Goal: Task Accomplishment & Management: Use online tool/utility

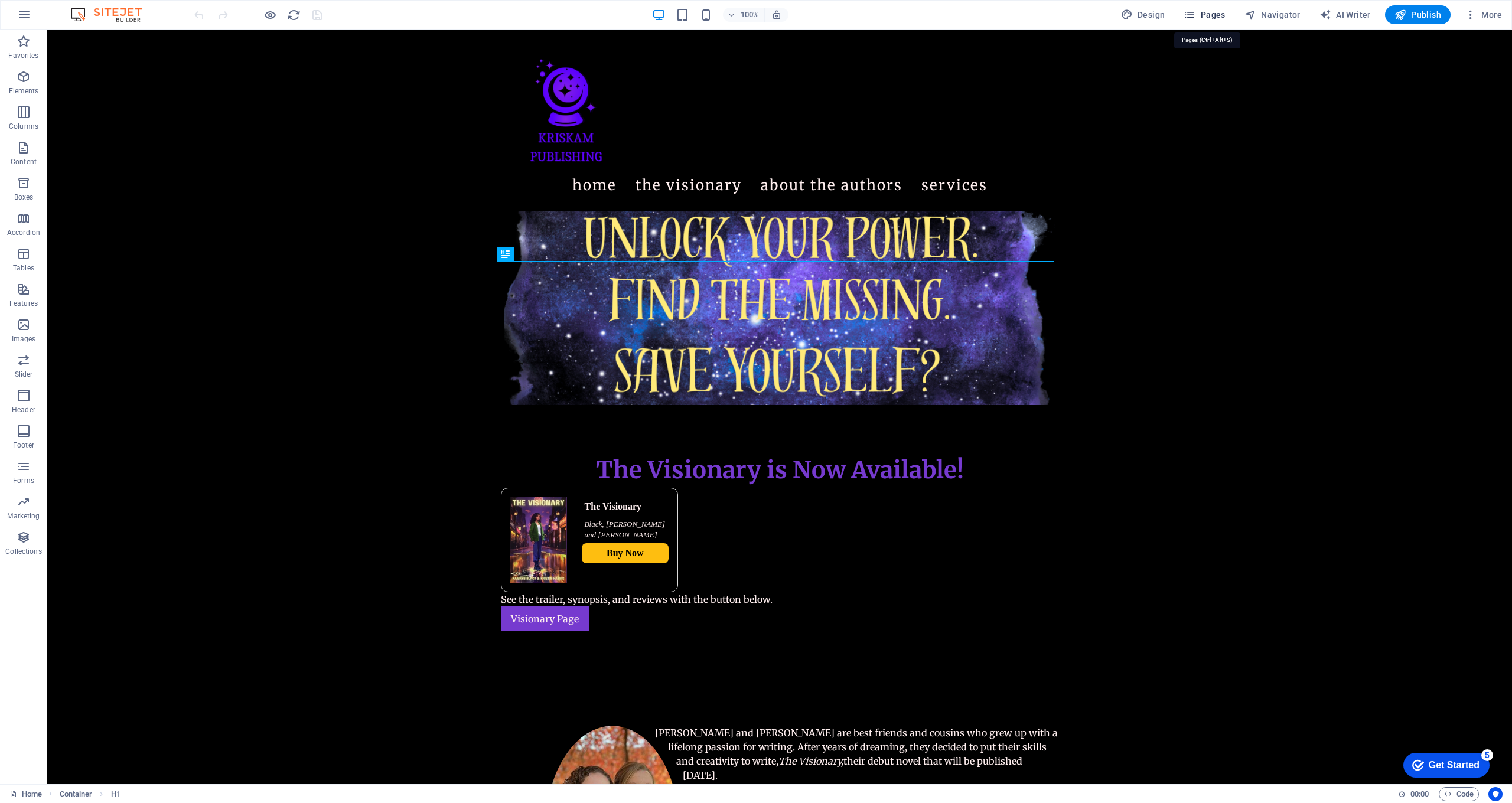
click at [1215, 15] on span "Pages" at bounding box center [1205, 15] width 41 height 12
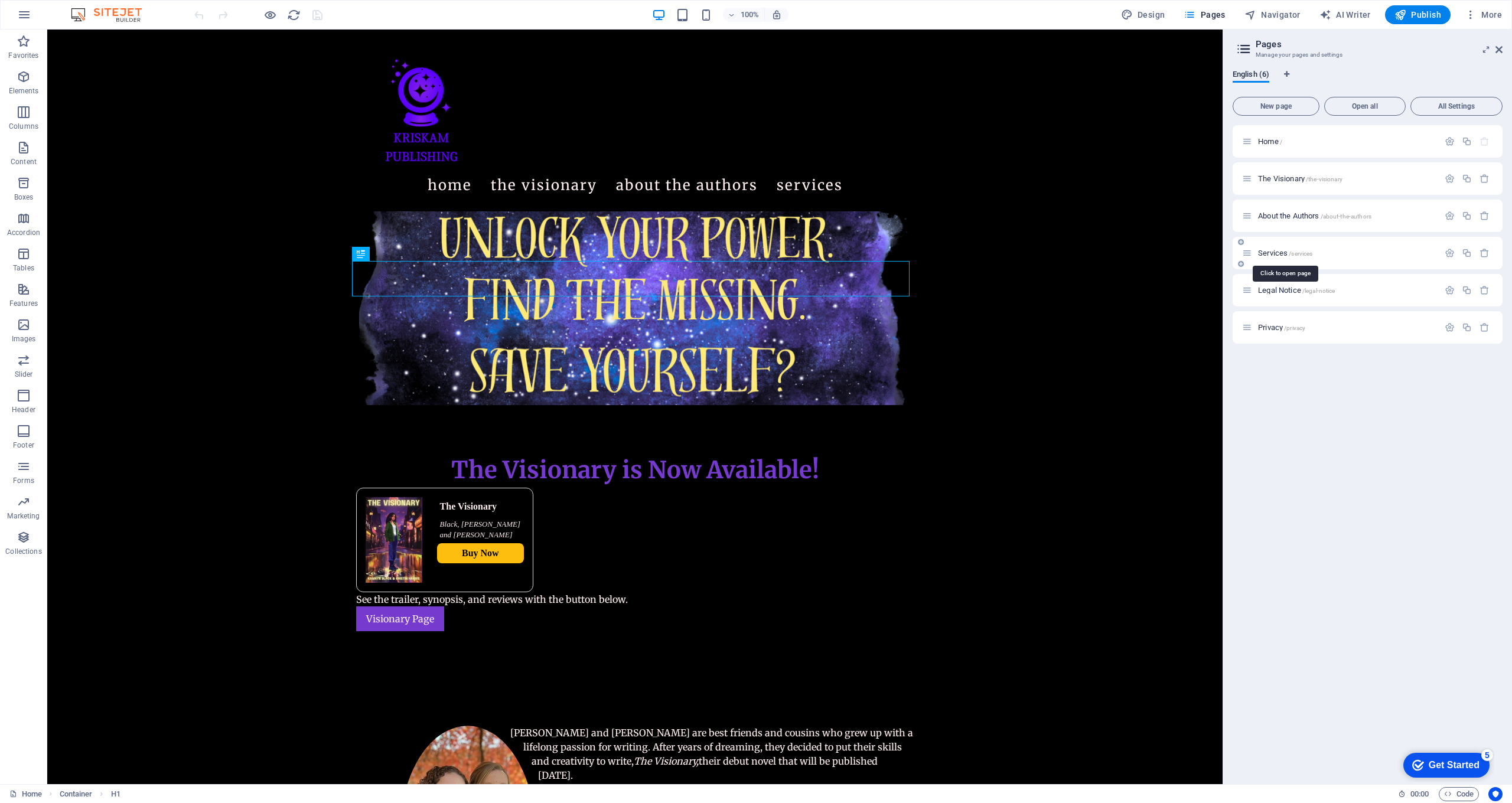
click at [1274, 252] on span "Services /services" at bounding box center [1285, 253] width 54 height 9
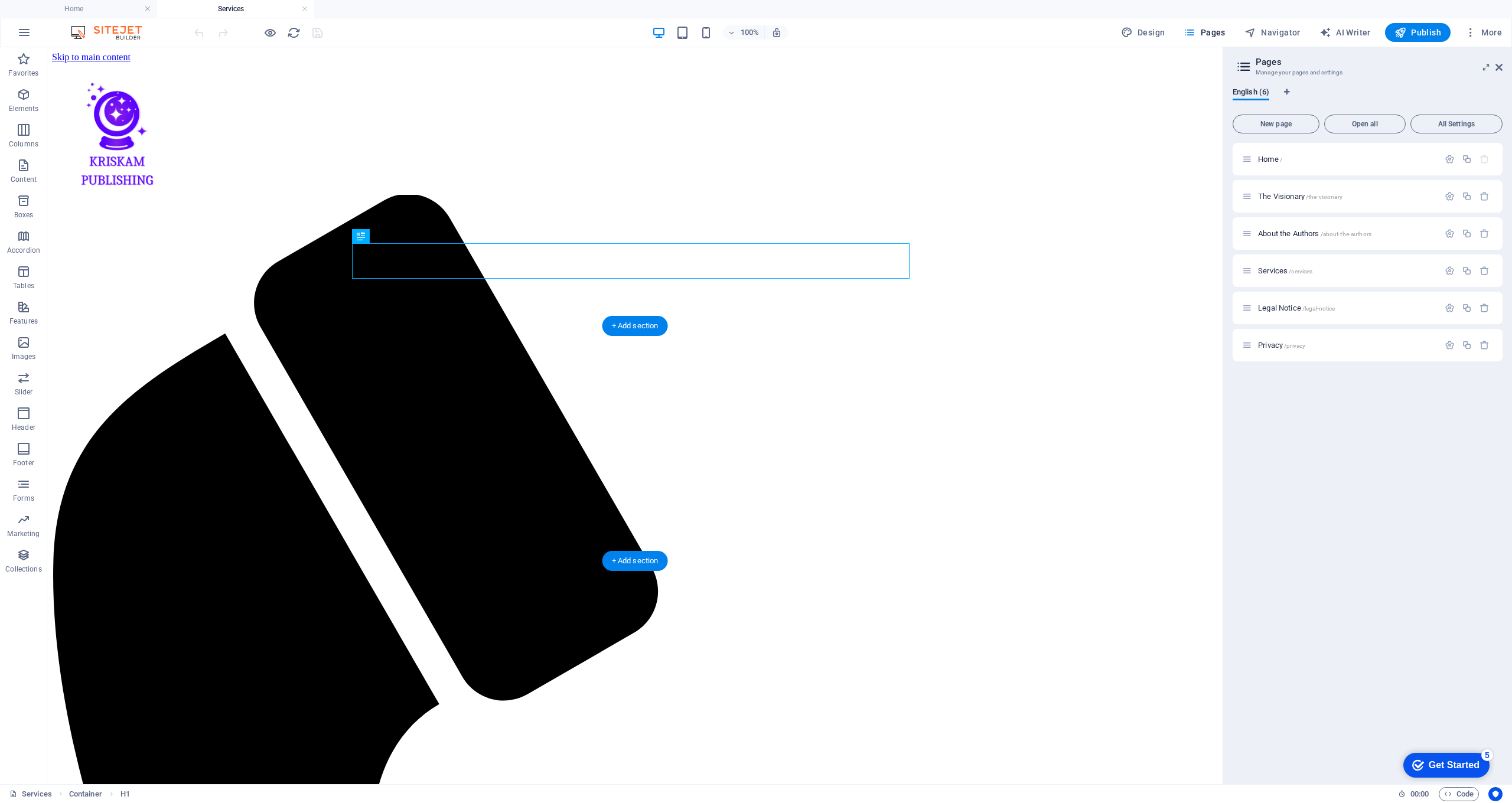
click at [363, 367] on icon at bounding box center [361, 366] width 8 height 14
click at [415, 369] on icon at bounding box center [413, 366] width 7 height 13
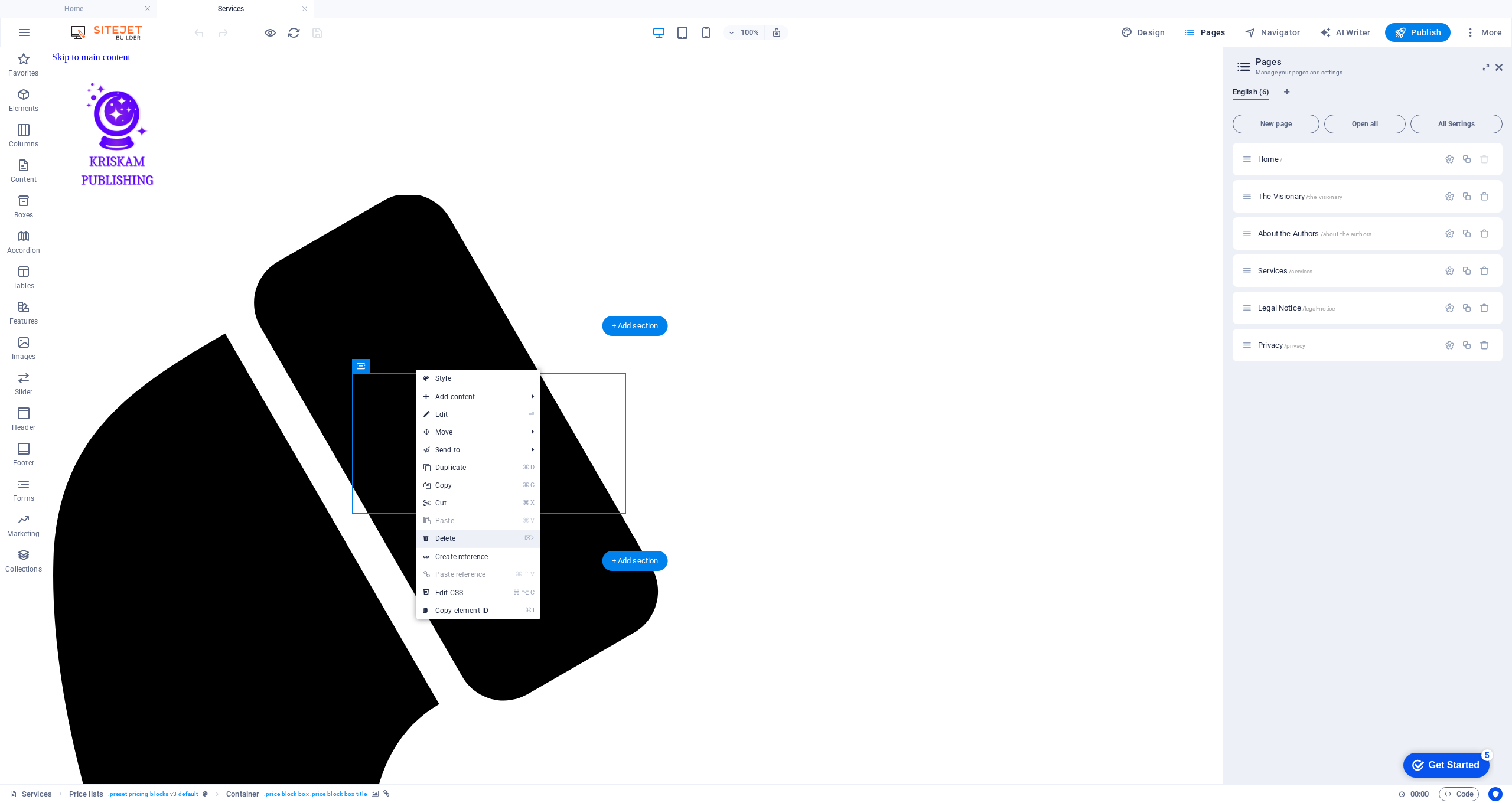
click at [451, 541] on link "⌦ Delete" at bounding box center [456, 539] width 79 height 17
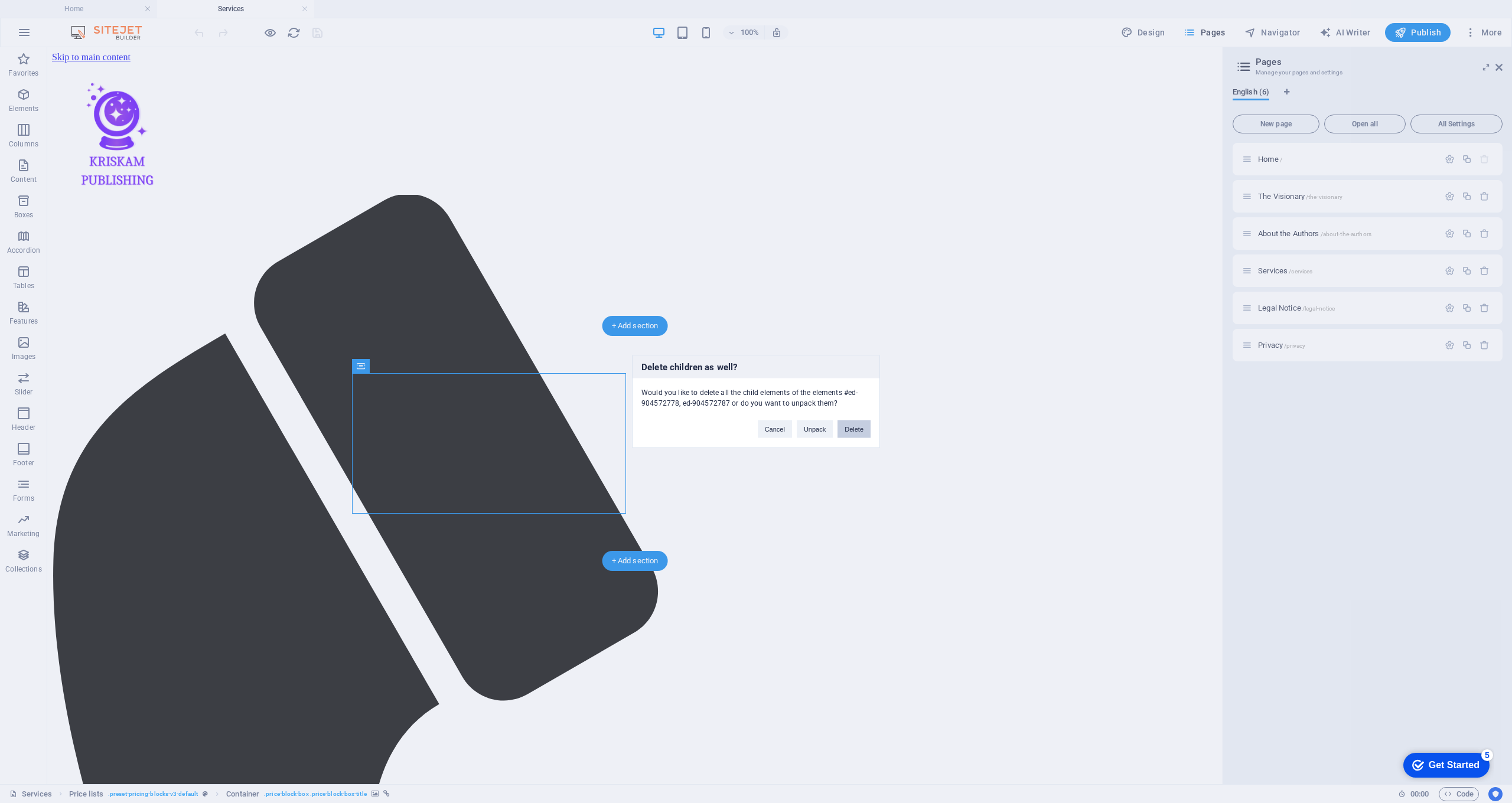
click at [853, 426] on button "Delete" at bounding box center [853, 429] width 33 height 17
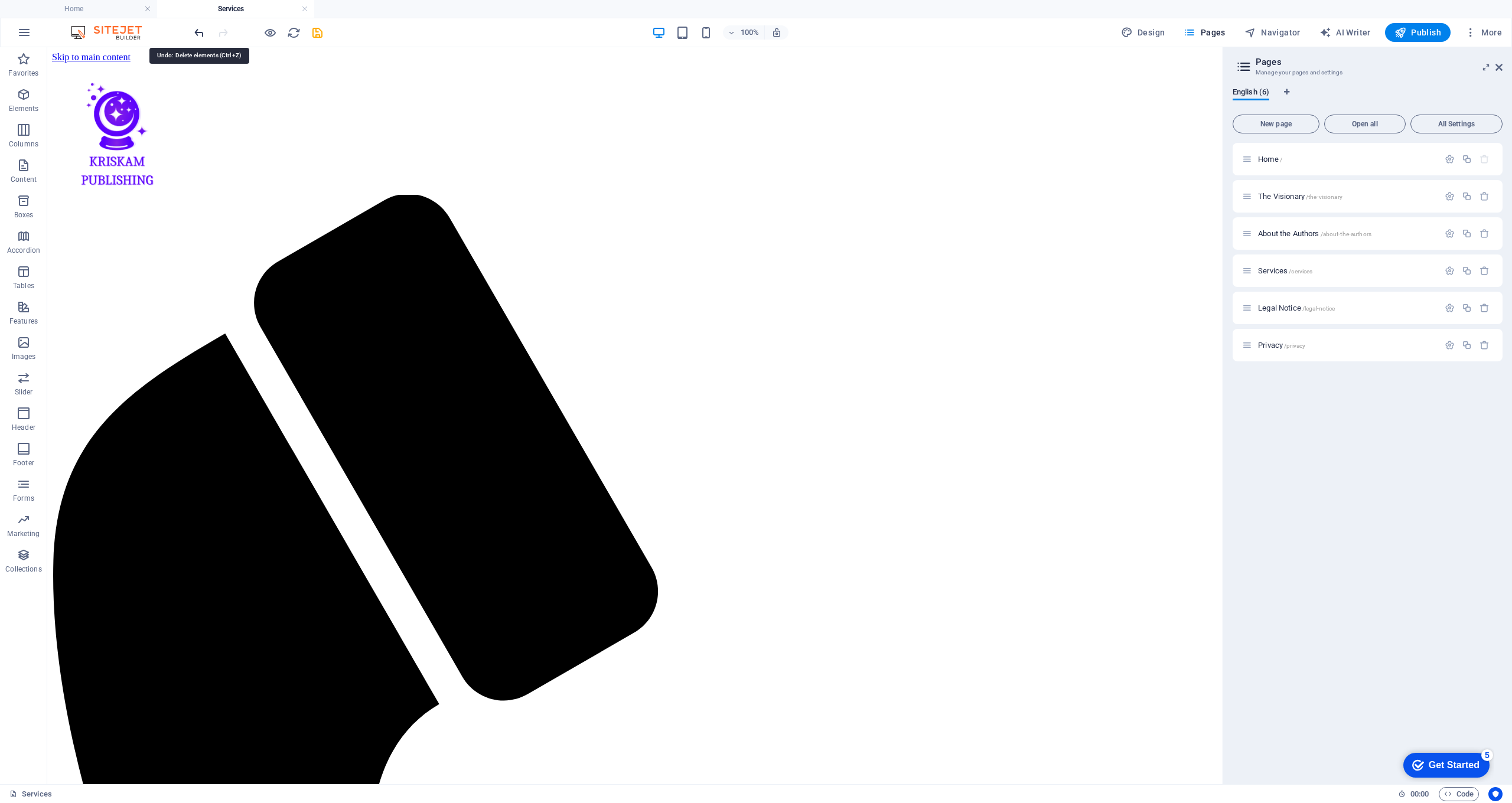
click at [201, 38] on icon "undo" at bounding box center [199, 33] width 13 height 13
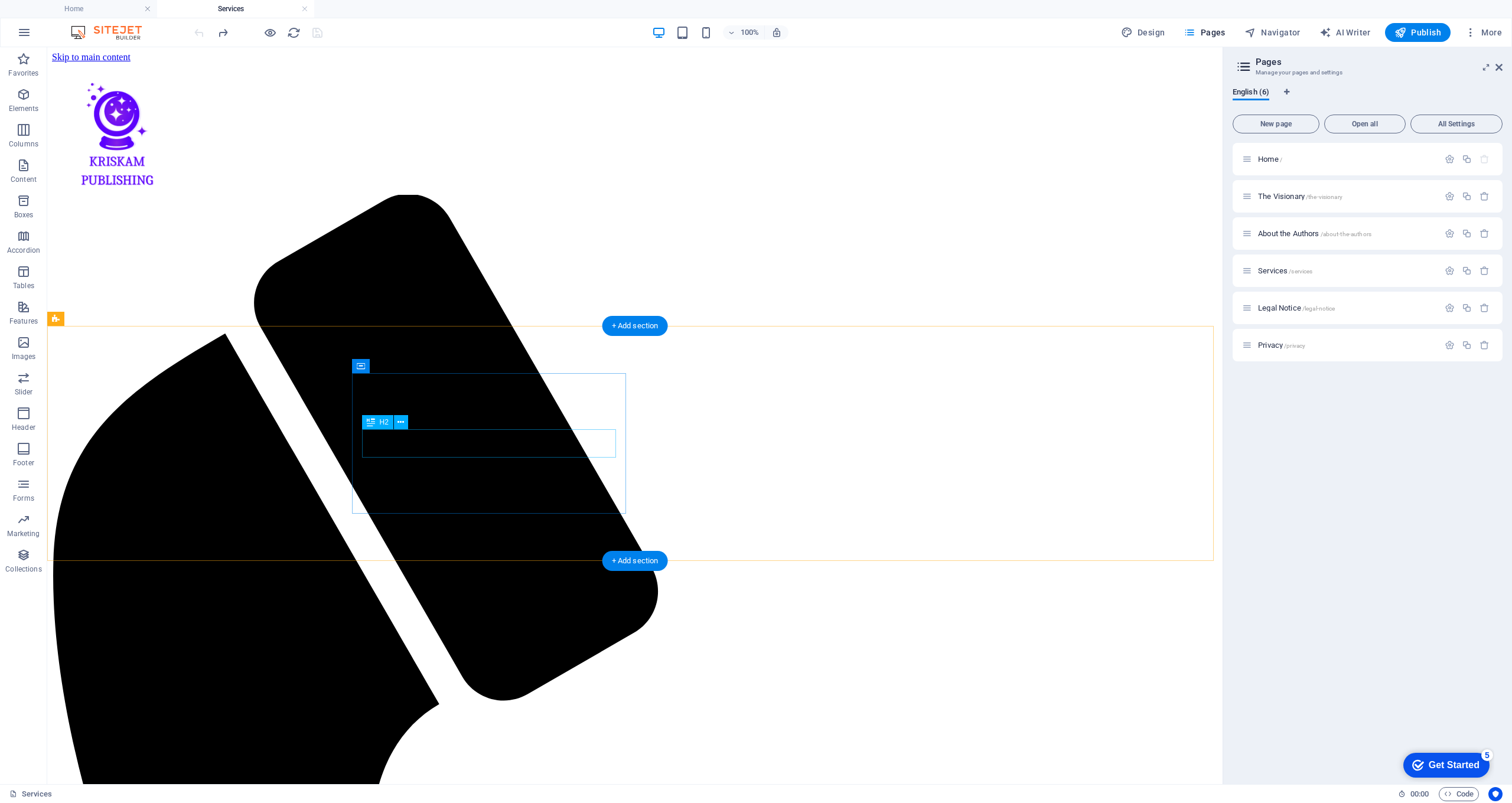
click at [416, 367] on button at bounding box center [412, 366] width 14 height 14
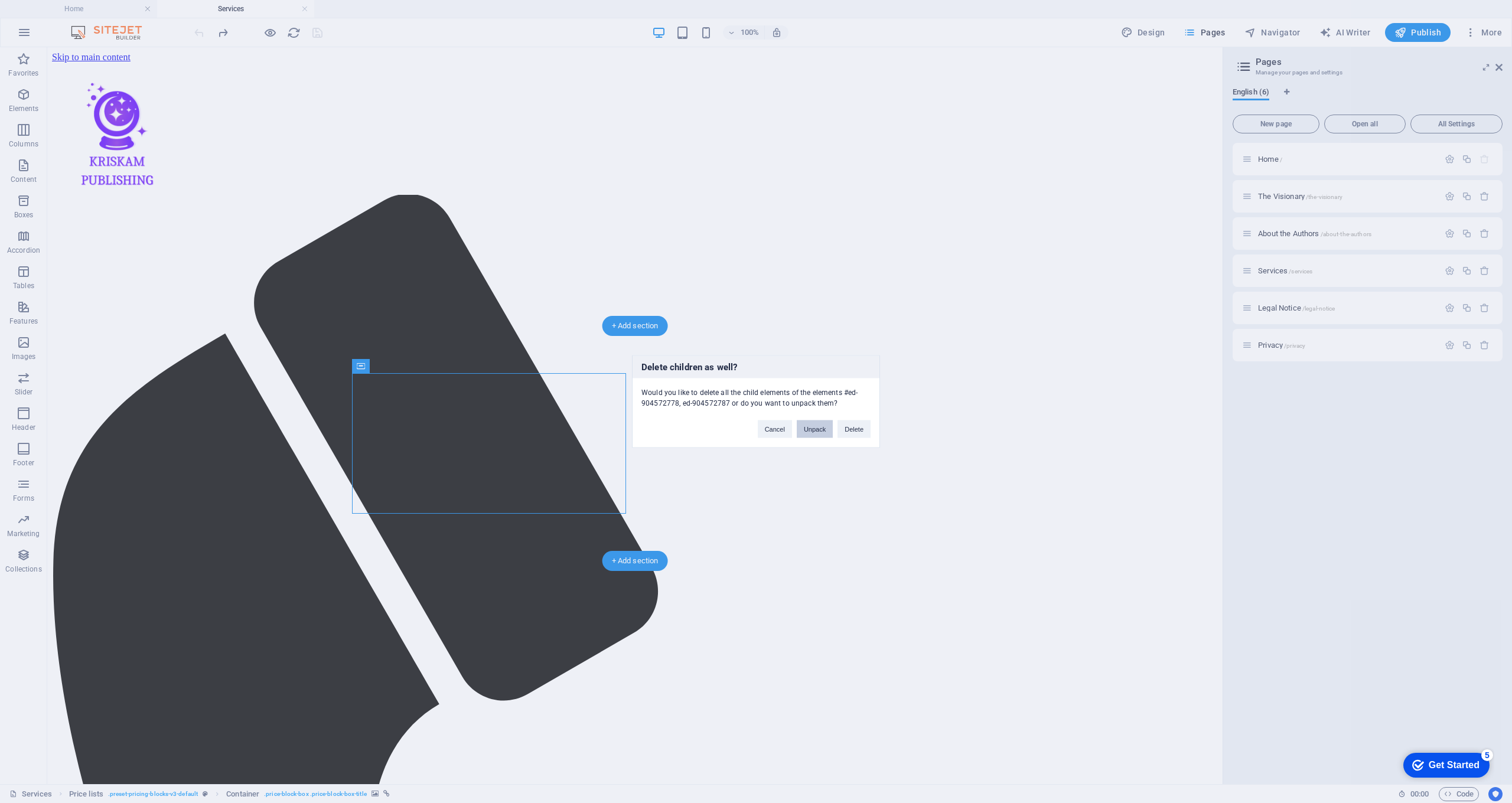
click at [811, 434] on button "Unpack" at bounding box center [815, 429] width 36 height 17
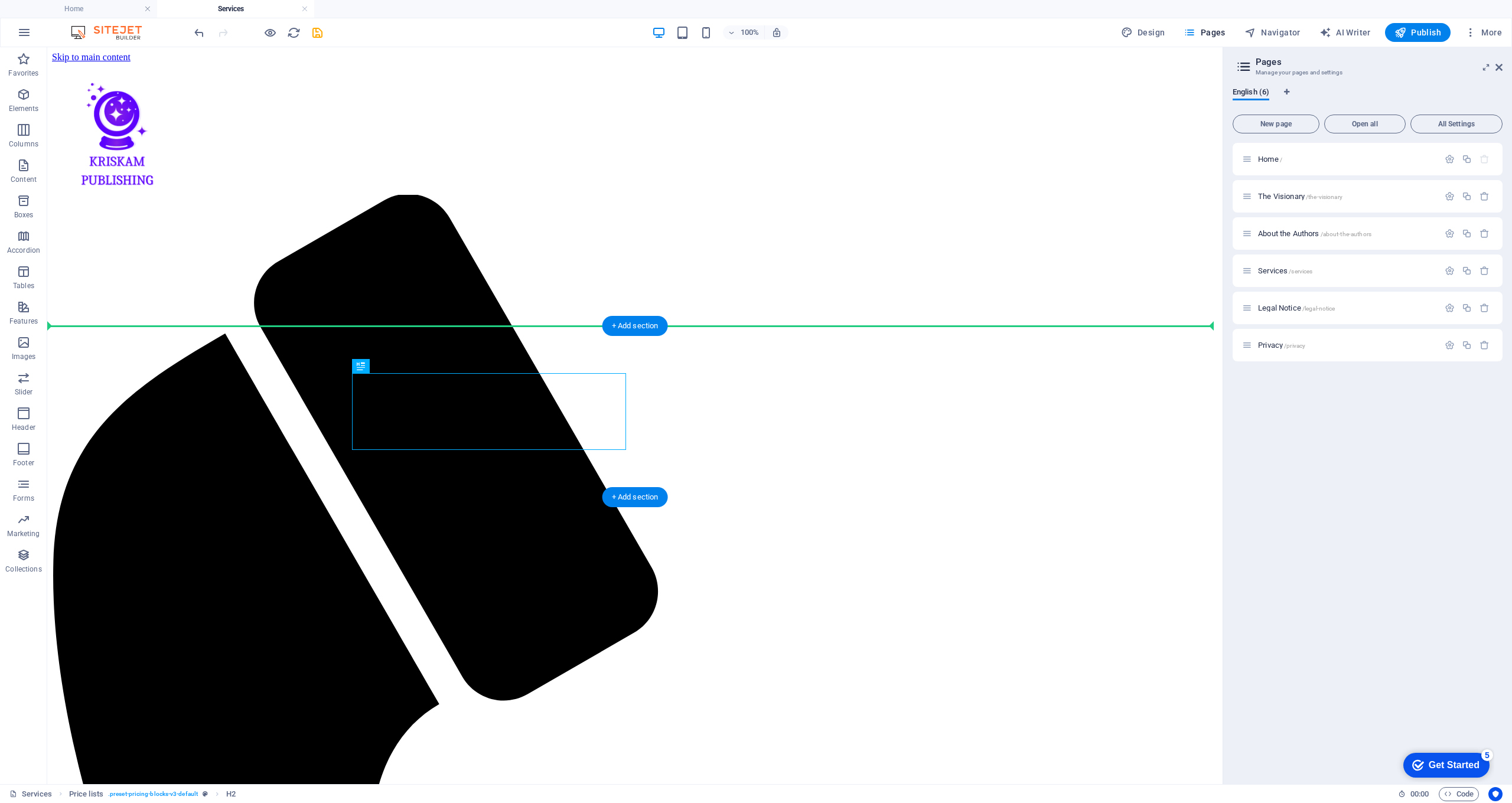
drag, startPoint x: 463, startPoint y: 385, endPoint x: 705, endPoint y: 361, distance: 243.2
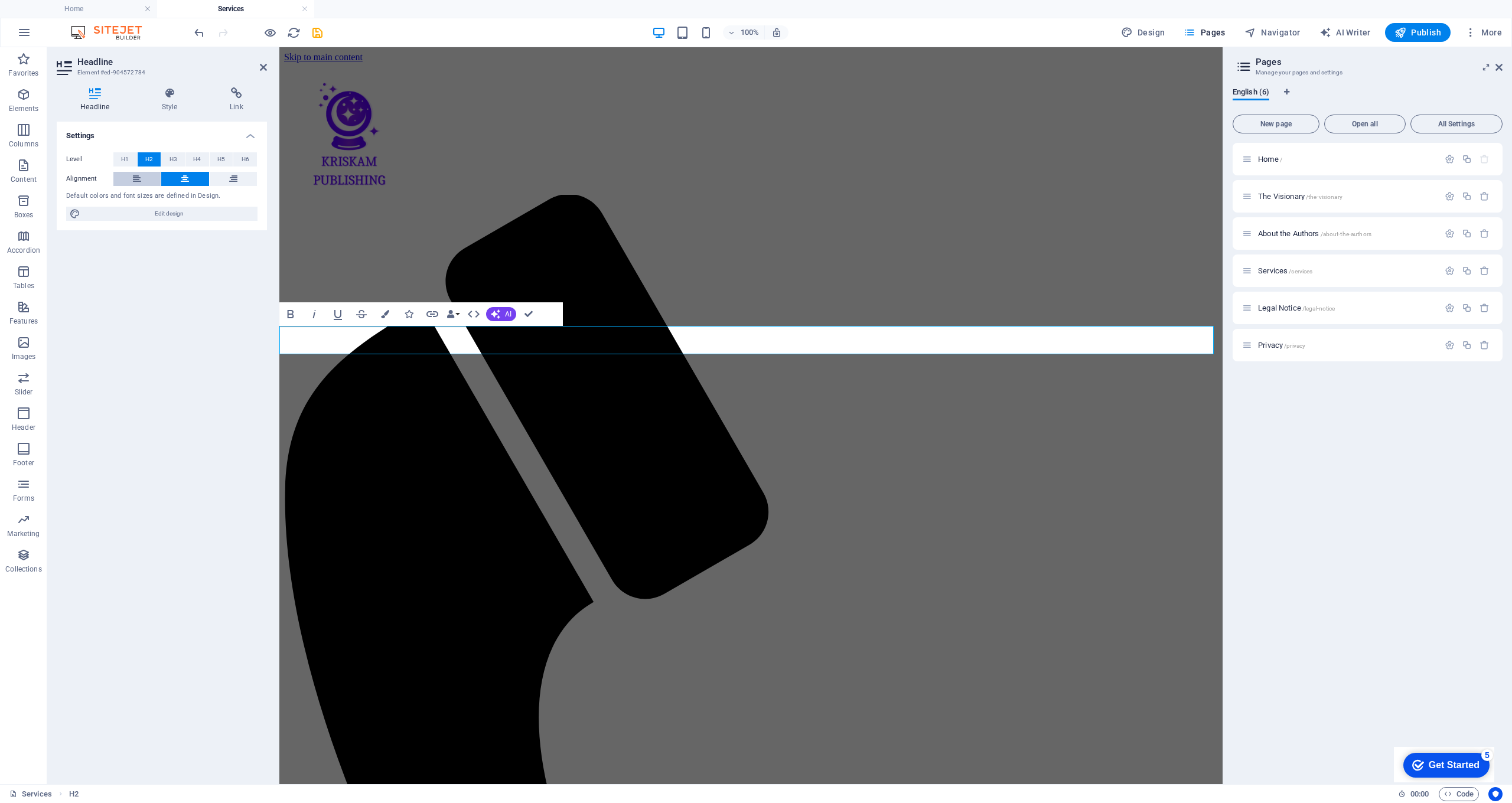
click at [147, 173] on button at bounding box center [137, 179] width 48 height 14
click at [194, 36] on icon "undo" at bounding box center [199, 33] width 13 height 13
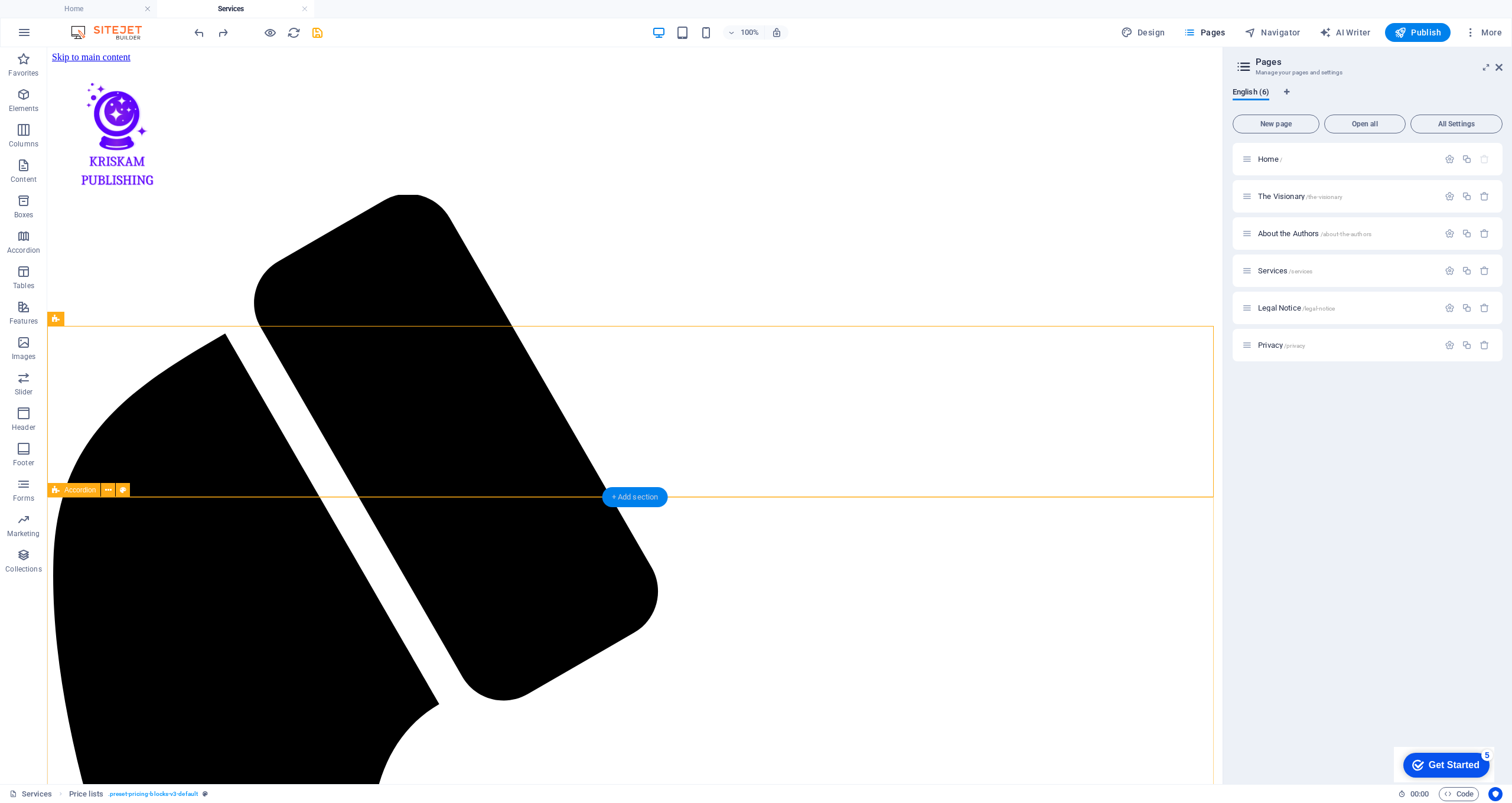
click at [651, 501] on div "+ Add section" at bounding box center [635, 497] width 66 height 20
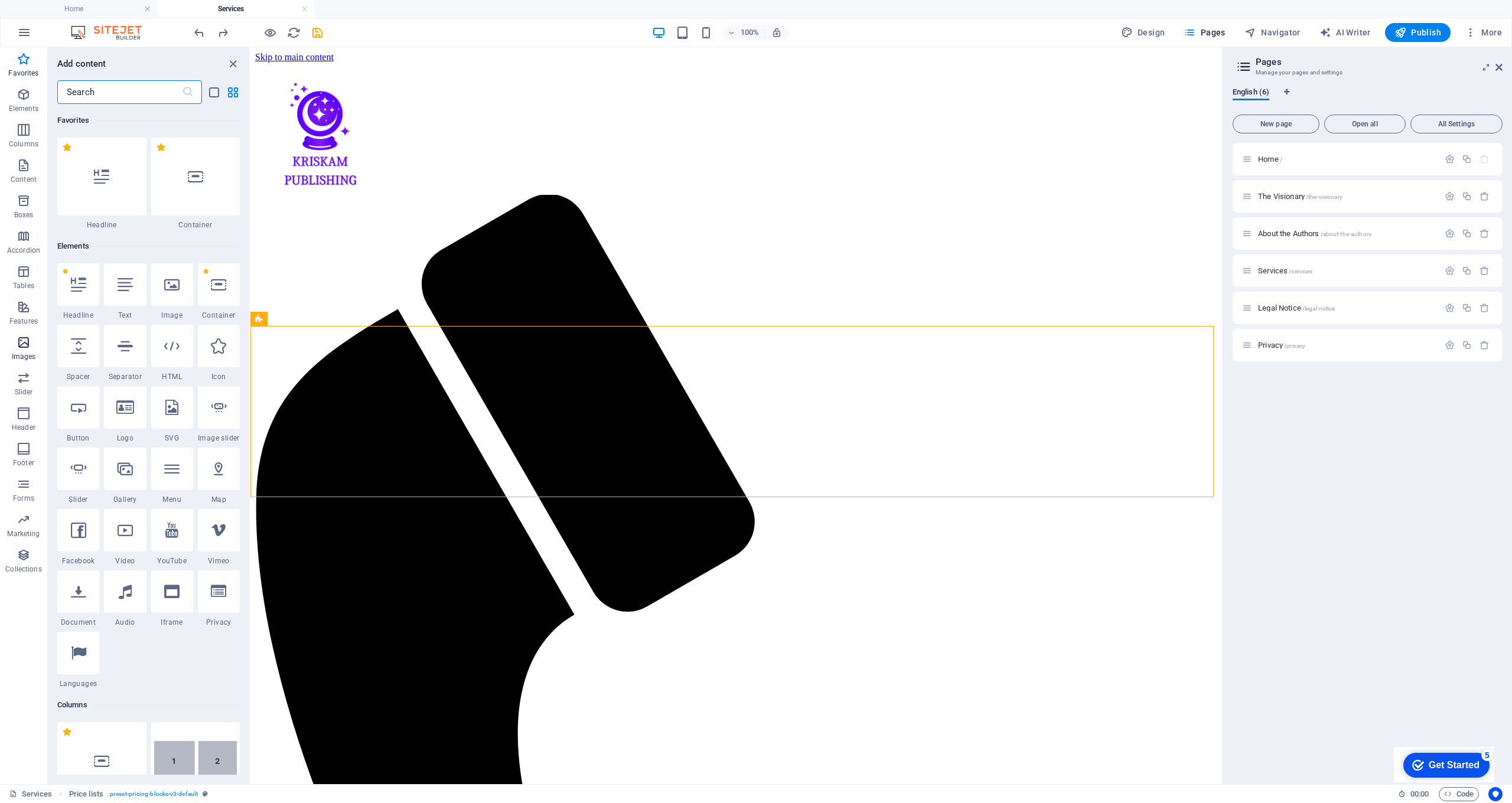
click at [24, 343] on icon "button" at bounding box center [23, 342] width 14 height 14
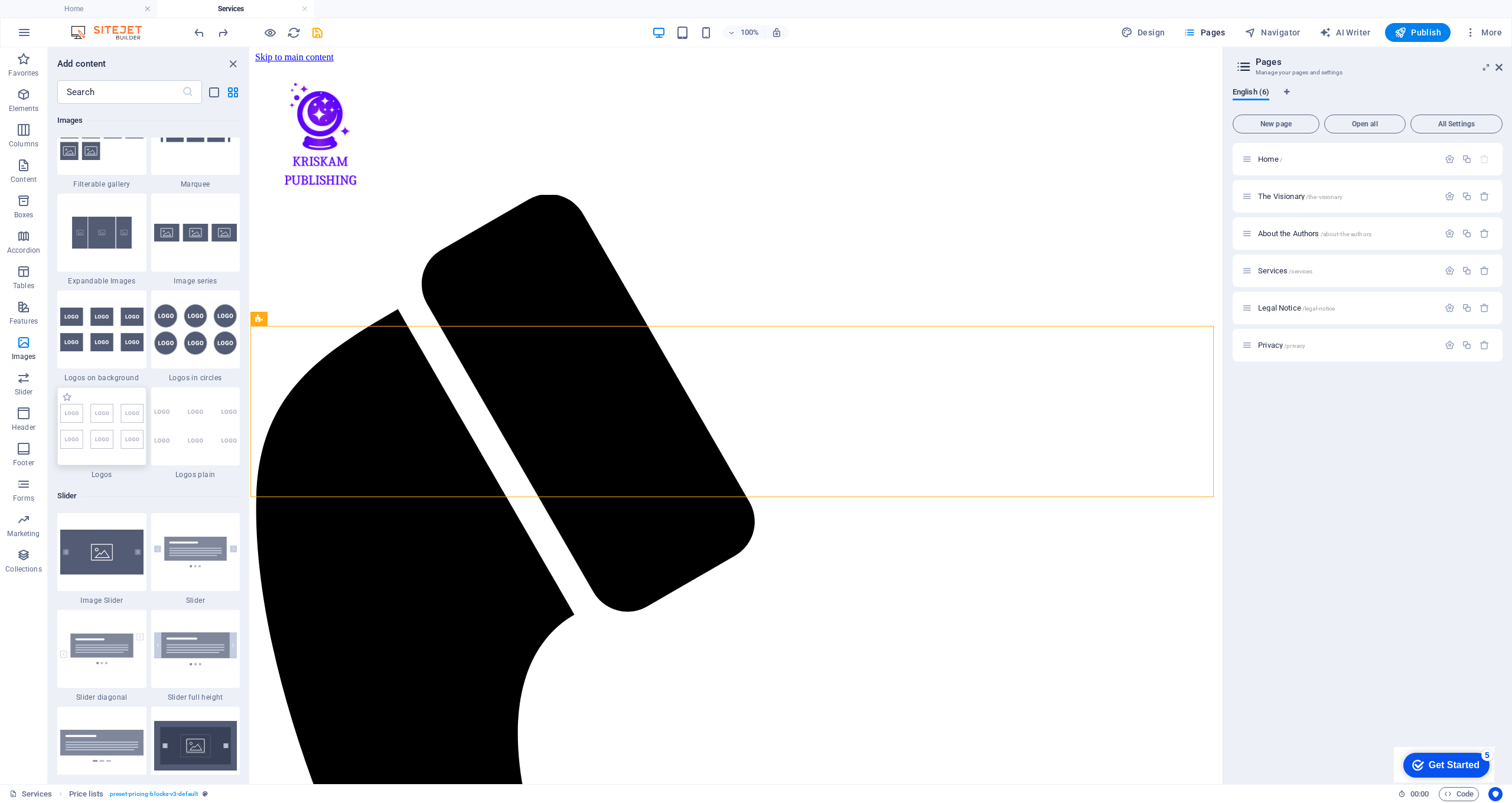
scroll to position [6544, 0]
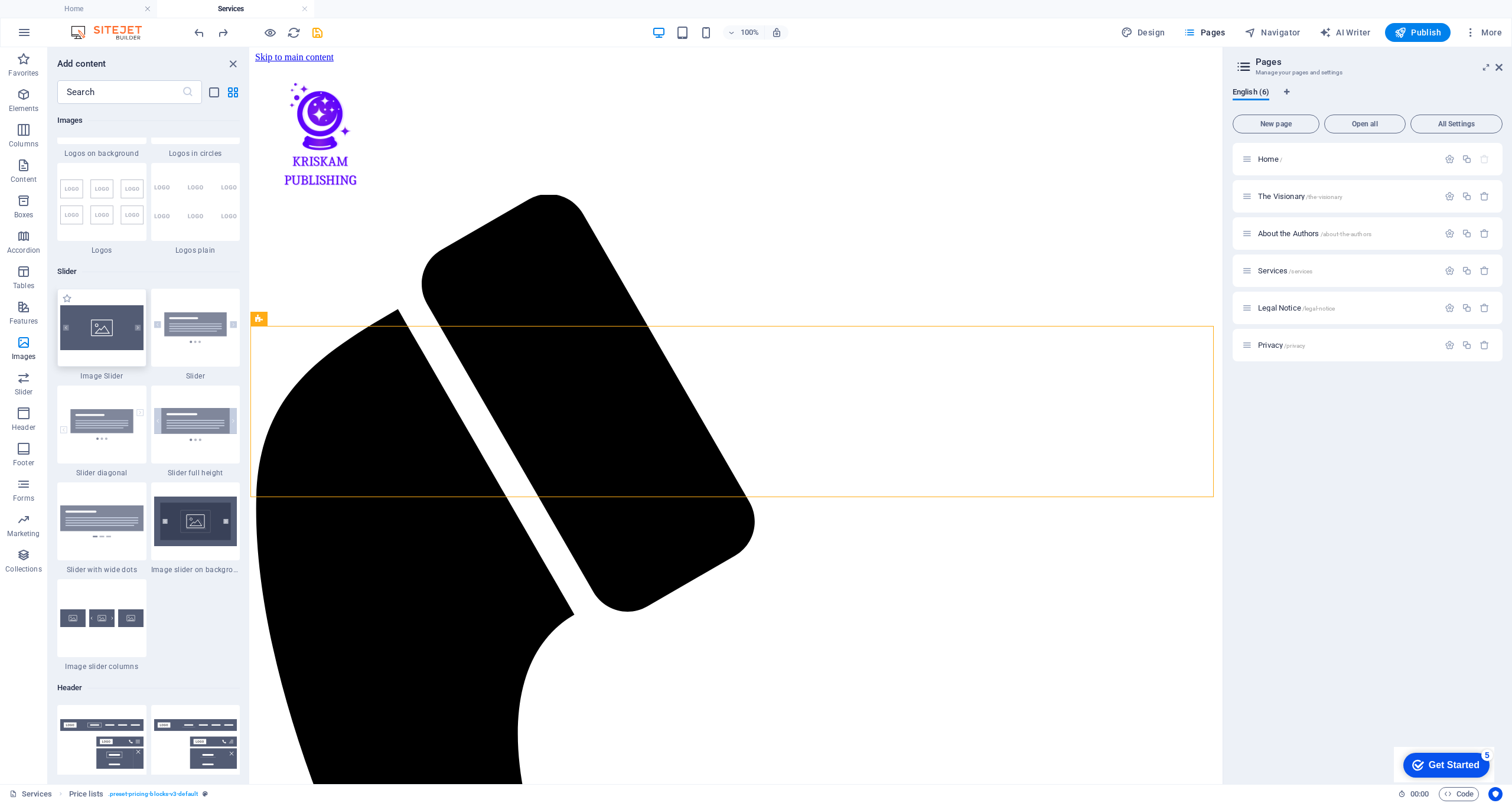
click at [104, 349] on img at bounding box center [102, 327] width 83 height 44
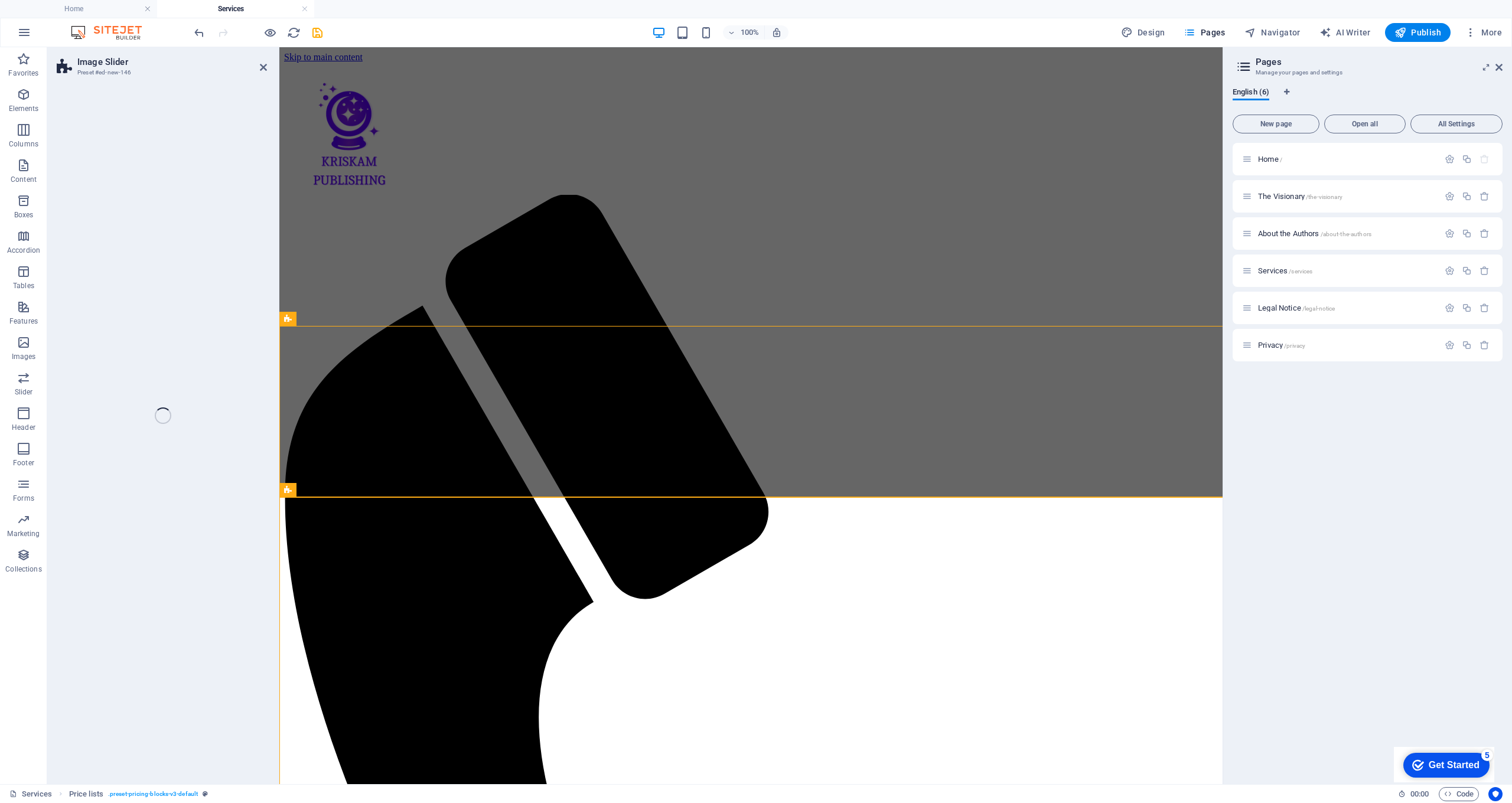
select select "rem"
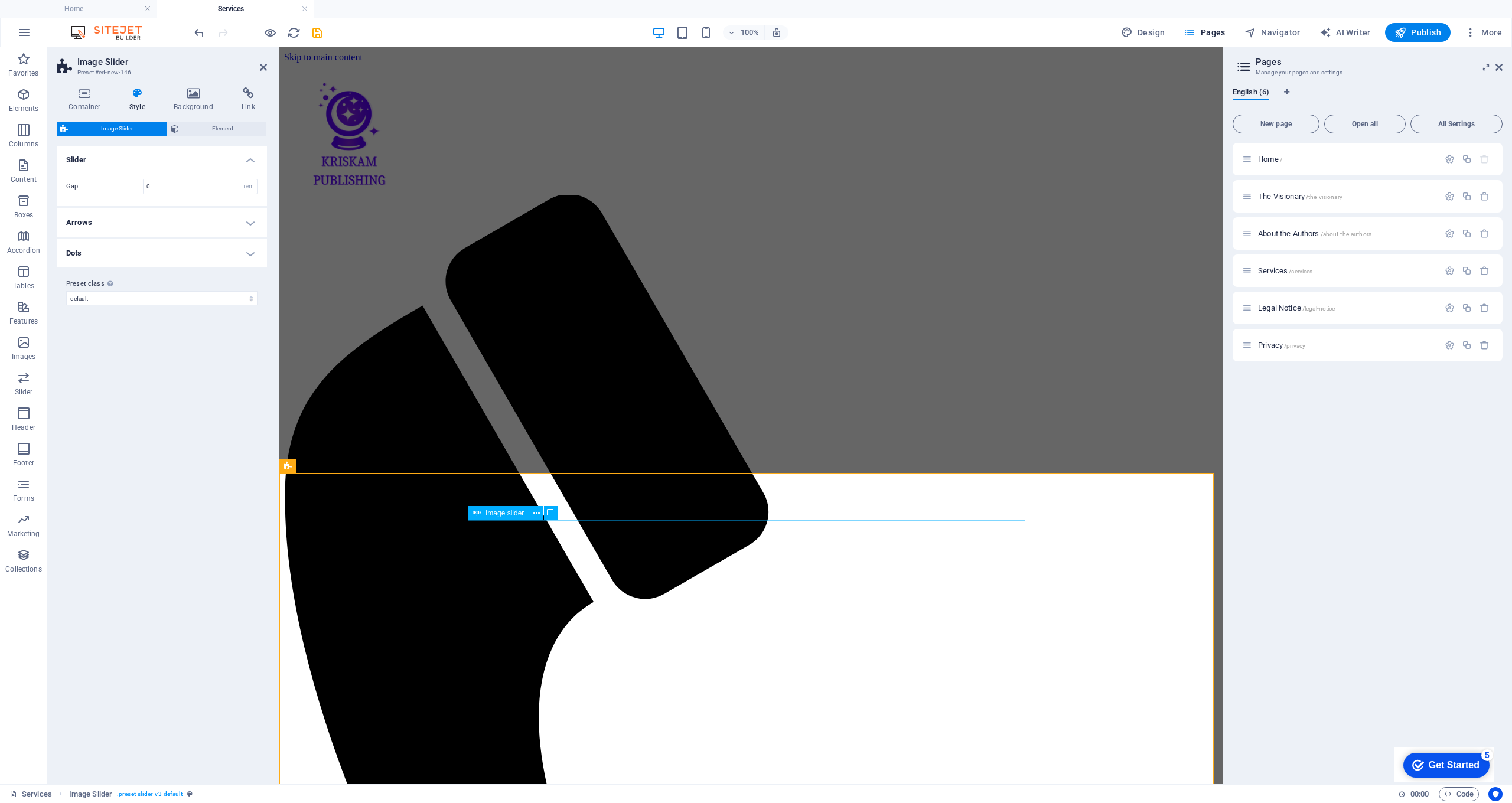
scroll to position [230, 0]
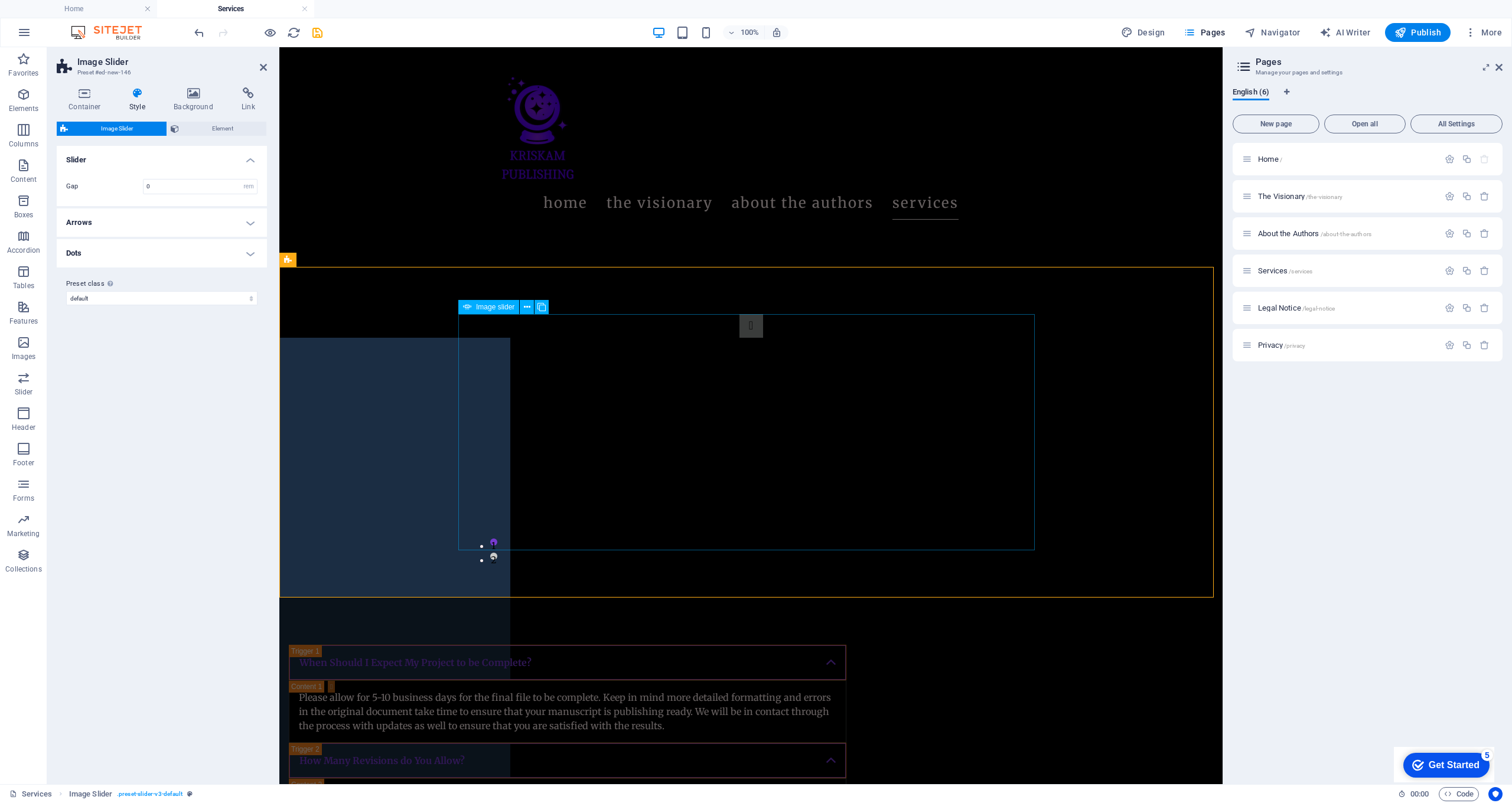
click at [511, 594] on img "1/2" at bounding box center [208, 721] width 605 height 256
select select "px"
select select "ms"
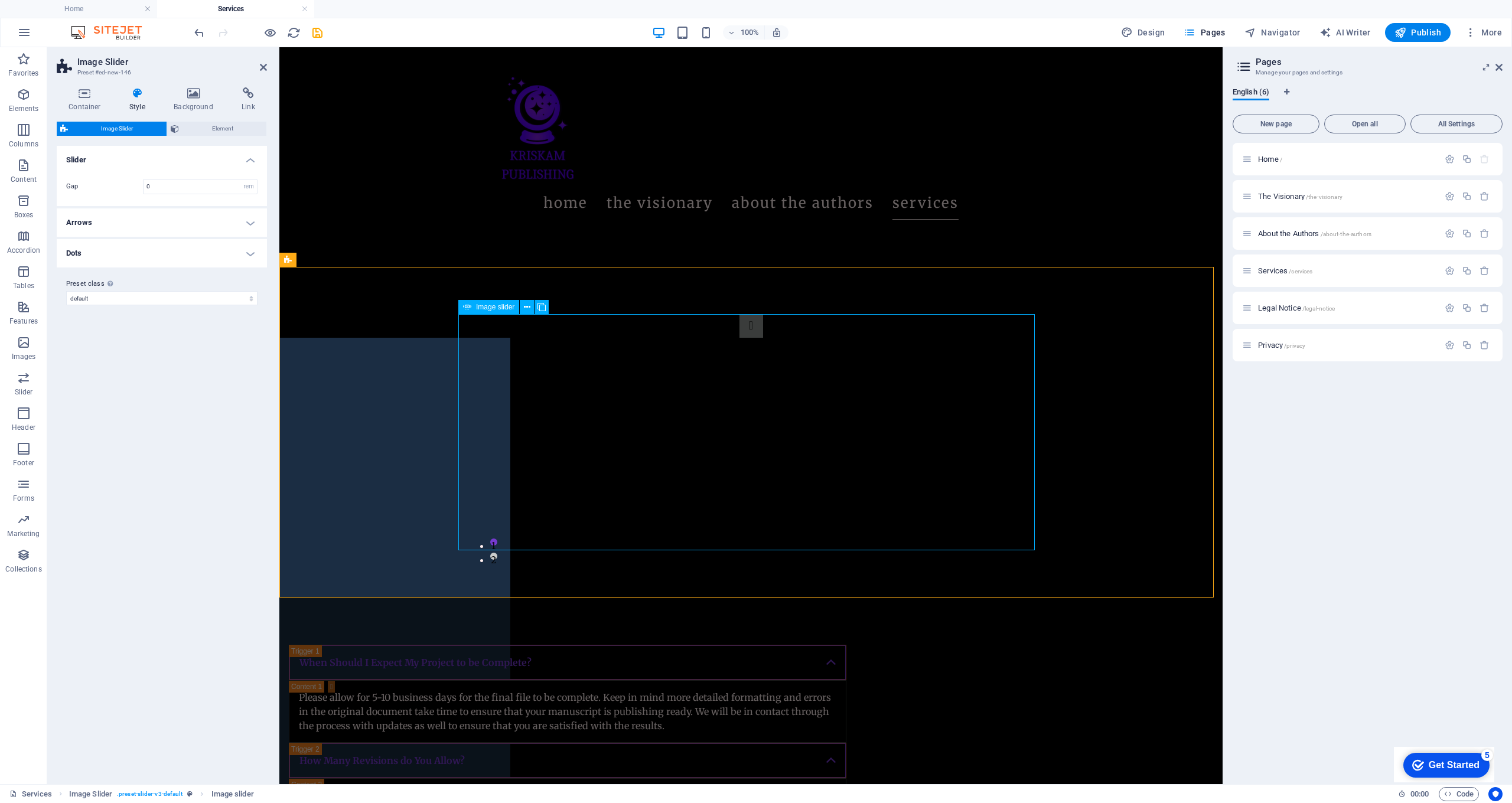
select select "s"
select select "progressive"
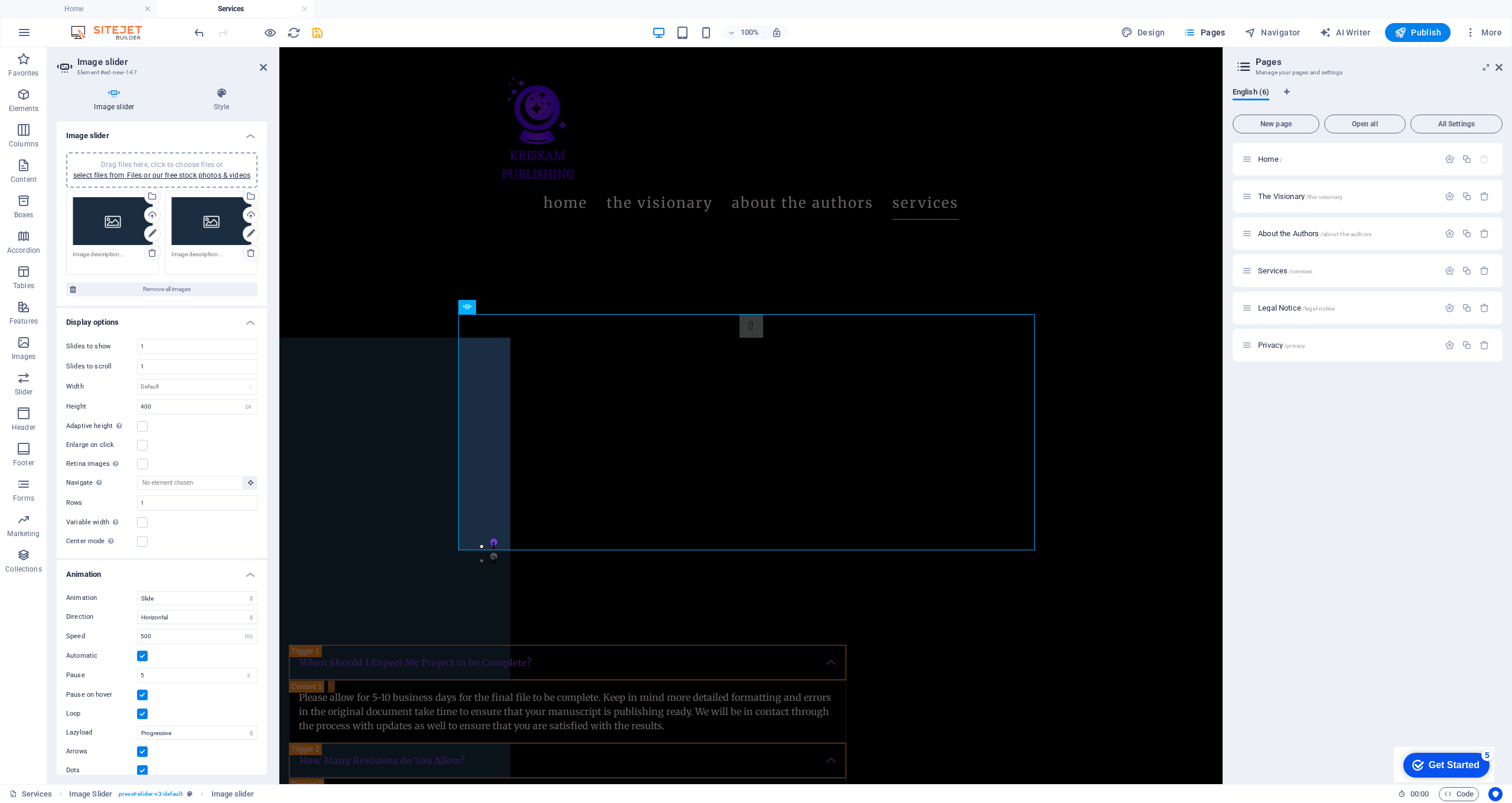
click at [108, 226] on div "Drag files here, click to choose files or select files from Files or our free s…" at bounding box center [112, 221] width 80 height 48
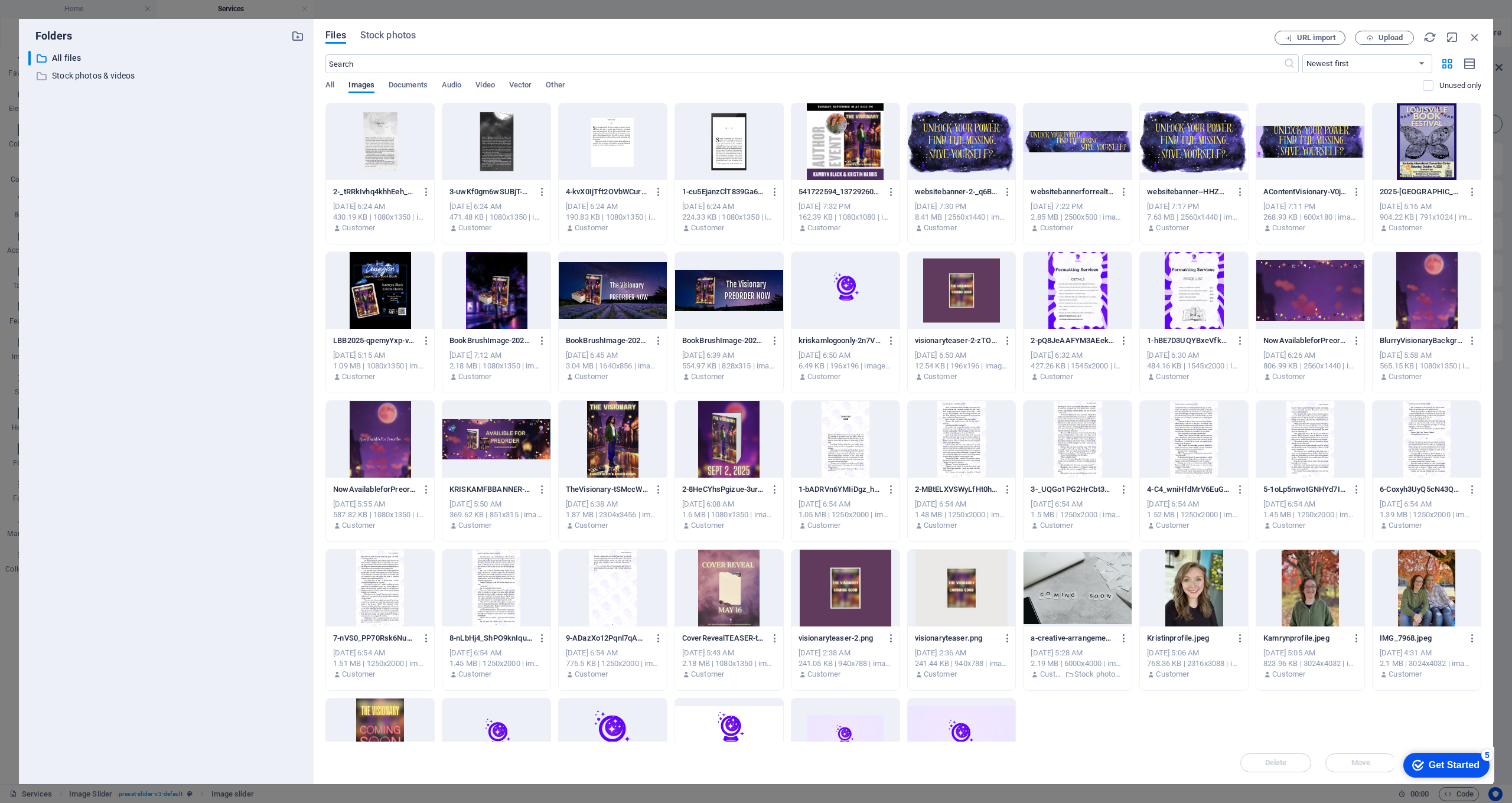
click at [487, 130] on div at bounding box center [497, 141] width 108 height 77
click at [493, 147] on div "1" at bounding box center [497, 141] width 108 height 77
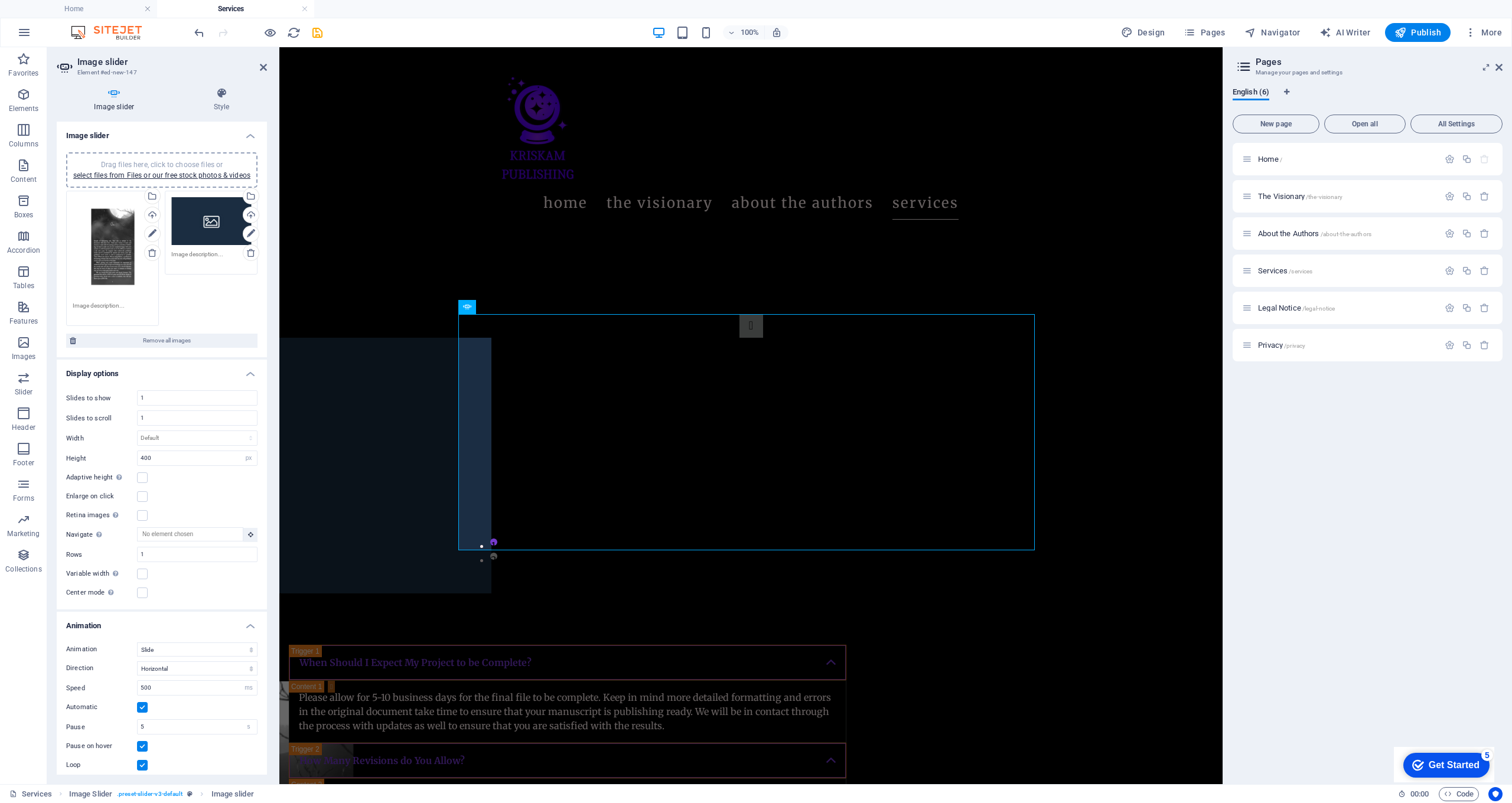
click at [179, 241] on div "Drag files here, click to choose files or select files from Files or our free s…" at bounding box center [211, 221] width 80 height 48
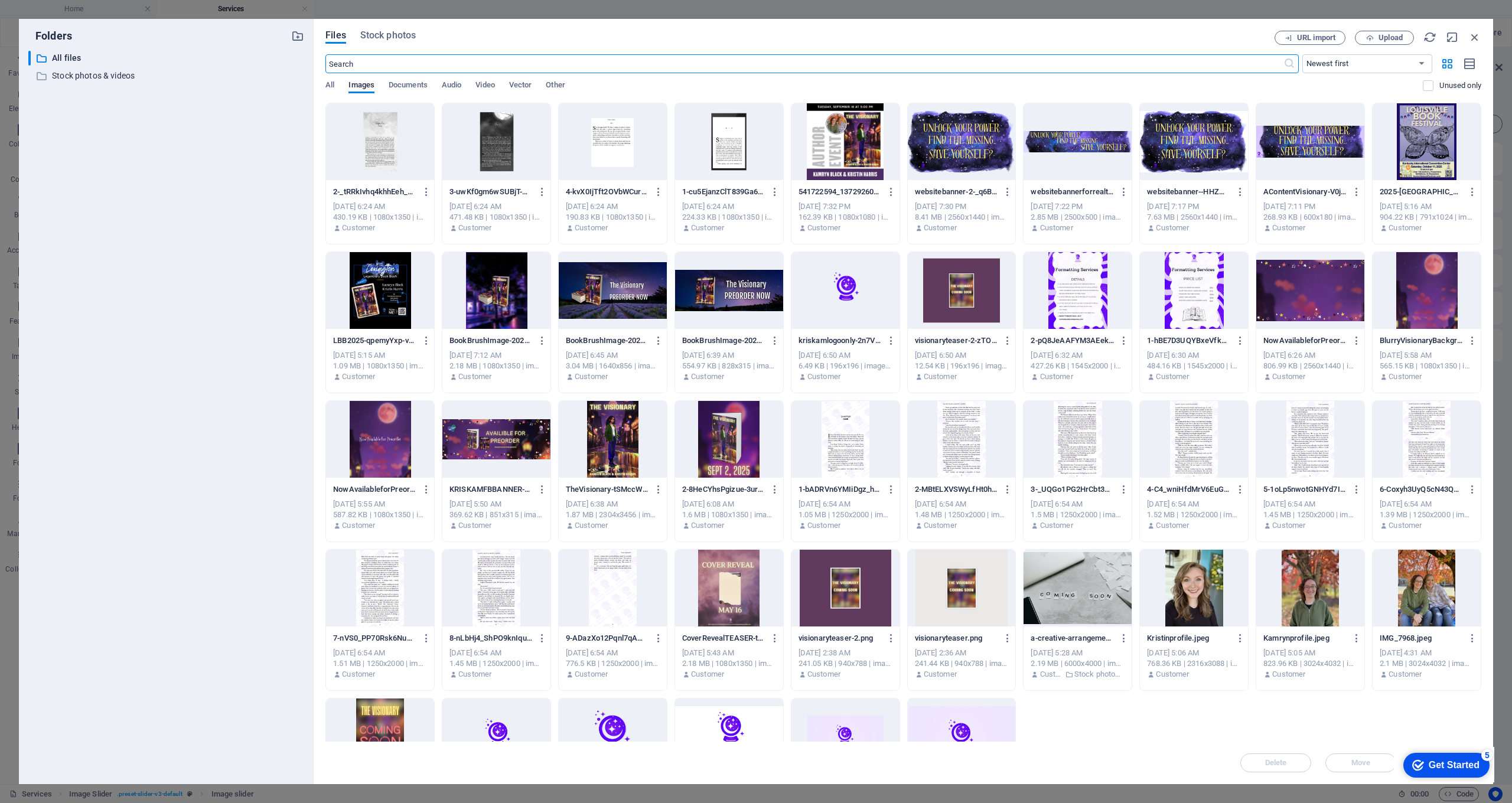
click at [399, 149] on div at bounding box center [380, 141] width 108 height 77
click at [399, 149] on div "1" at bounding box center [380, 141] width 108 height 77
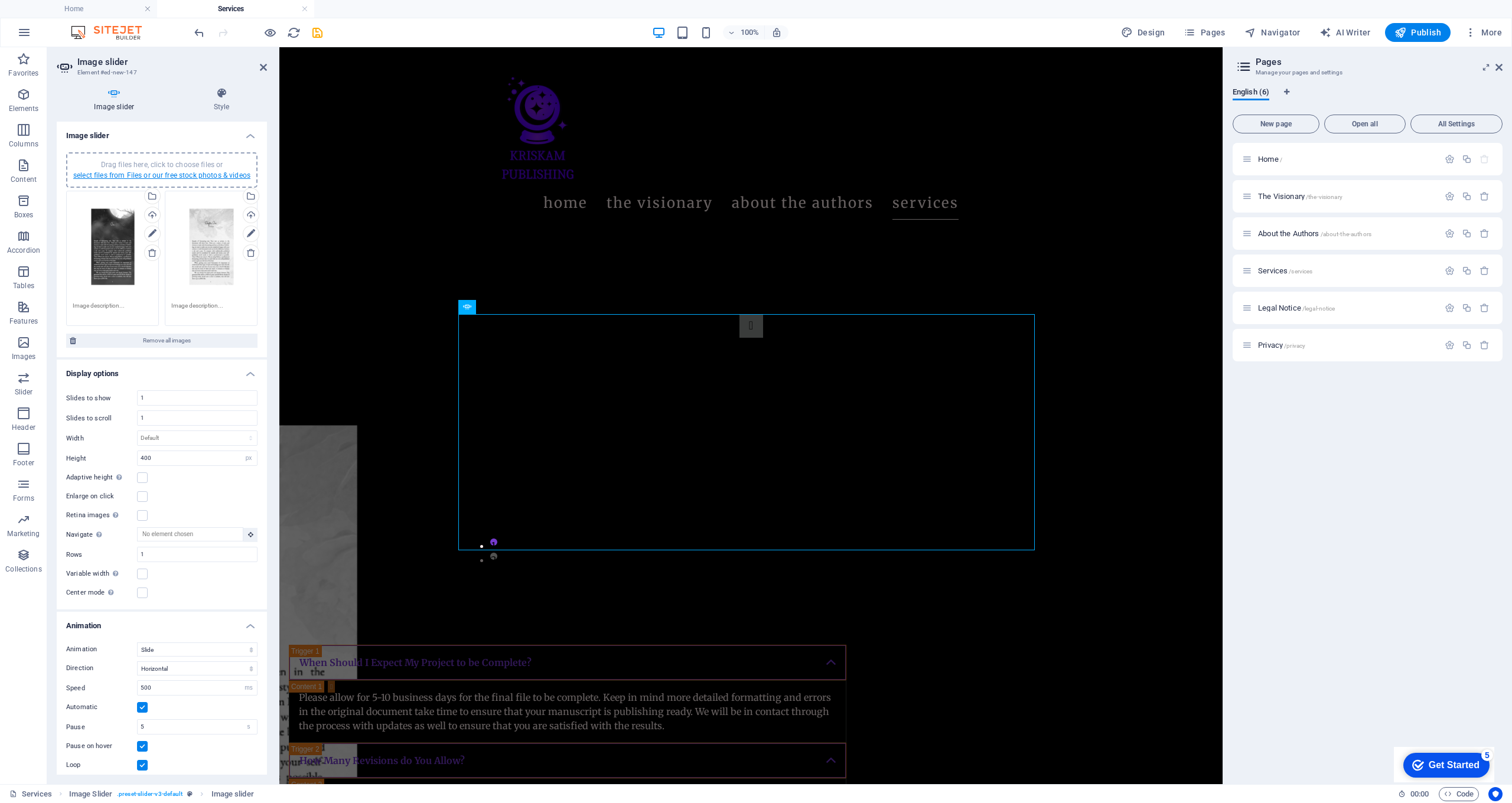
click at [212, 176] on link "select files from Files or our free stock photos & videos" at bounding box center [161, 175] width 177 height 8
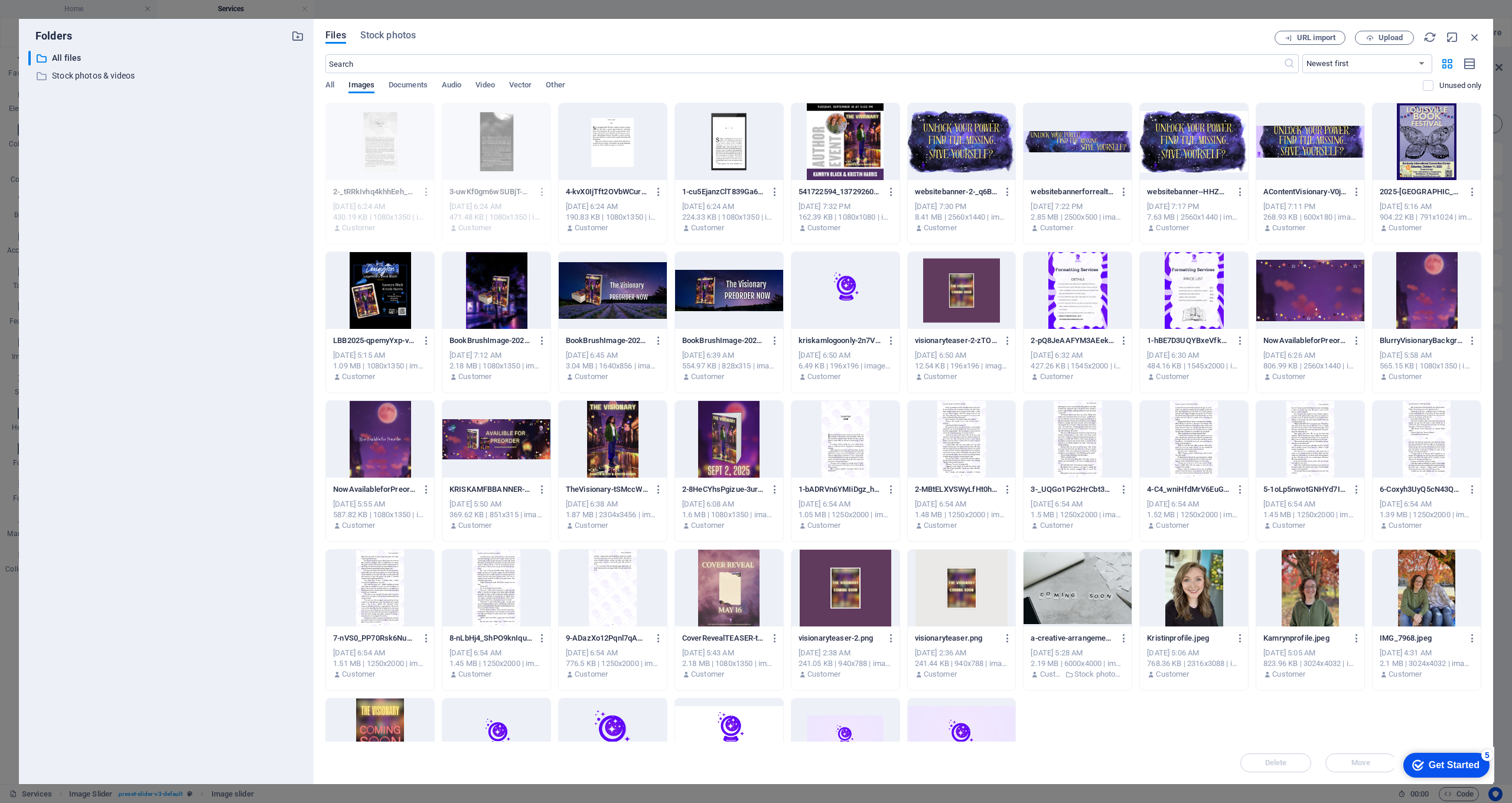
click at [732, 123] on div at bounding box center [730, 141] width 108 height 77
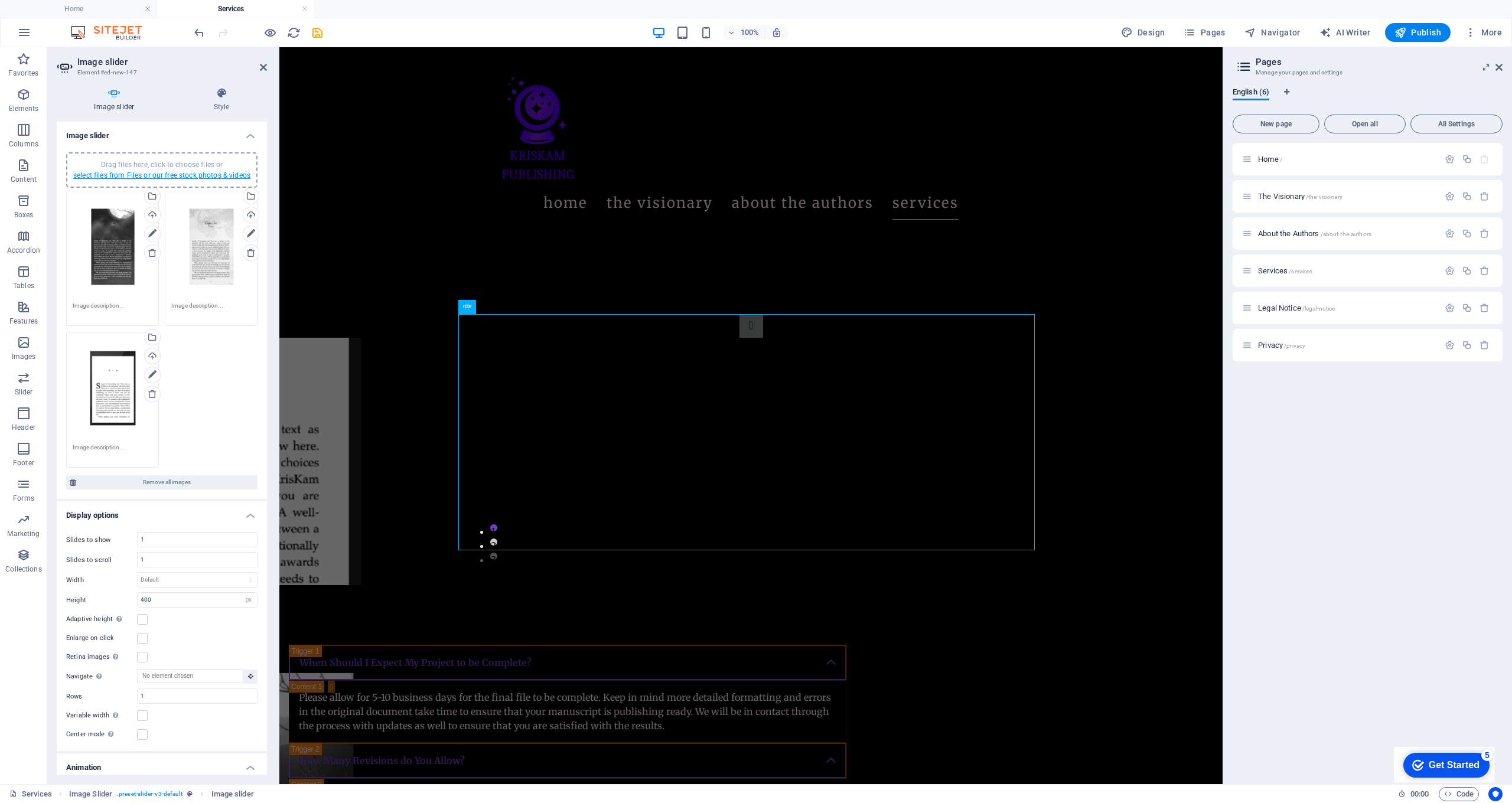
click at [179, 171] on link "select files from Files or our free stock photos & videos" at bounding box center [161, 175] width 177 height 8
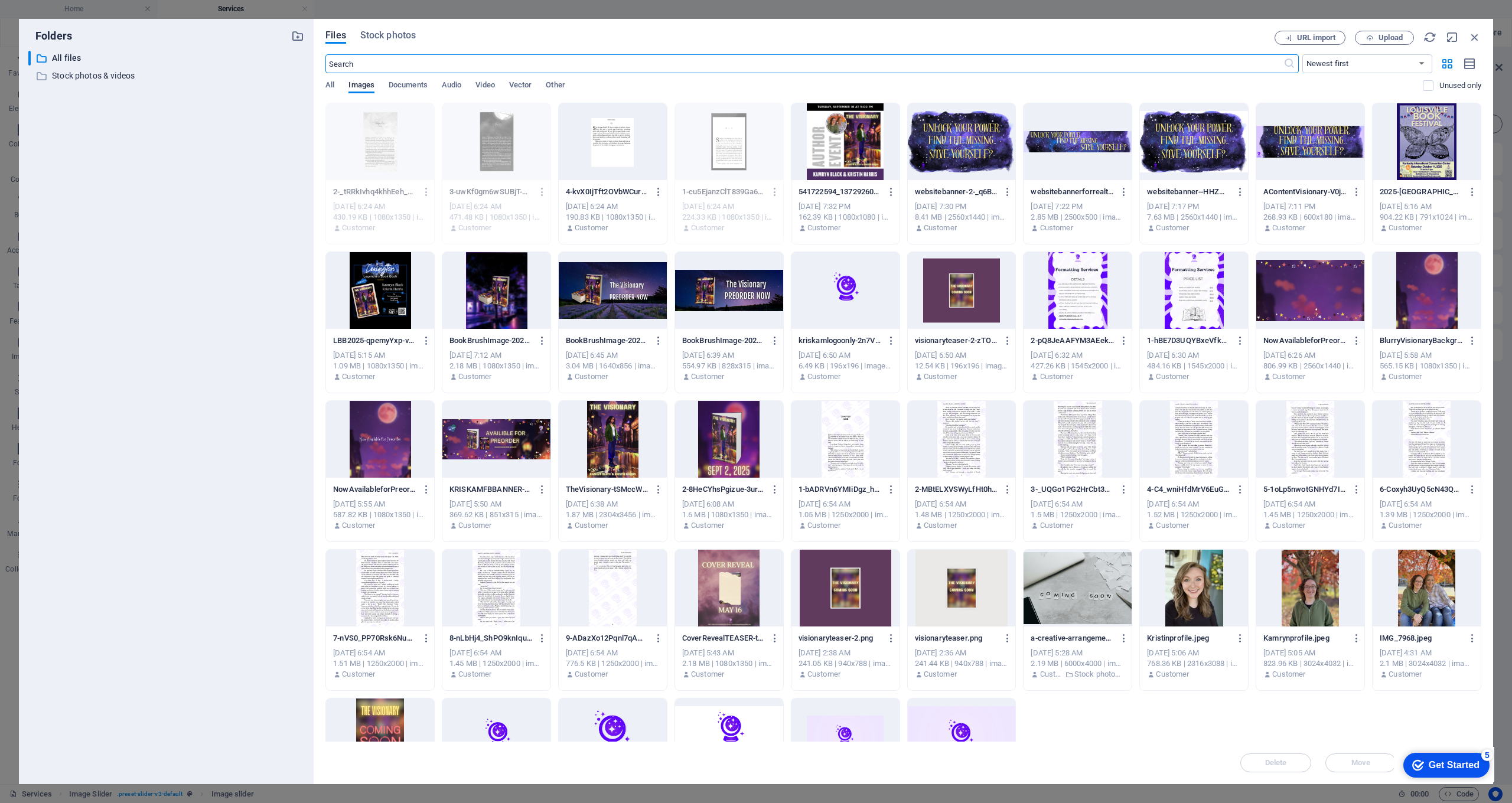
click at [600, 154] on div at bounding box center [613, 141] width 108 height 77
click at [600, 154] on div "1" at bounding box center [613, 141] width 108 height 77
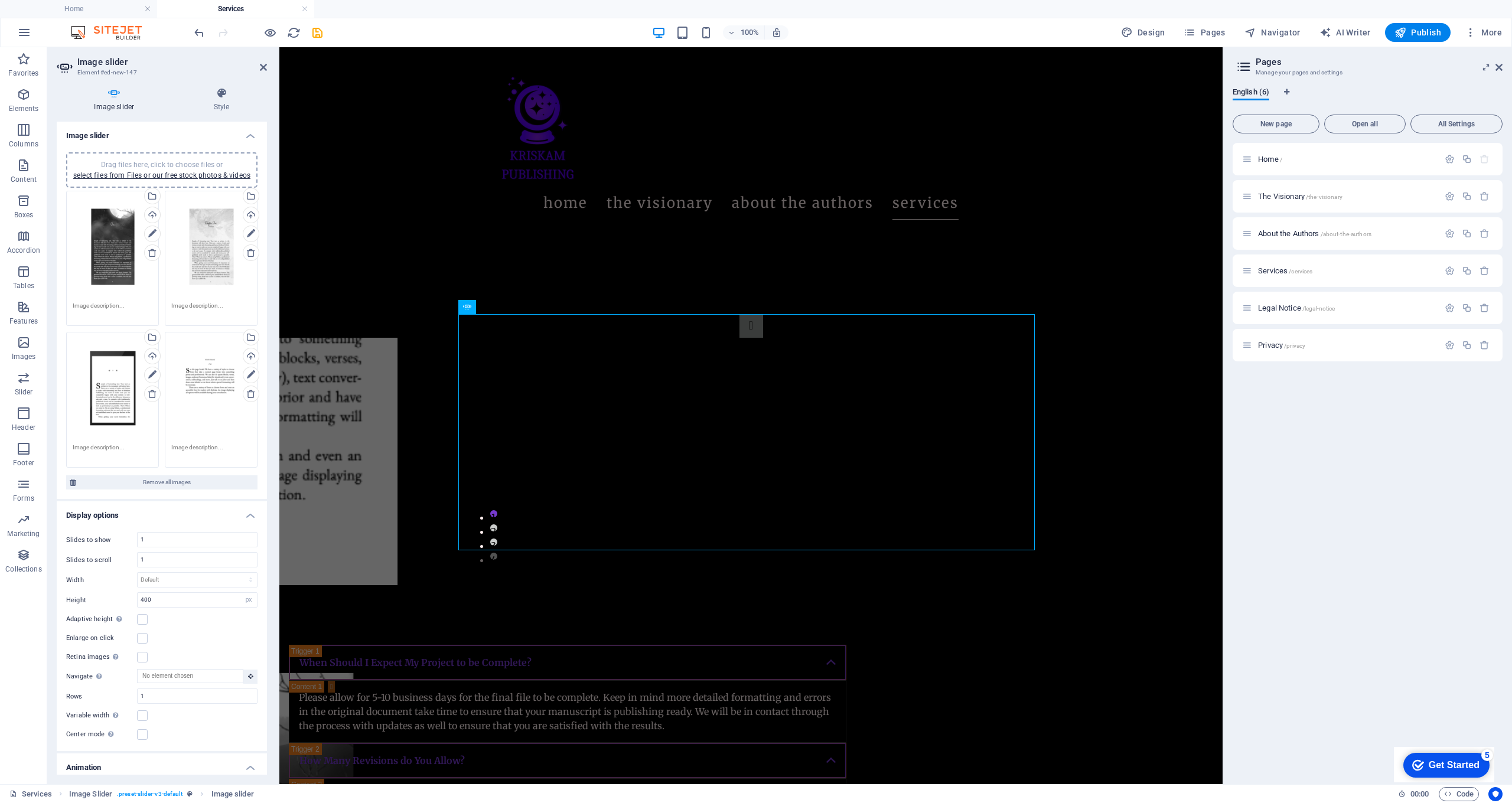
click at [212, 399] on div "Drag files here, click to choose files or select files from Files or our free s…" at bounding box center [211, 388] width 80 height 100
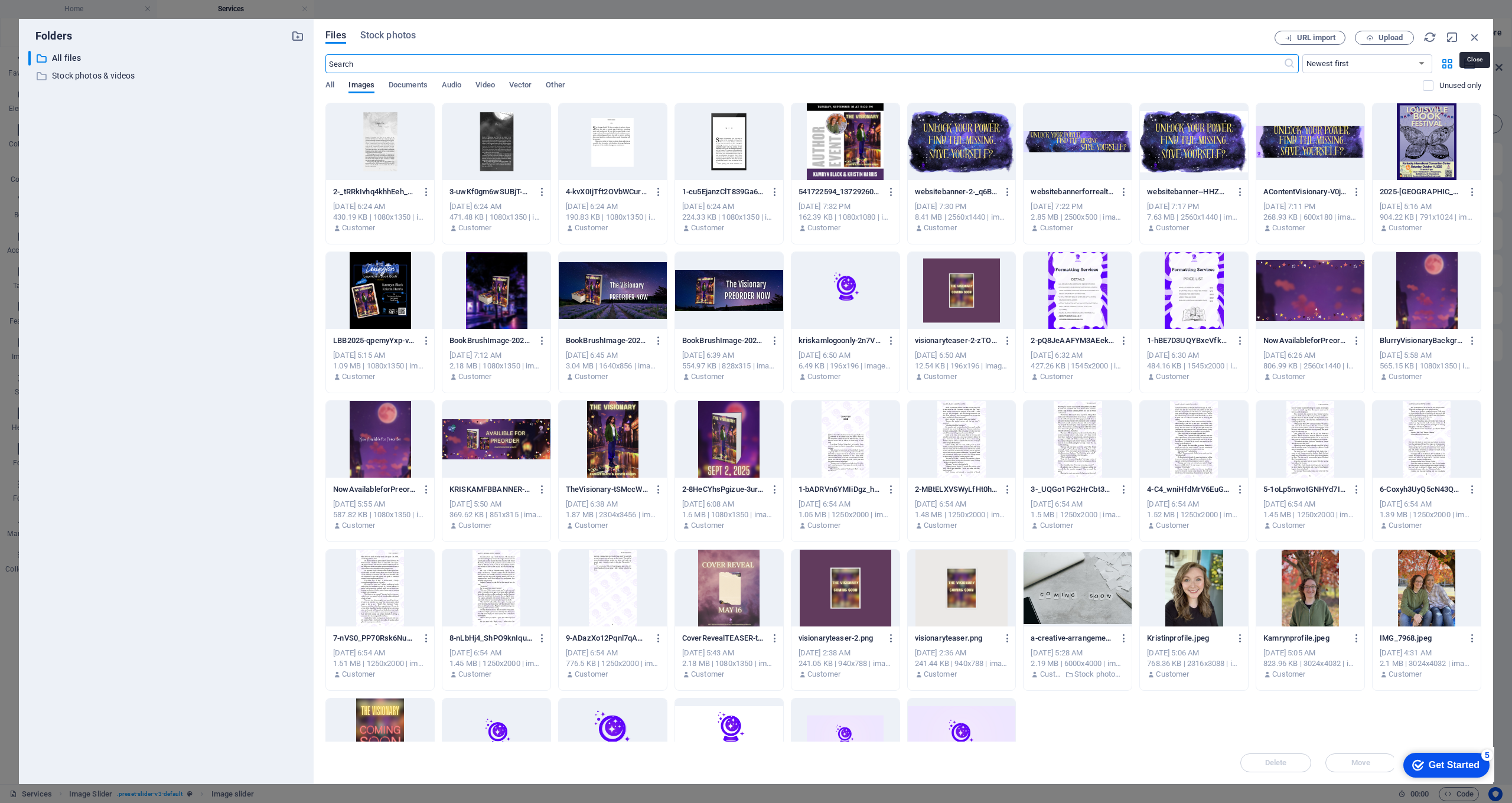
click at [1473, 39] on icon "button" at bounding box center [1475, 37] width 13 height 13
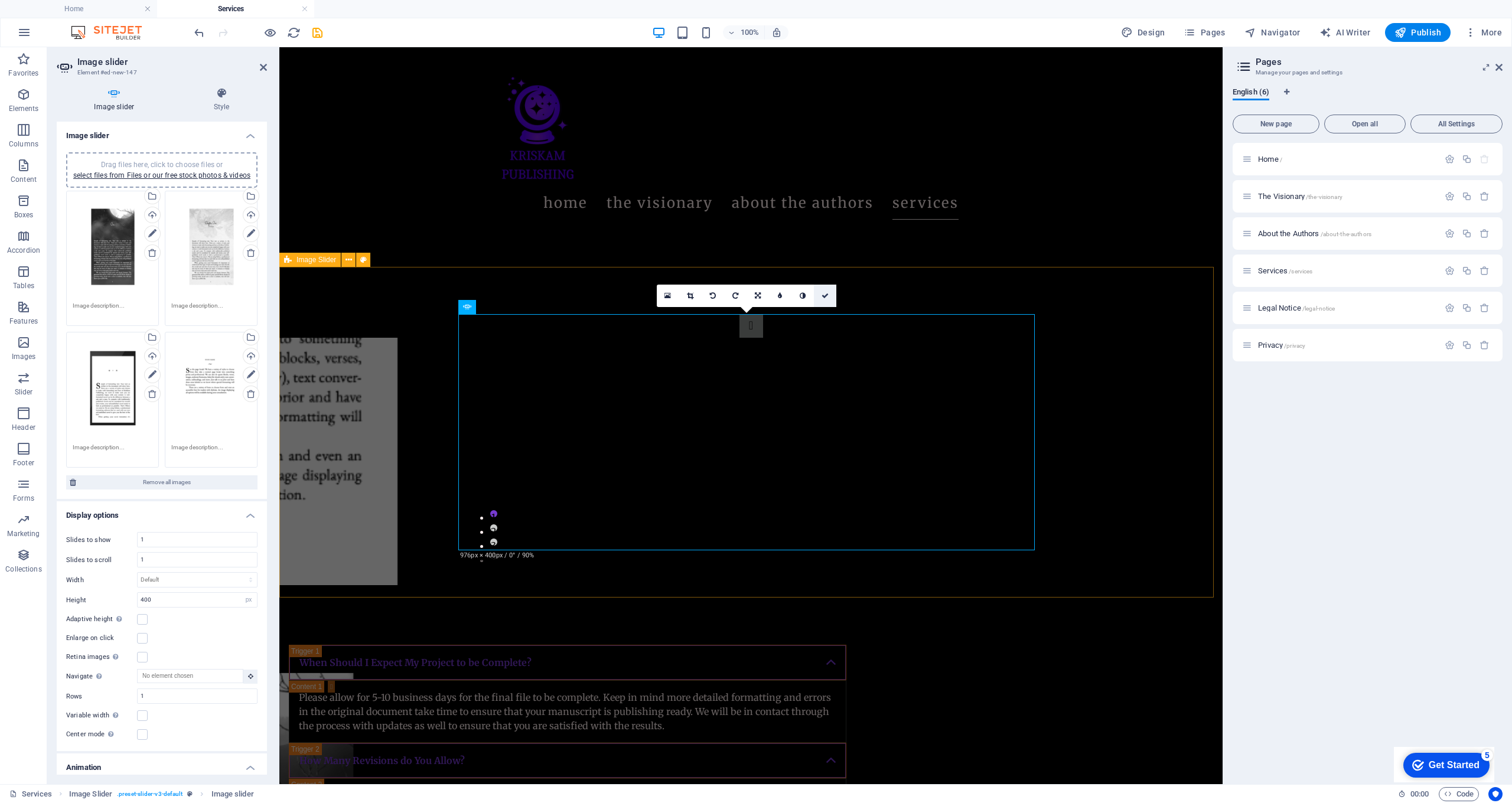
drag, startPoint x: 830, startPoint y: 298, endPoint x: 782, endPoint y: 250, distance: 67.9
click at [830, 298] on link at bounding box center [825, 296] width 23 height 23
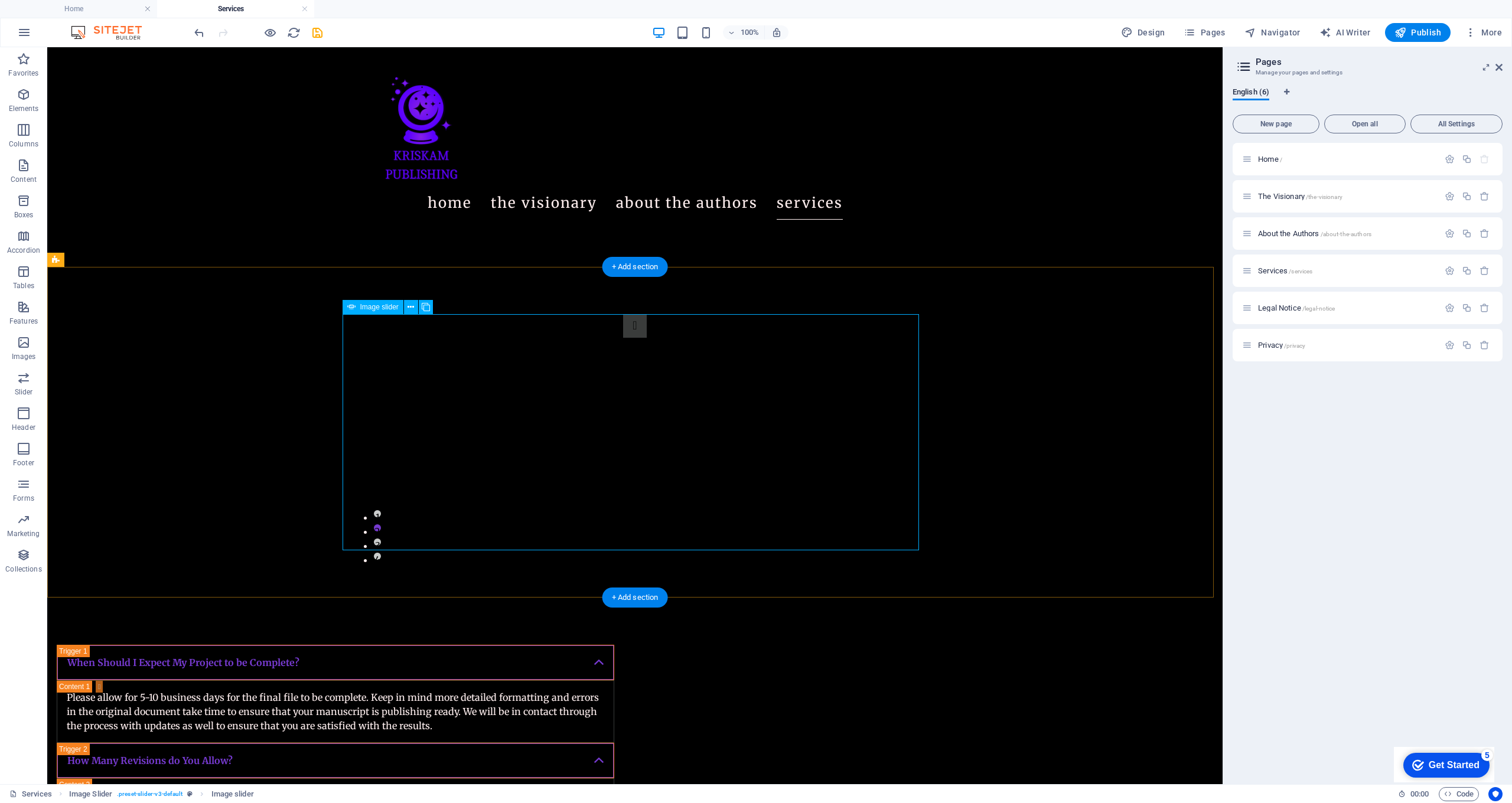
select select "px"
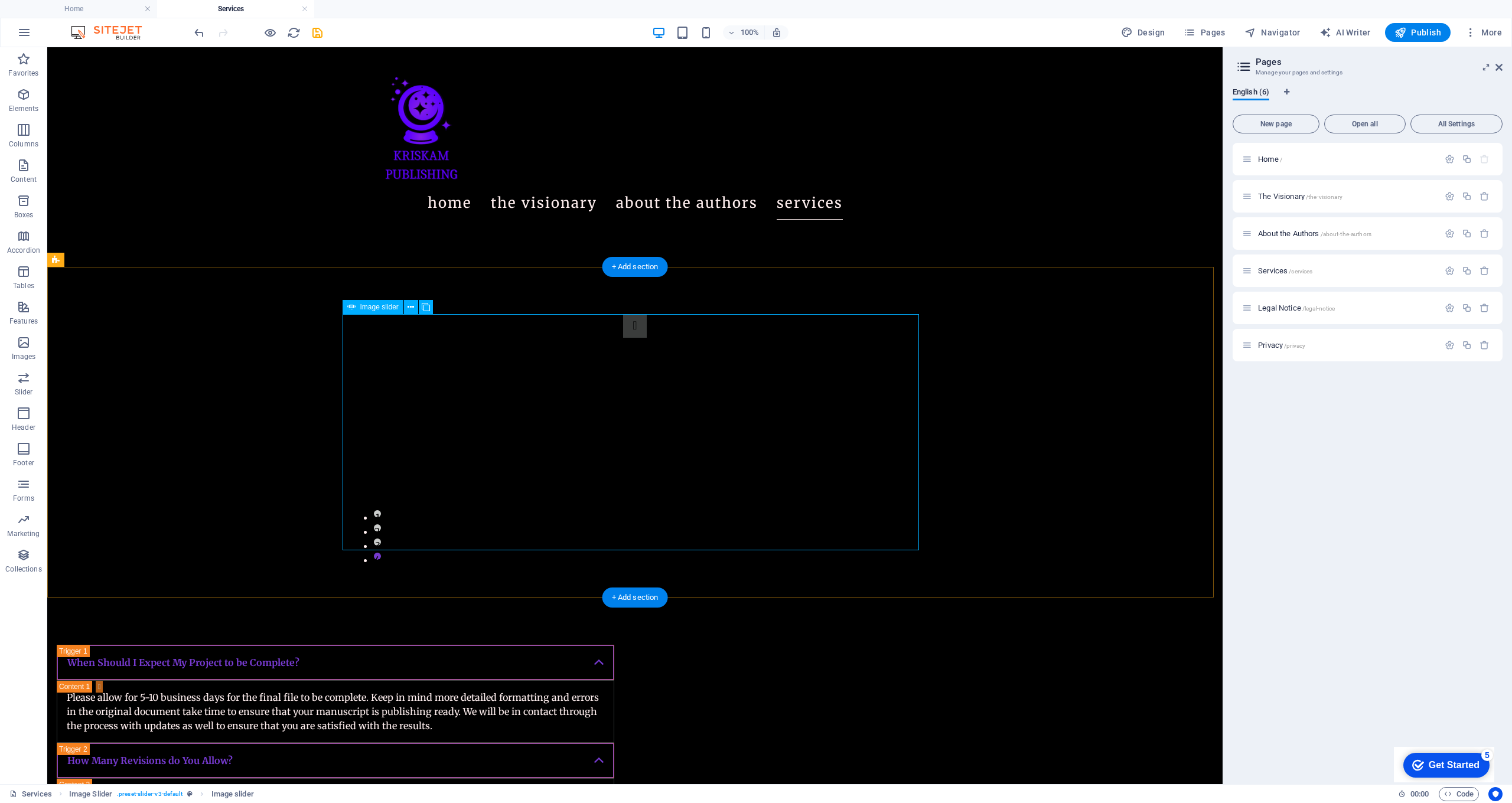
select select "ms"
select select "s"
select select "progressive"
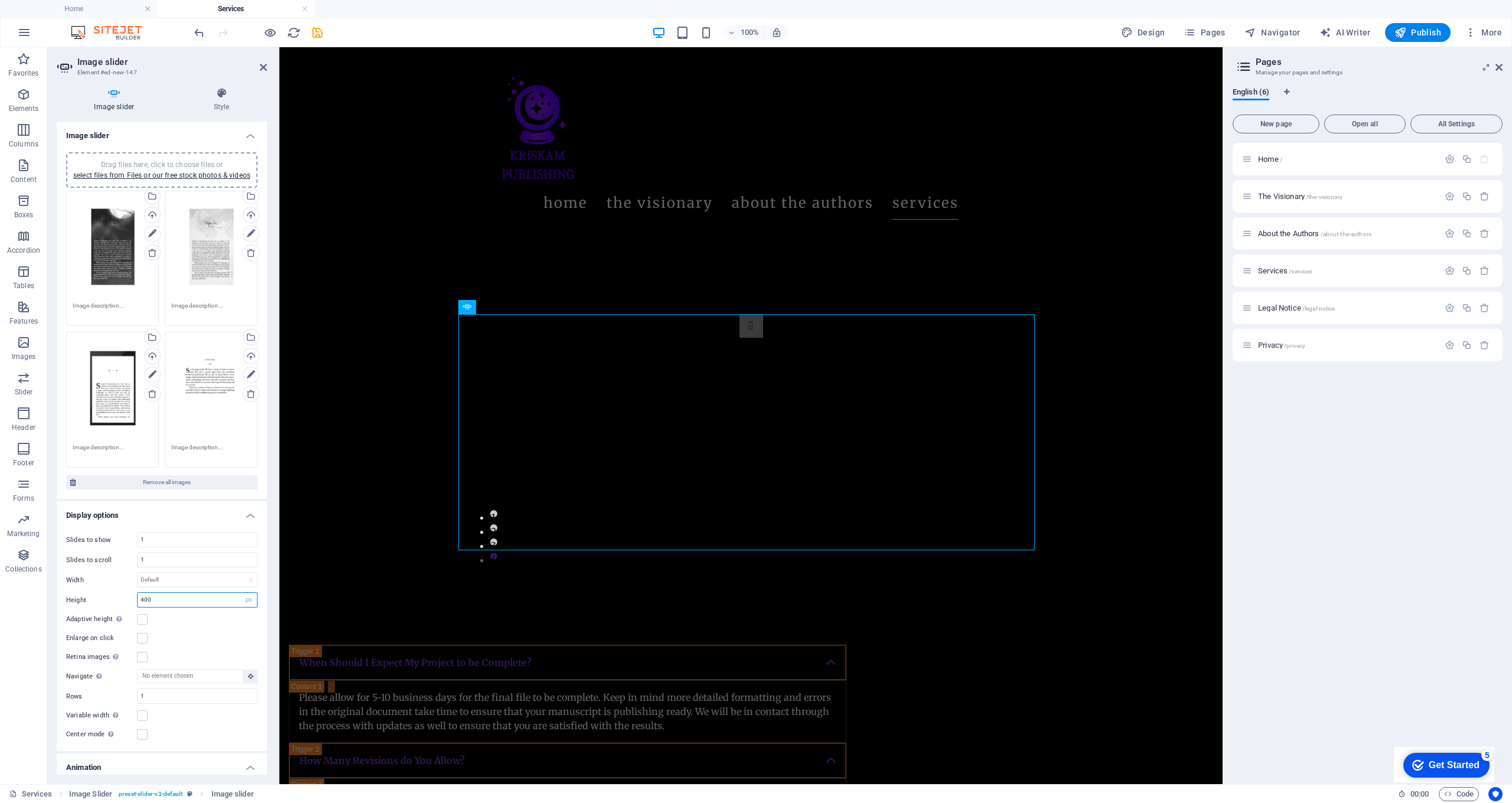
click at [179, 606] on input "400" at bounding box center [197, 600] width 119 height 14
type input "4"
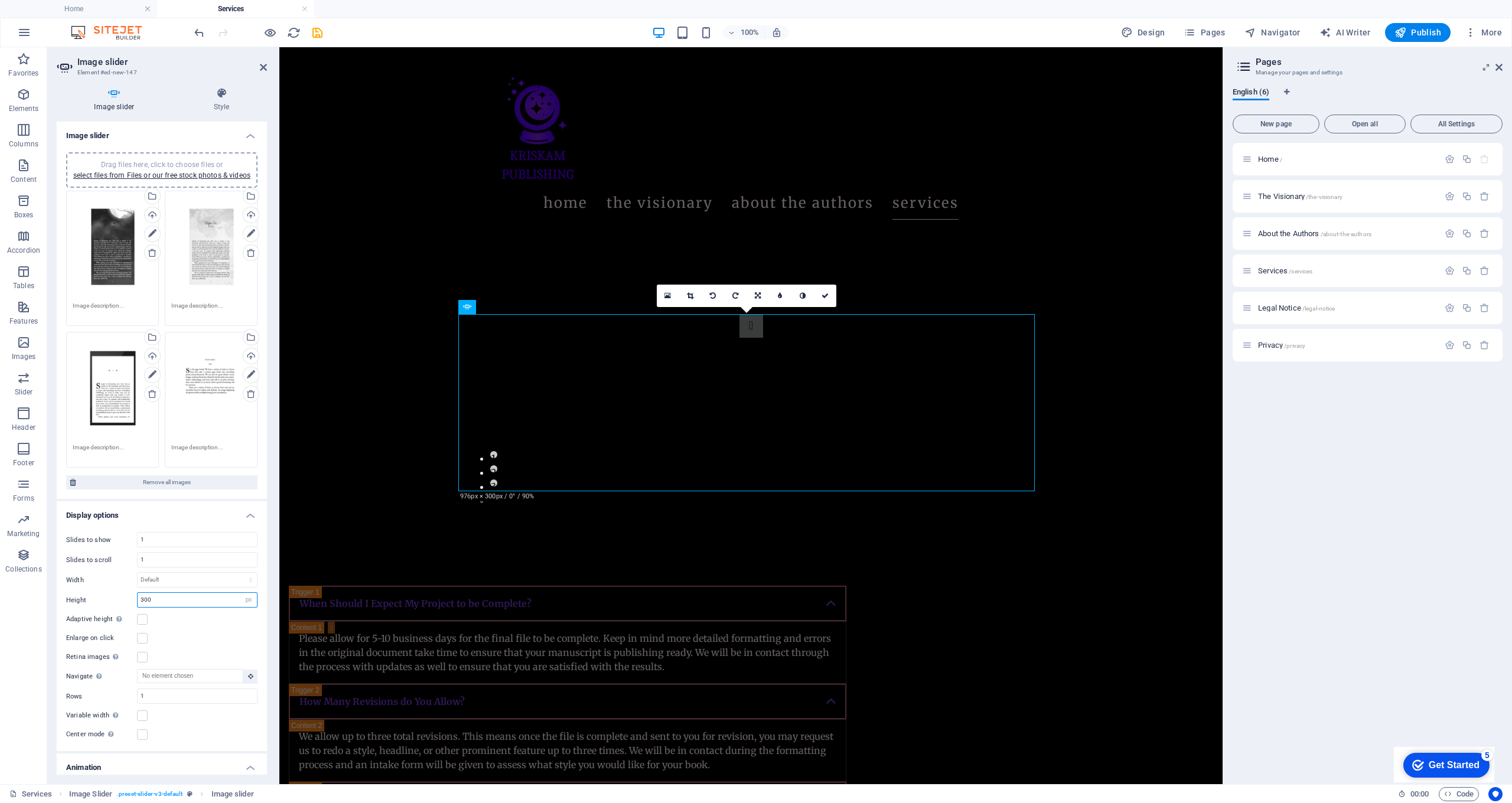
click at [179, 607] on input "300" at bounding box center [197, 600] width 119 height 14
type input "3"
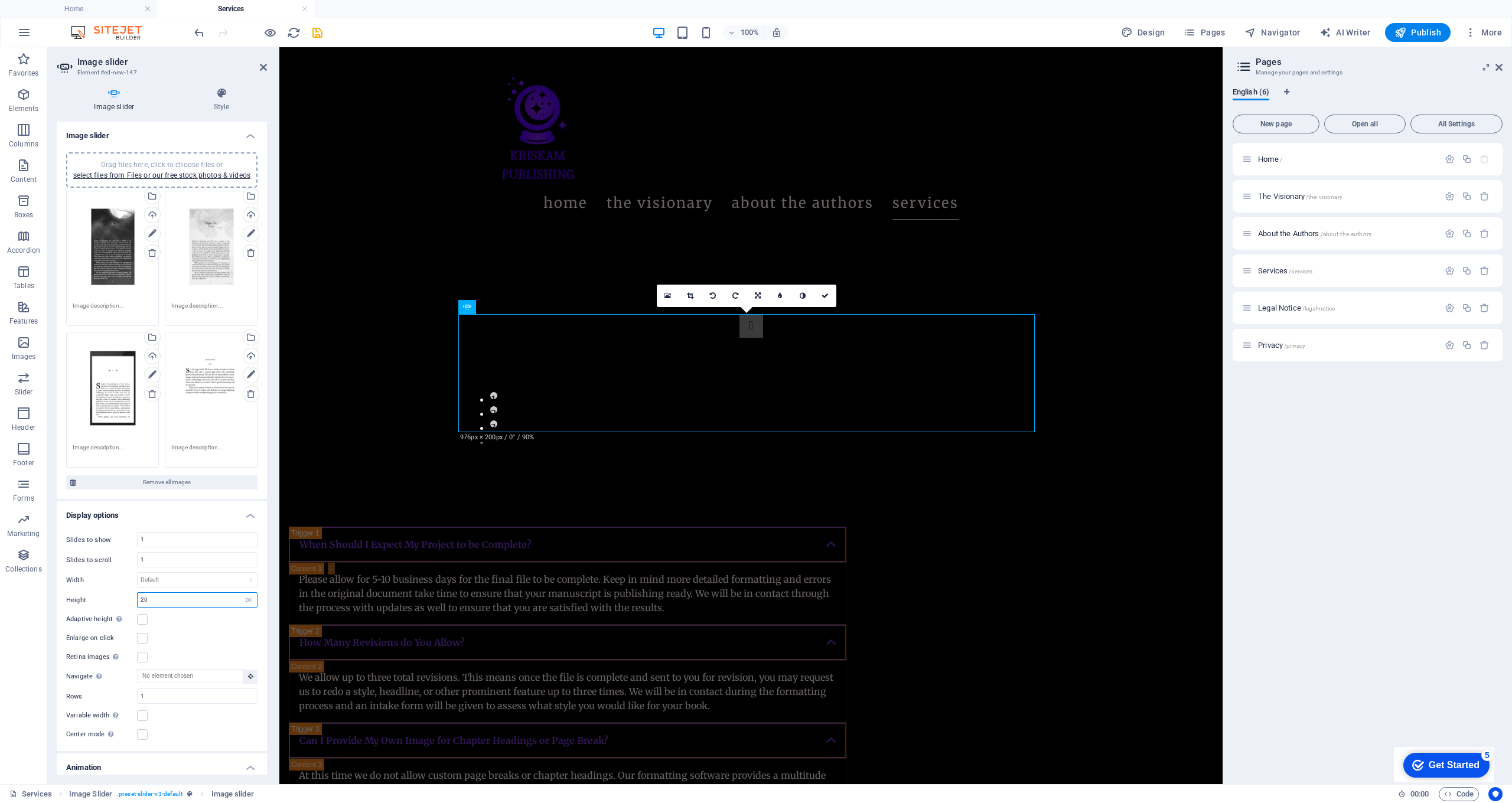
type input "2"
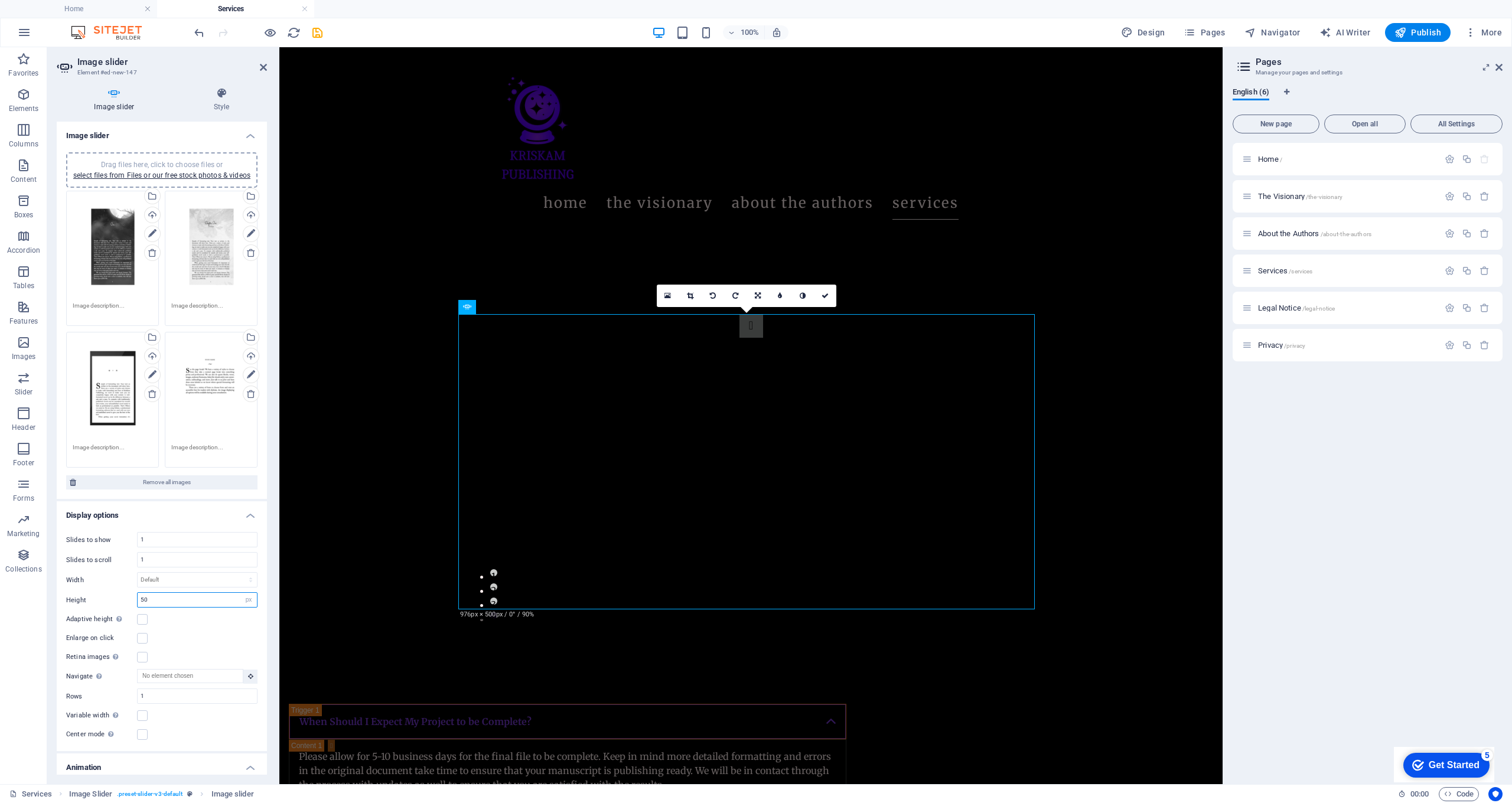
type input "5"
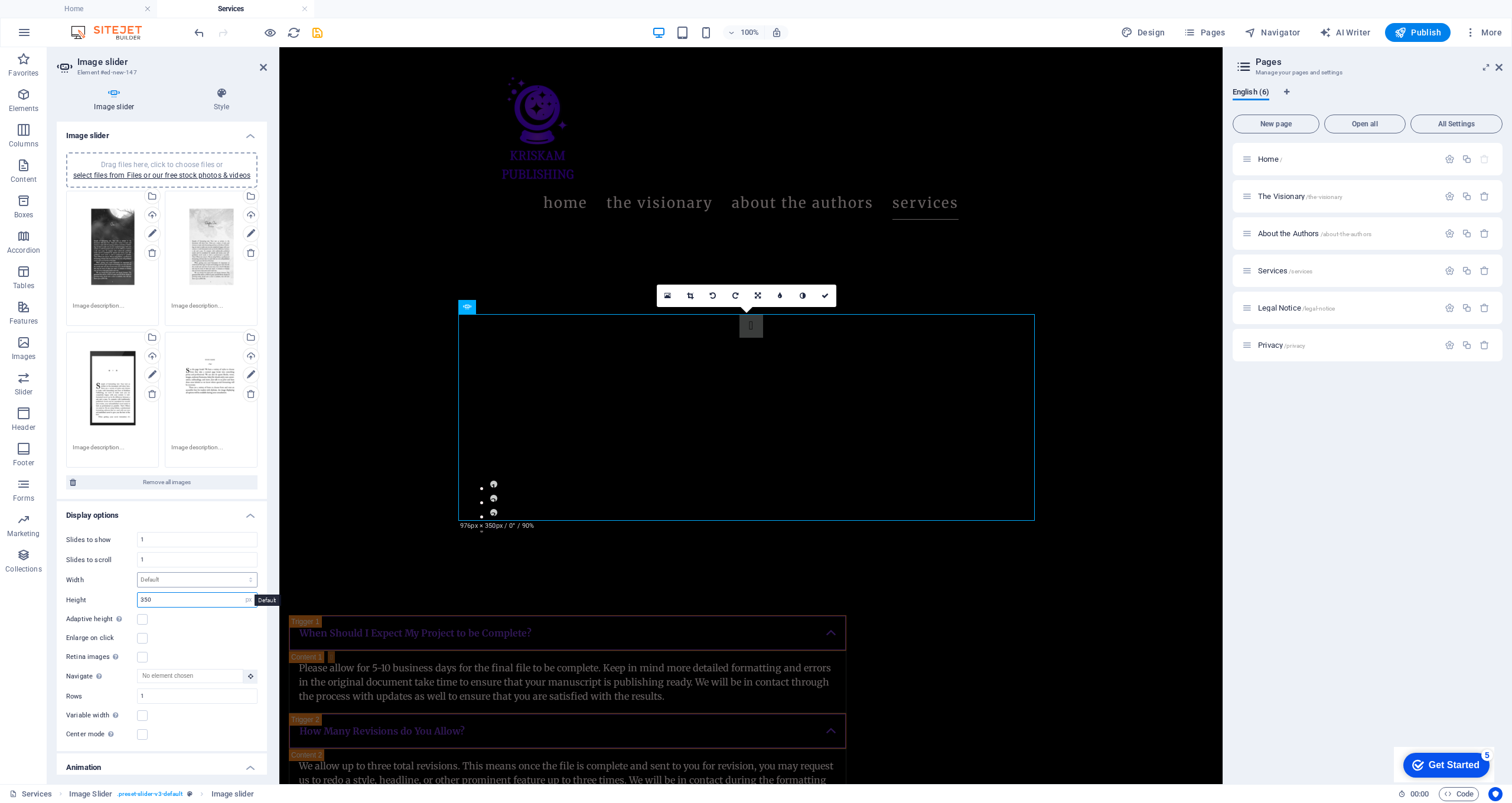
type input "350"
select select "px"
type input "5"
type input "8"
type input "500"
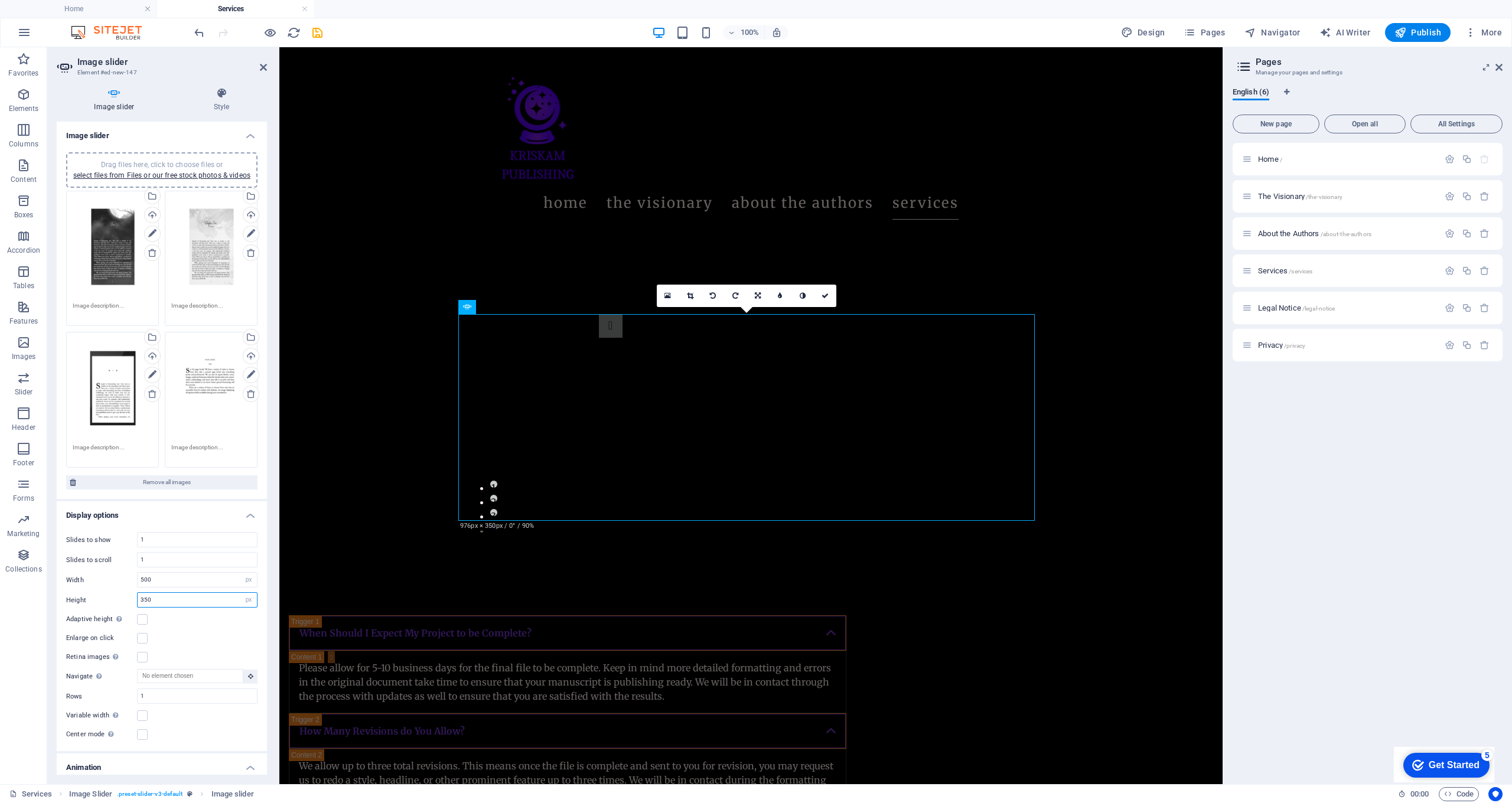
click at [185, 607] on input "350" at bounding box center [197, 600] width 119 height 14
type input "3"
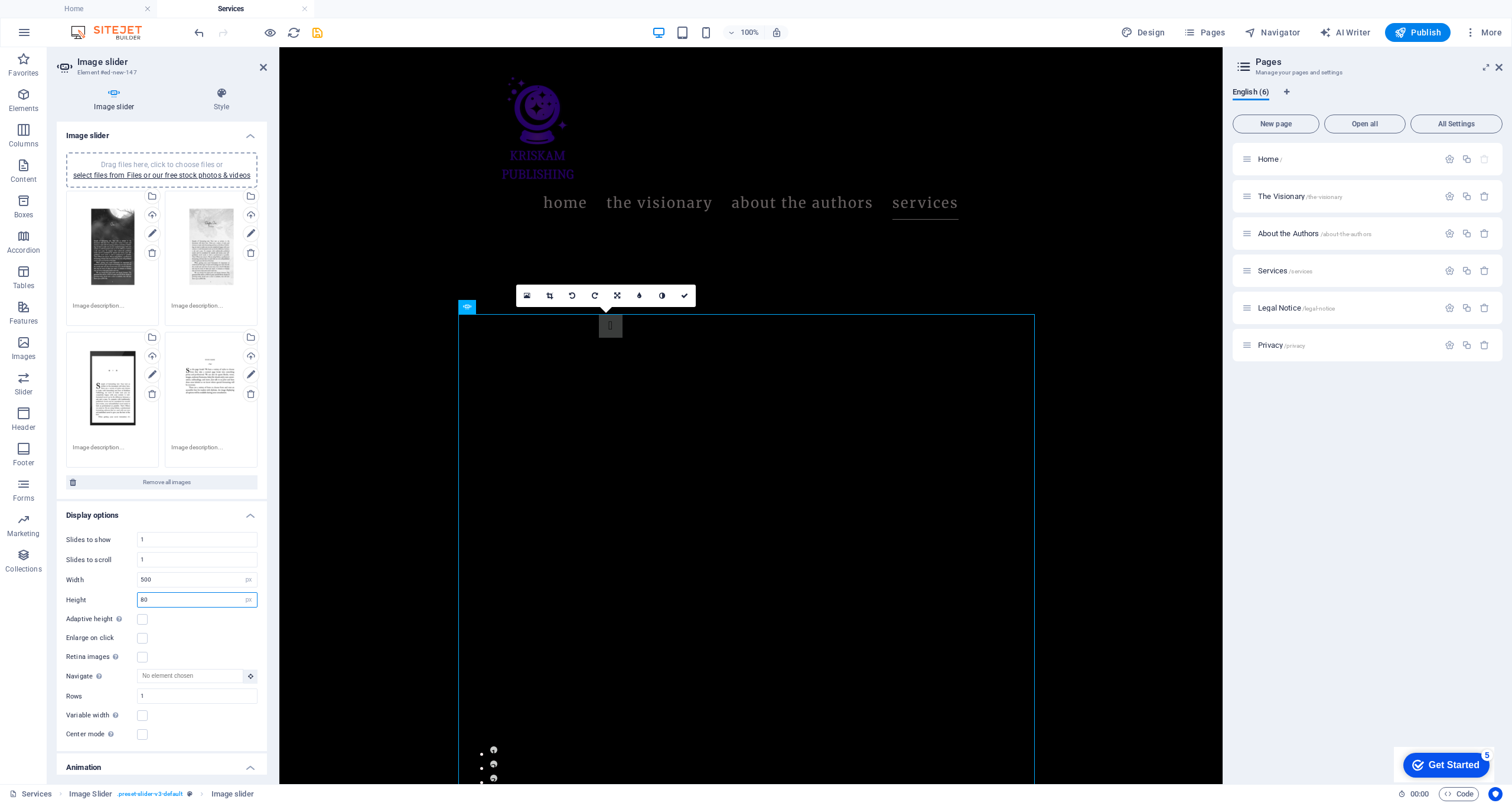
type input "8"
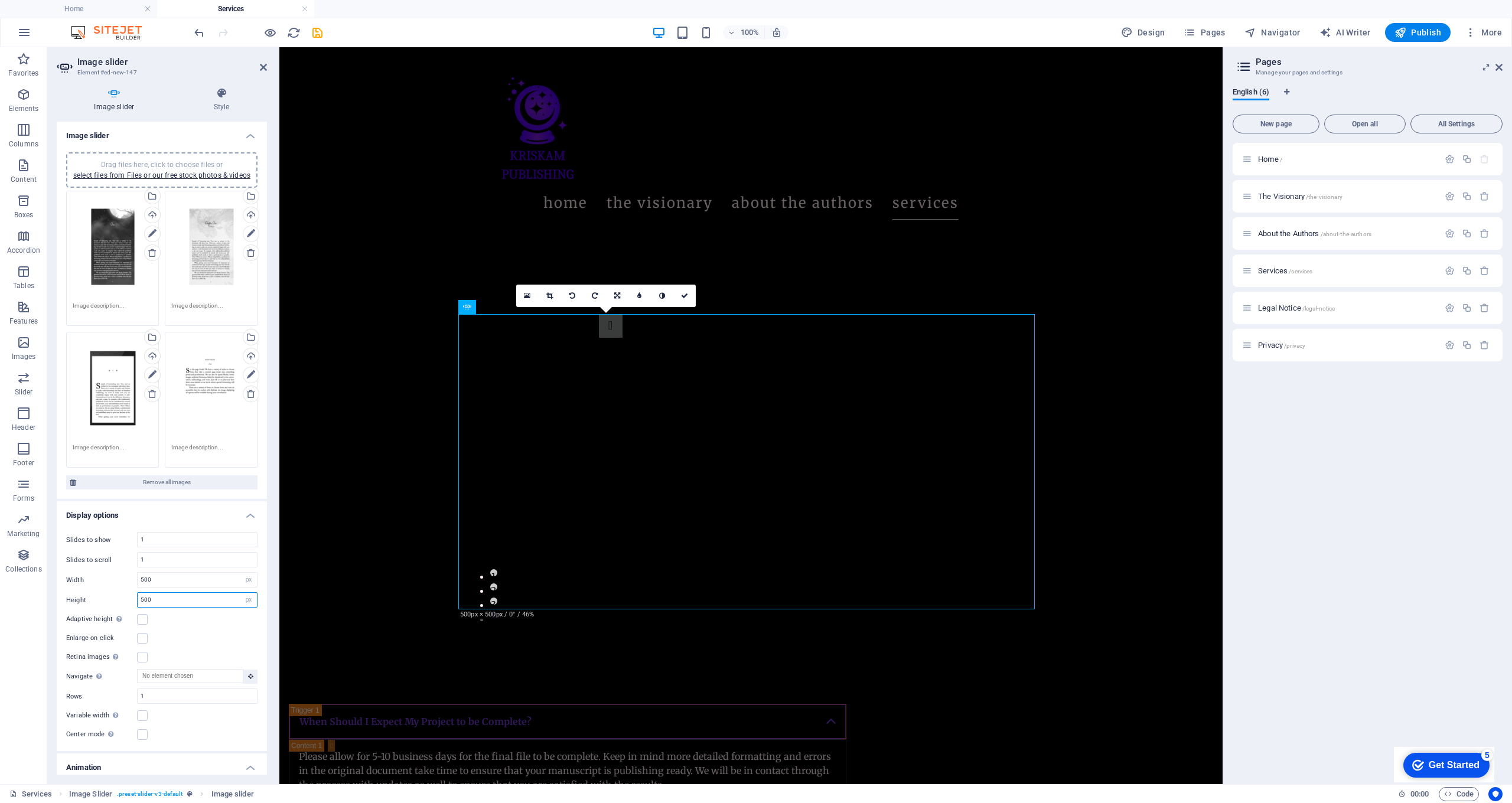
type input "500"
click at [181, 595] on div "Slides to show 1 Slides to scroll 1 Width 500 Default px % rem em vw vh Height …" at bounding box center [162, 637] width 210 height 229
click at [182, 587] on input "500" at bounding box center [197, 579] width 119 height 14
click at [186, 607] on input "500" at bounding box center [197, 600] width 119 height 14
select select "default"
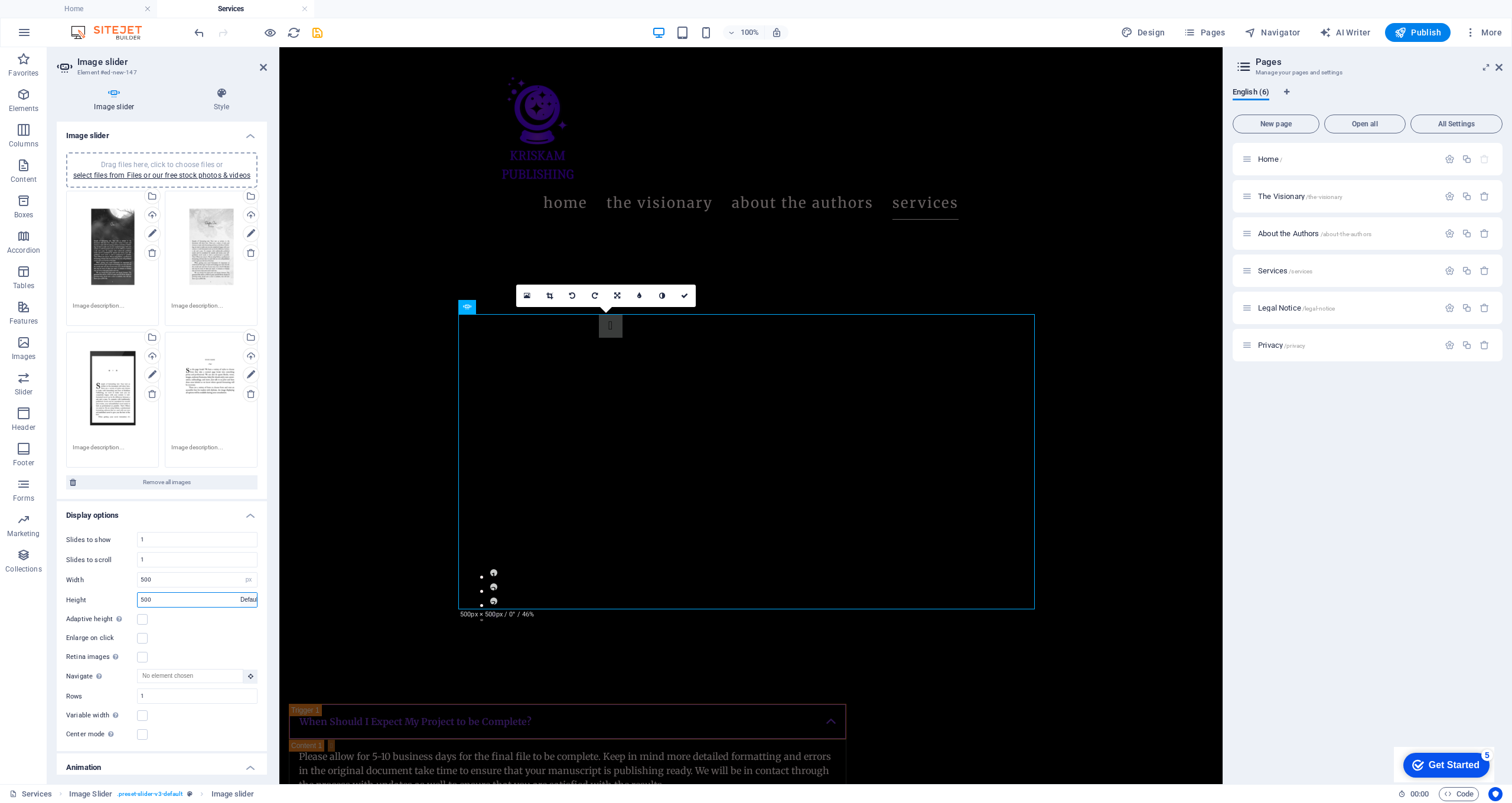
select select "DISABLED_OPTION_VALUE"
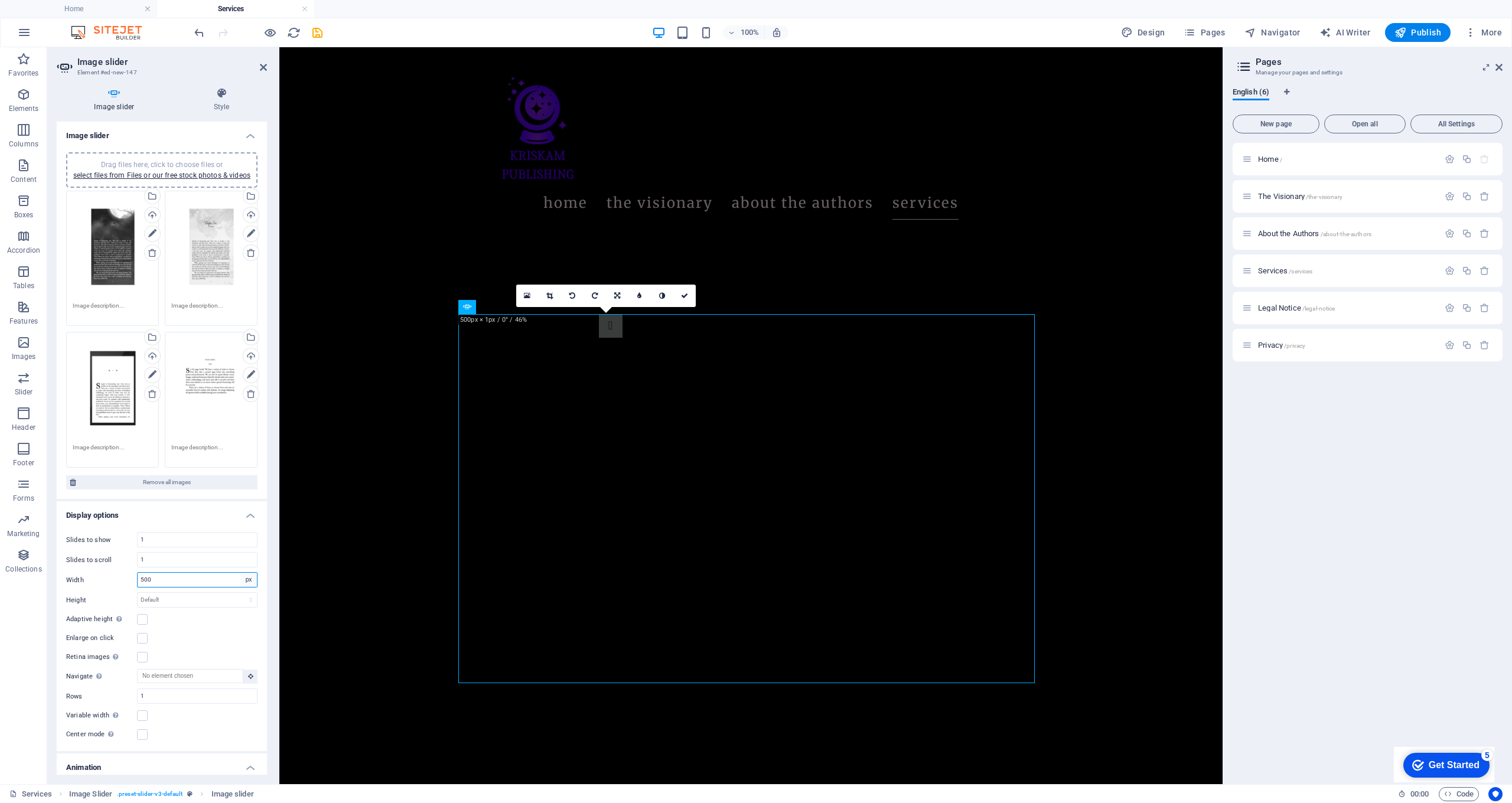
select select "default"
select select "DISABLED_OPTION_VALUE"
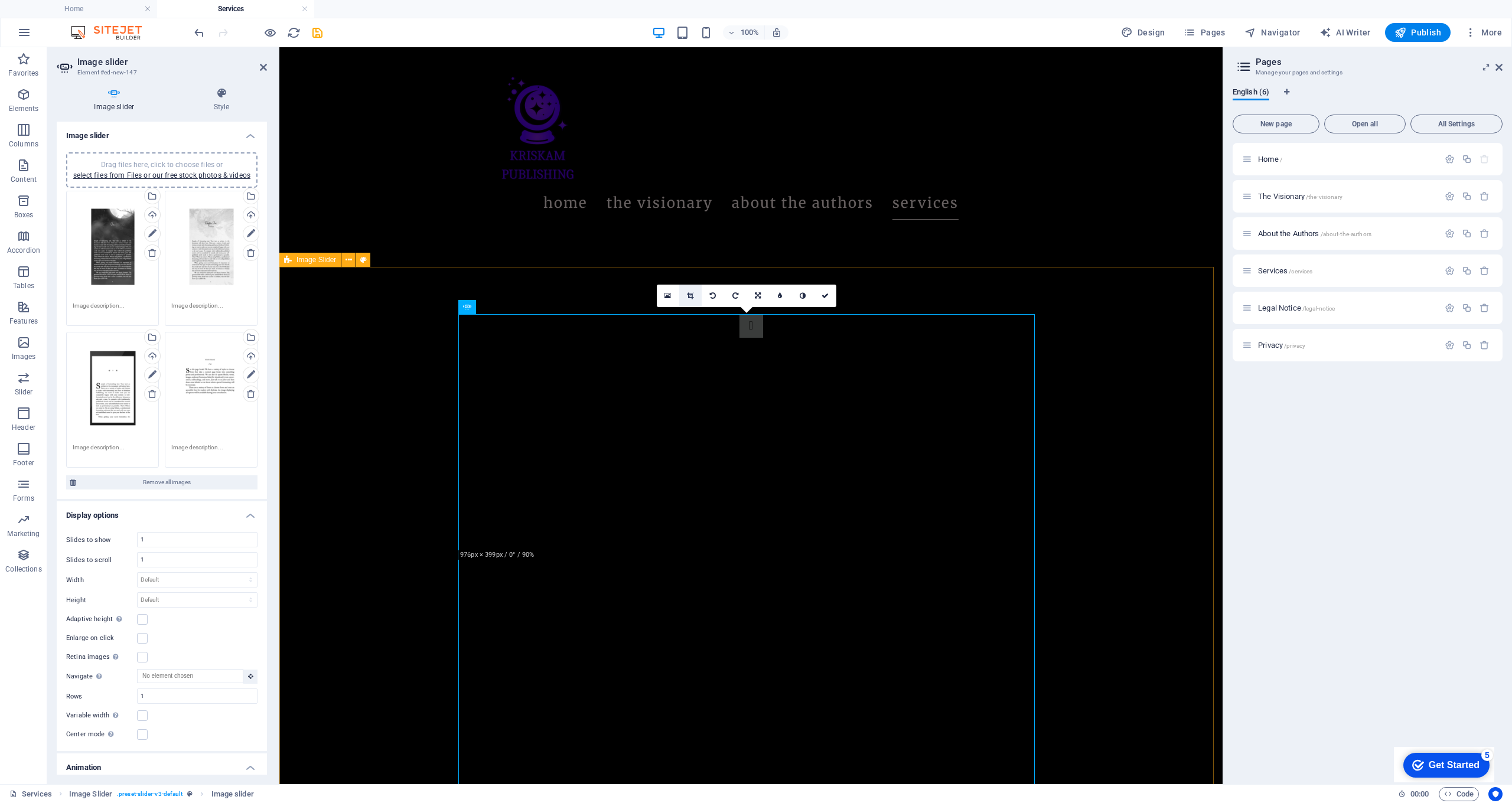
click at [697, 296] on link at bounding box center [691, 296] width 23 height 23
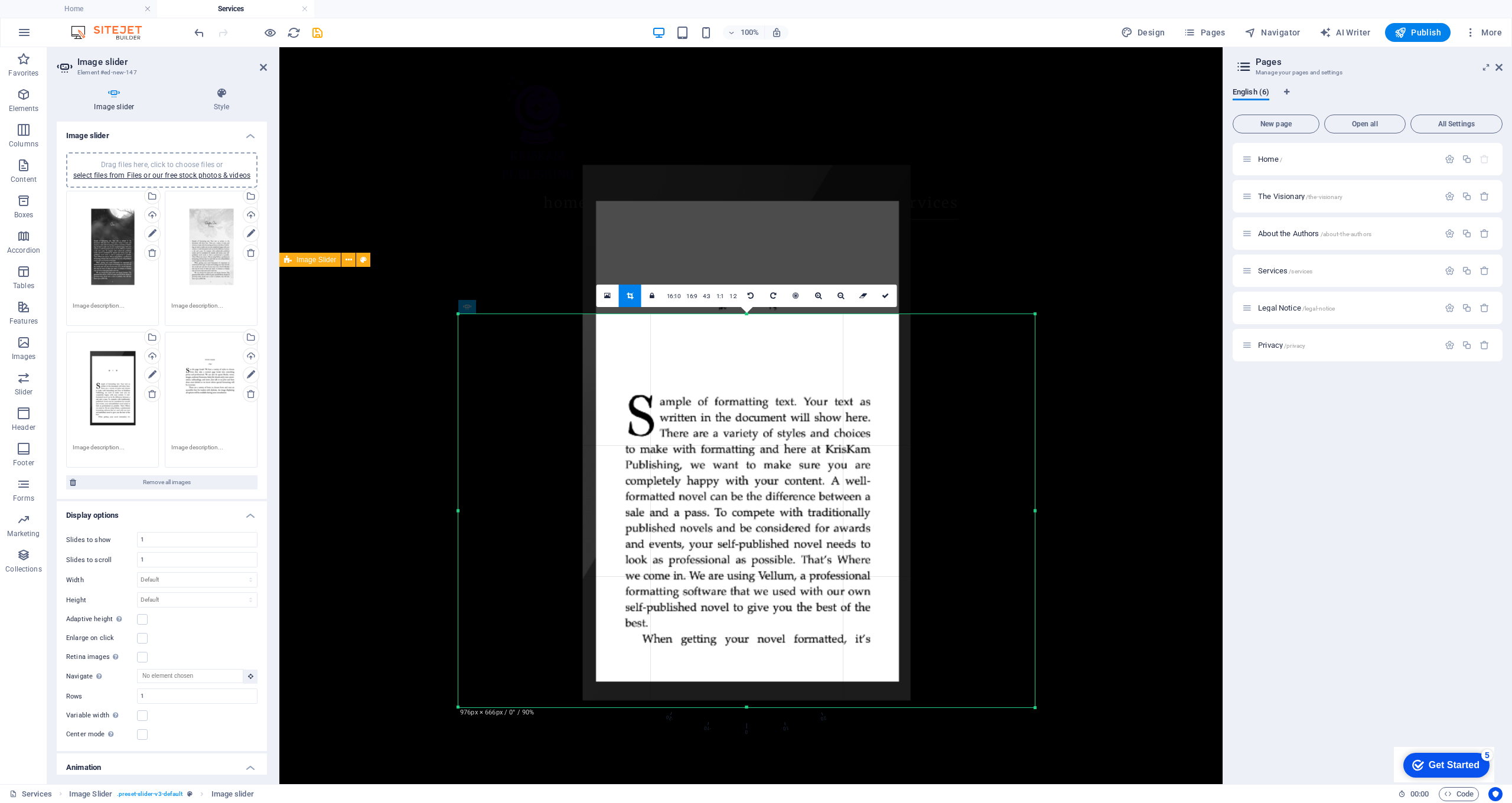
drag, startPoint x: 746, startPoint y: 551, endPoint x: 757, endPoint y: 720, distance: 169.4
click at [757, 710] on div at bounding box center [746, 708] width 576 height 4
click at [885, 300] on link at bounding box center [886, 296] width 23 height 23
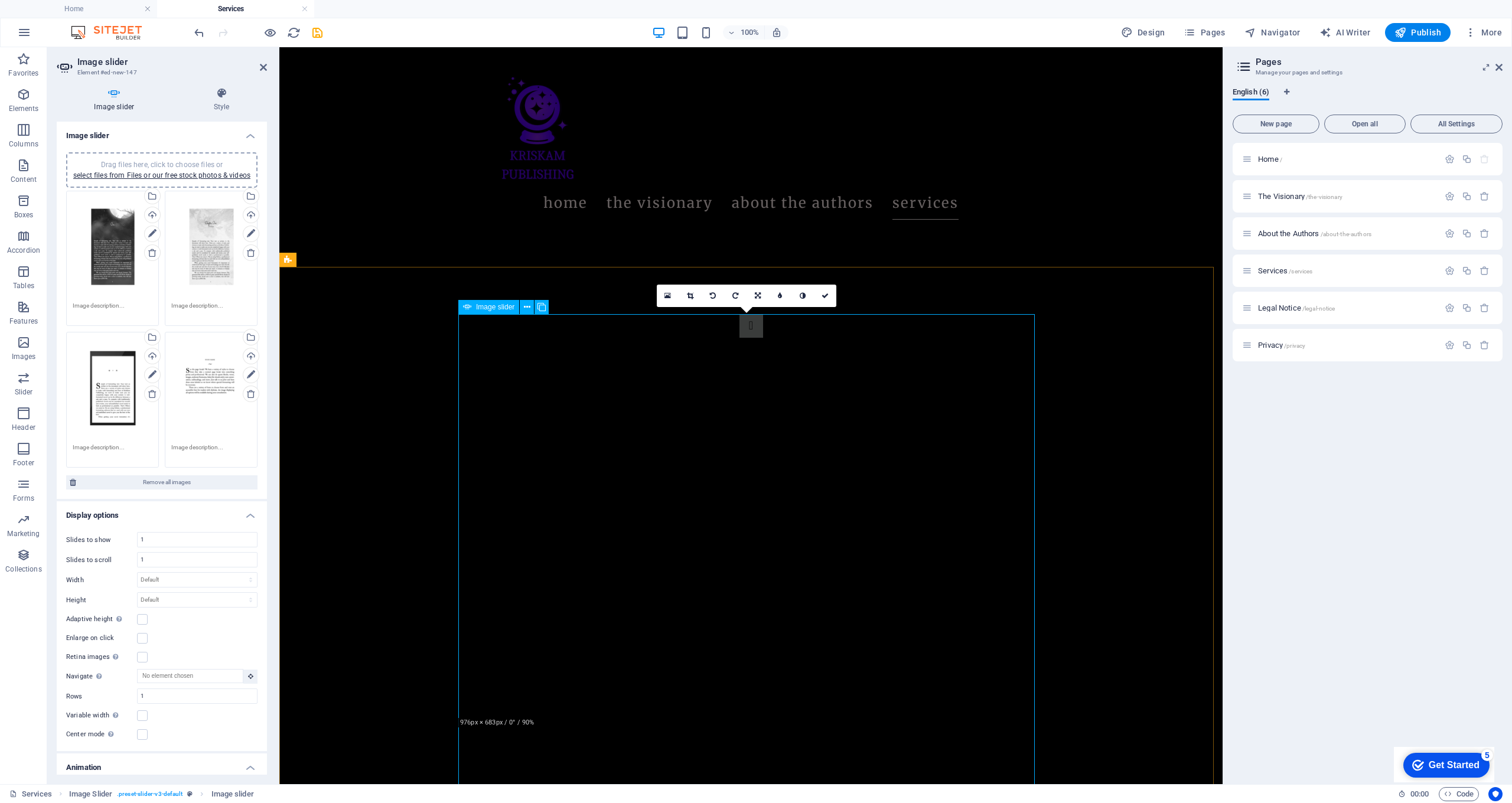
click at [685, 292] on link at bounding box center [691, 296] width 23 height 23
click at [0, 0] on link "16:9" at bounding box center [0, 0] width 0 height 0
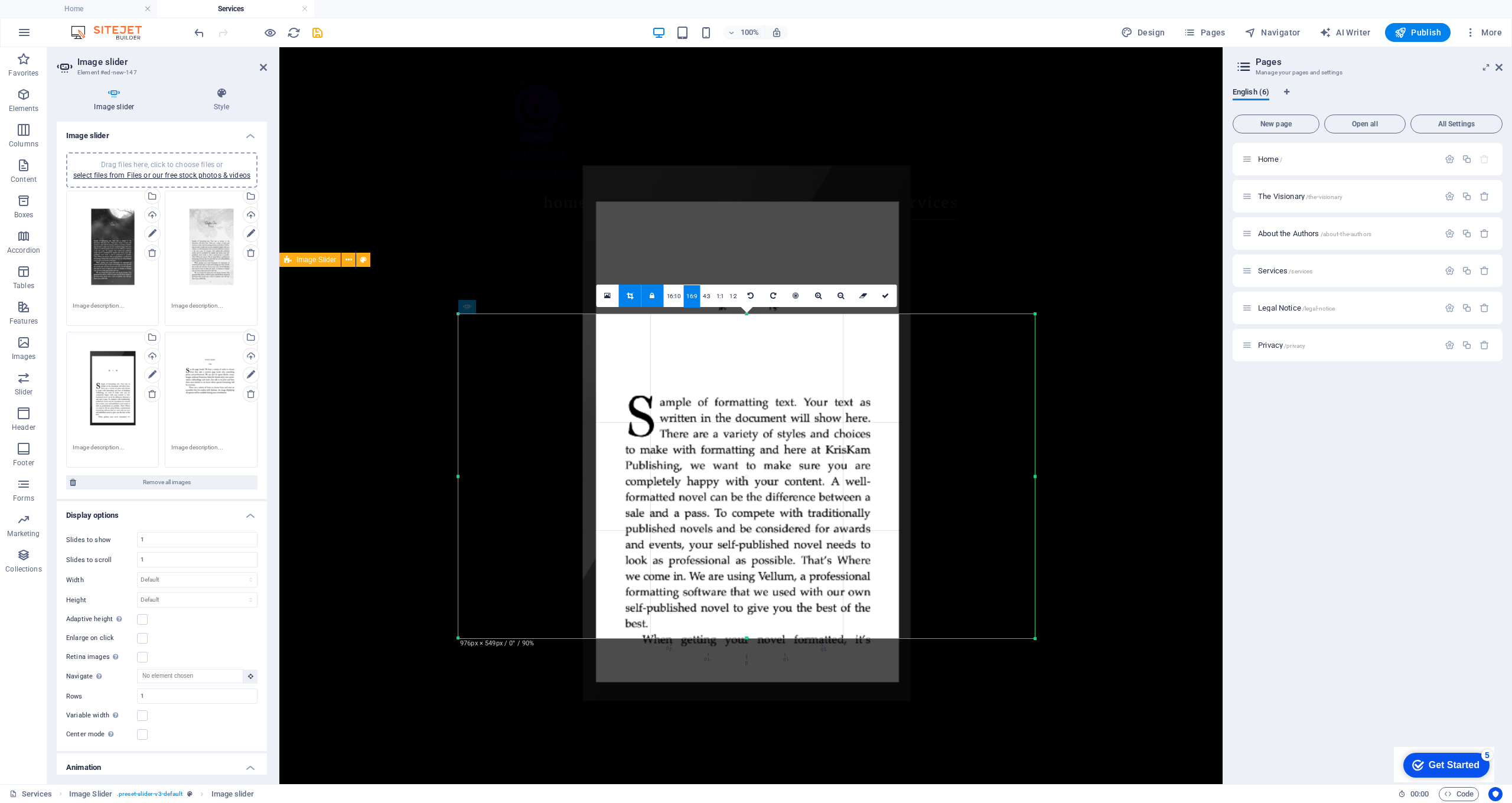
click at [639, 295] on link at bounding box center [631, 296] width 23 height 23
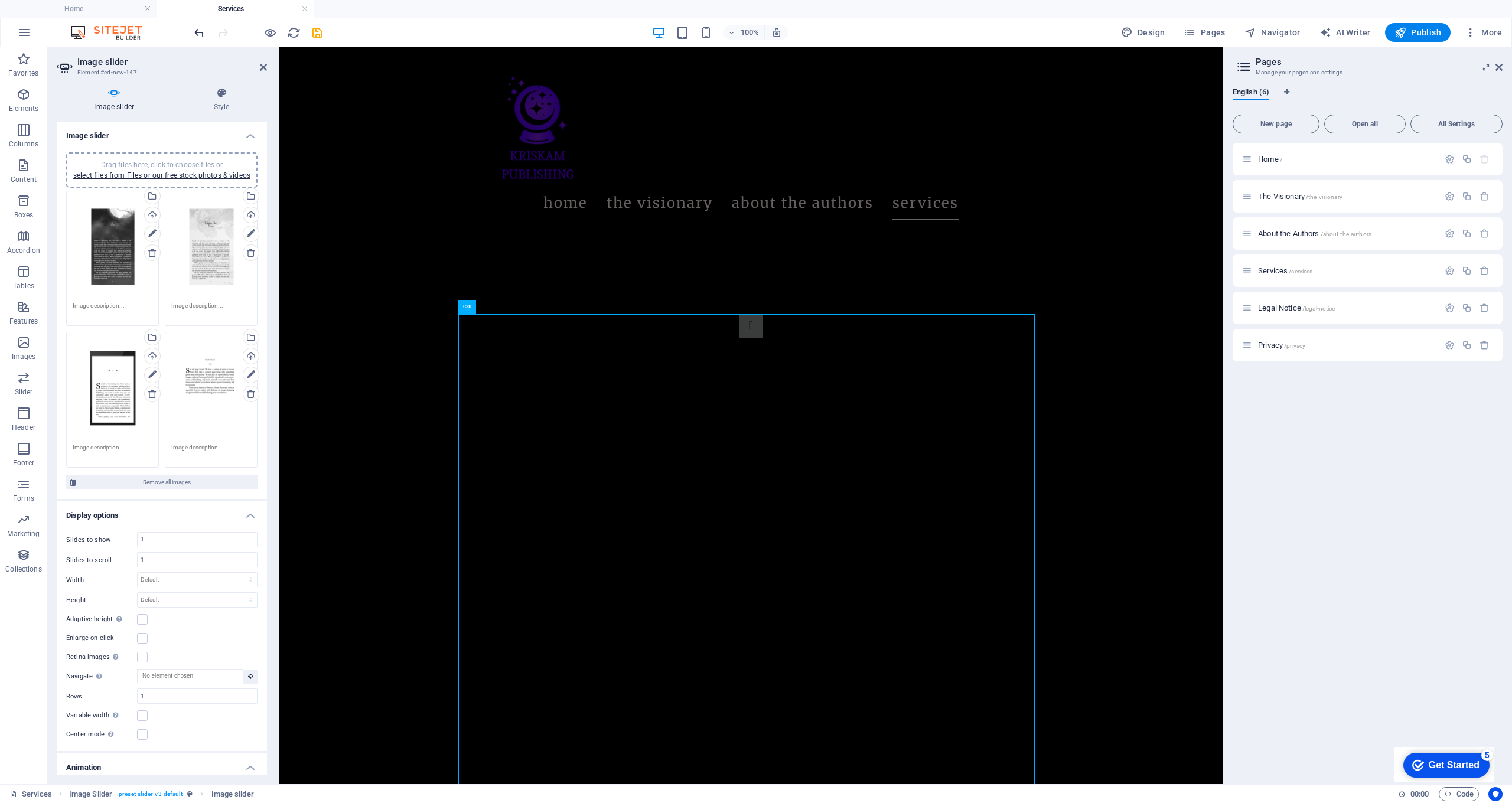
click at [204, 35] on icon "undo" at bounding box center [199, 33] width 13 height 13
click at [692, 299] on icon at bounding box center [690, 296] width 7 height 7
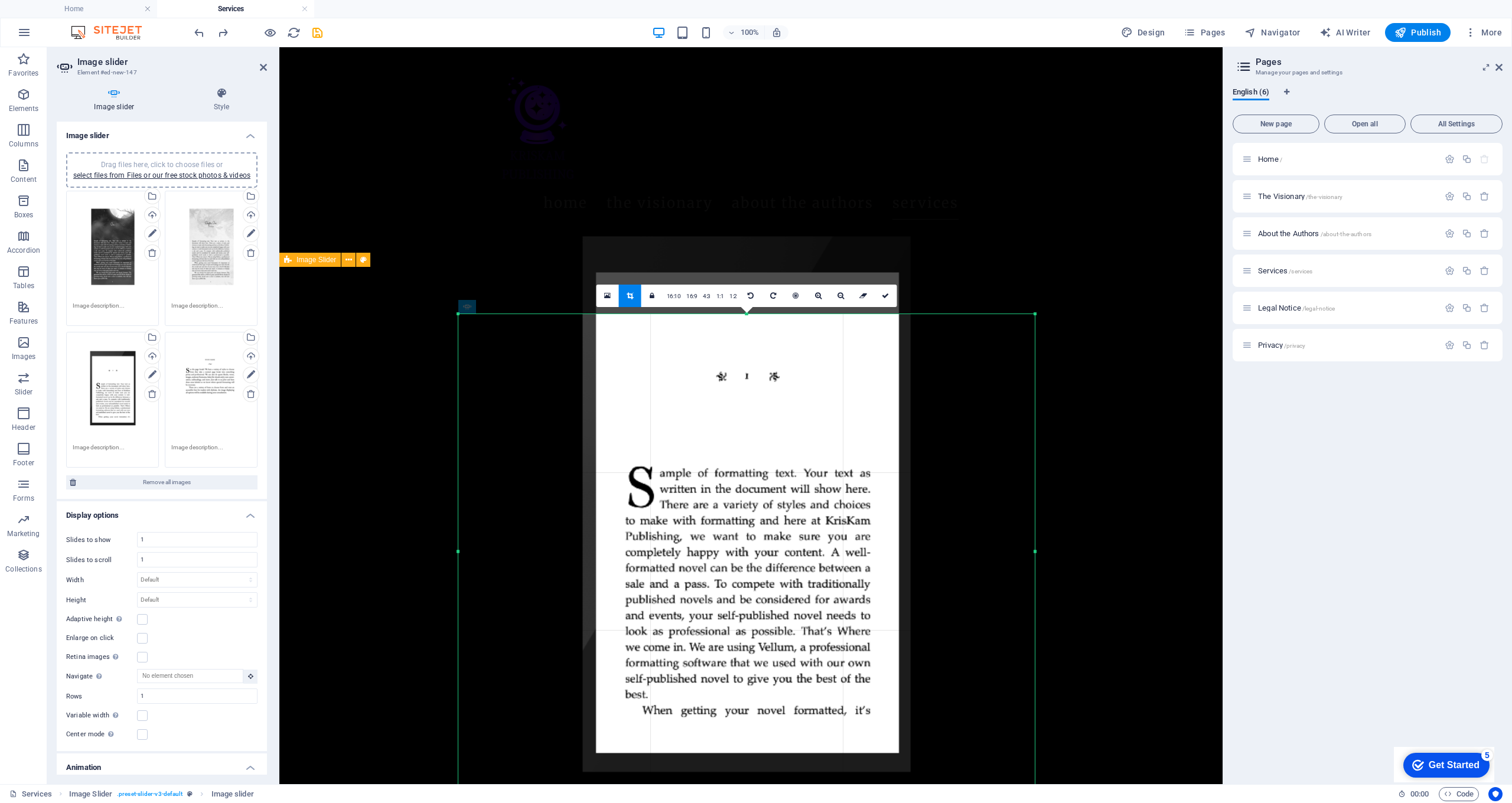
drag, startPoint x: 747, startPoint y: 314, endPoint x: 753, endPoint y: 244, distance: 70.3
click at [753, 315] on div "180 170 160 150 140 130 120 110 100 90 80 70 60 50 40 30 20 10 0 -10 -20 -30 -4…" at bounding box center [746, 551] width 576 height 474
click at [885, 294] on icon at bounding box center [886, 296] width 7 height 7
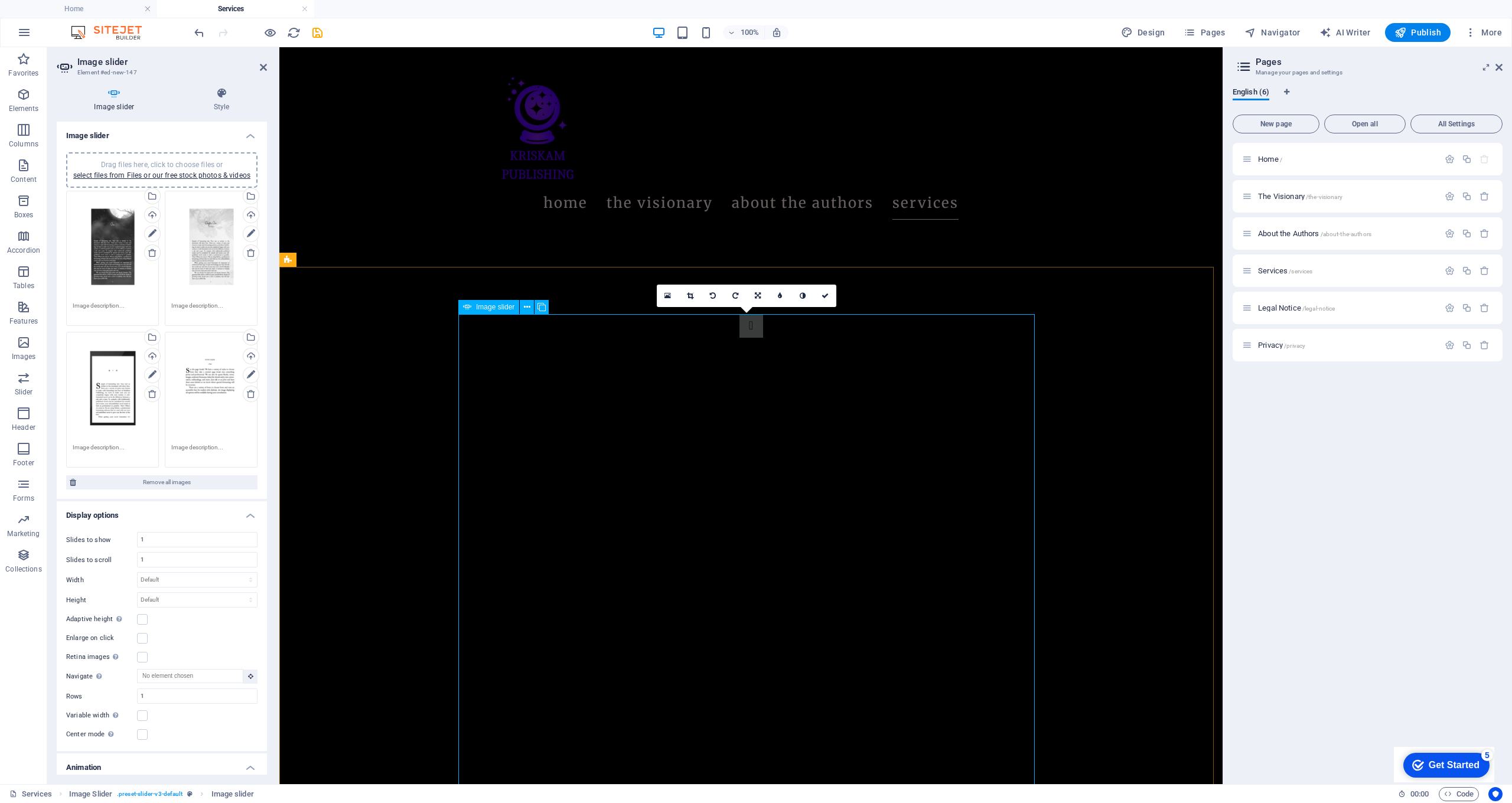
click at [687, 296] on link at bounding box center [691, 296] width 23 height 23
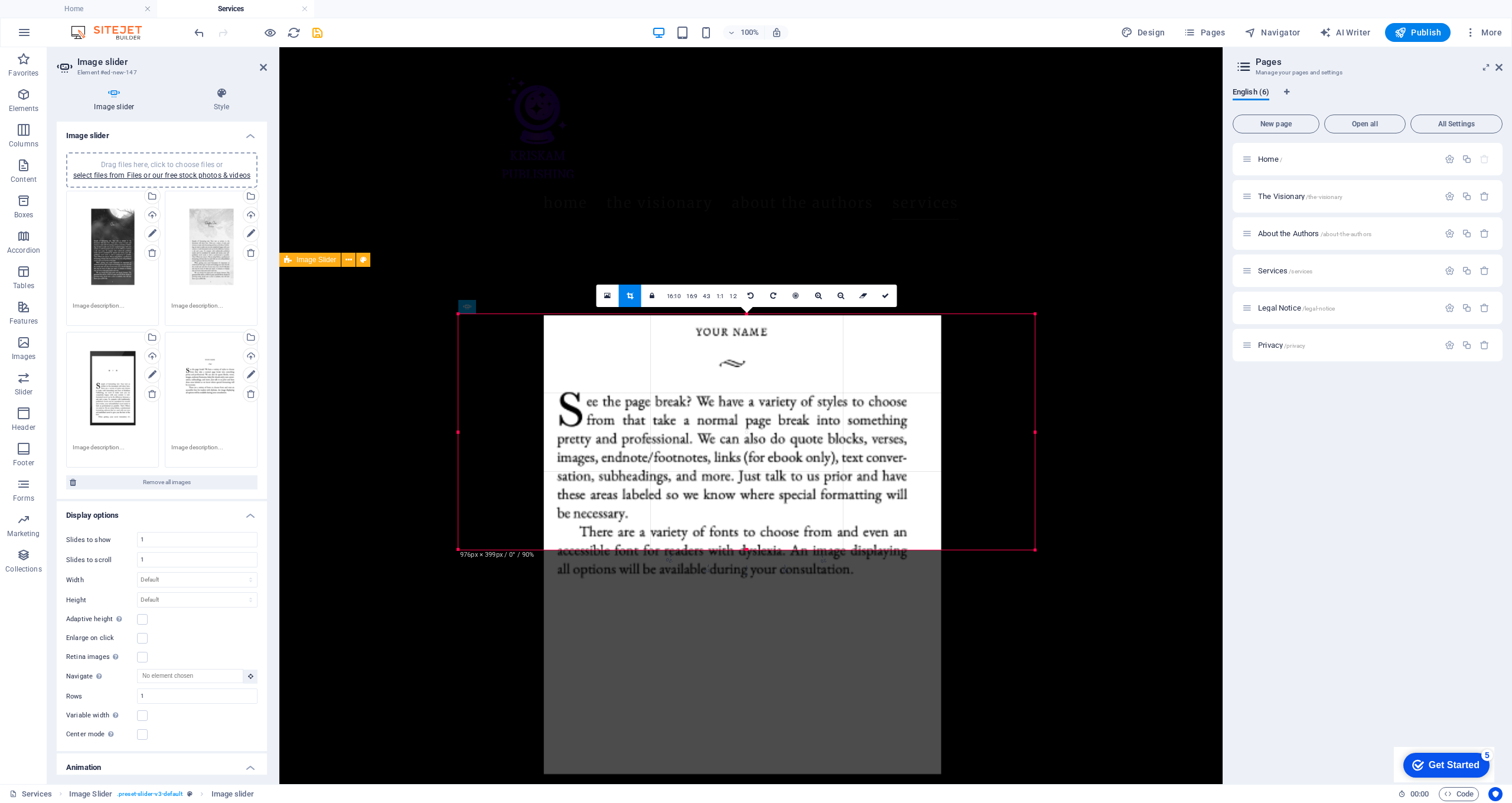
drag, startPoint x: 766, startPoint y: 490, endPoint x: 762, endPoint y: 596, distance: 106.1
click at [762, 596] on div at bounding box center [742, 538] width 576 height 721
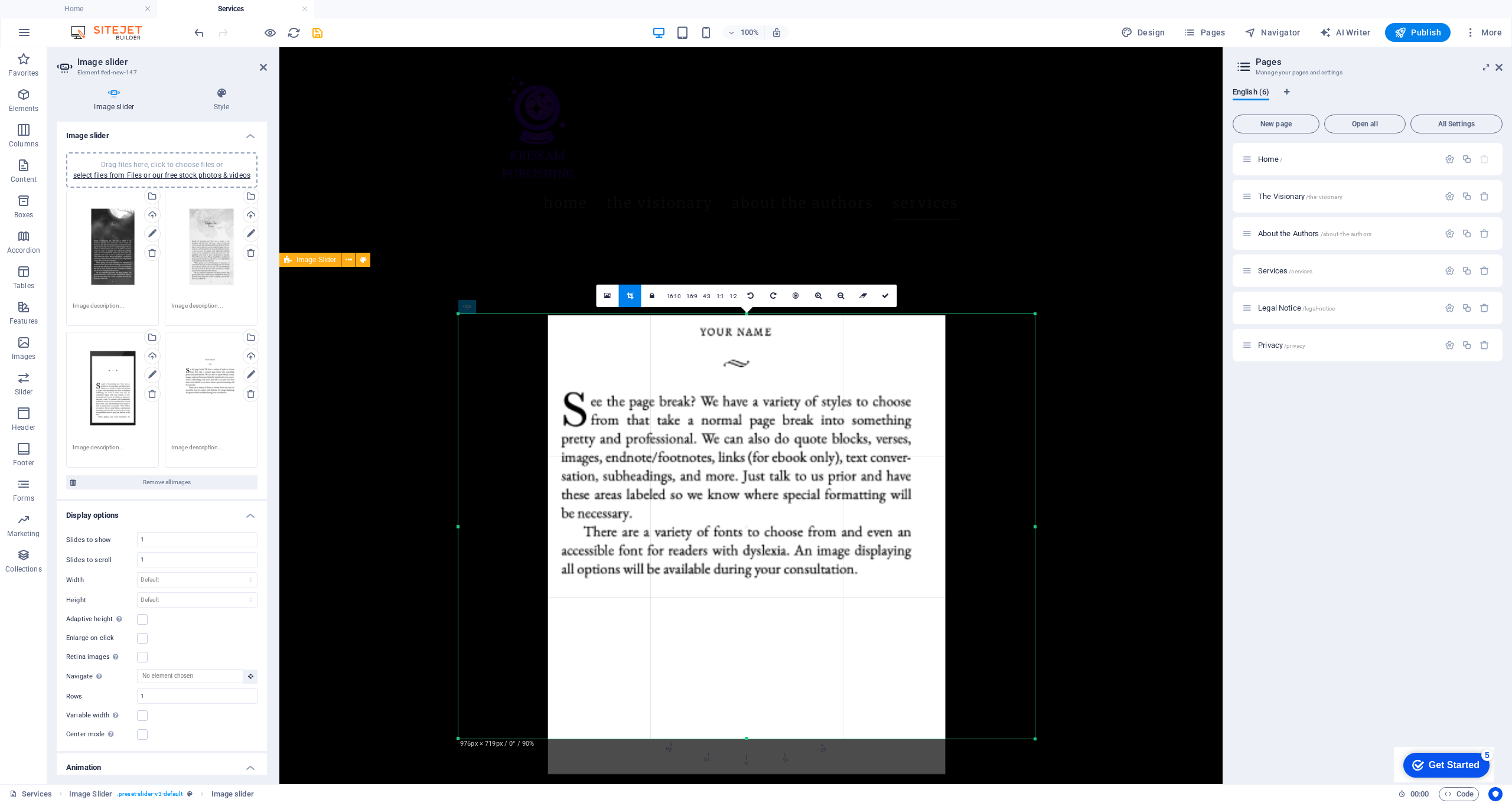
drag, startPoint x: 746, startPoint y: 551, endPoint x: 754, endPoint y: 740, distance: 189.2
click at [754, 740] on div at bounding box center [746, 739] width 576 height 4
click at [749, 315] on div at bounding box center [746, 314] width 576 height 4
click at [887, 294] on icon at bounding box center [886, 296] width 7 height 7
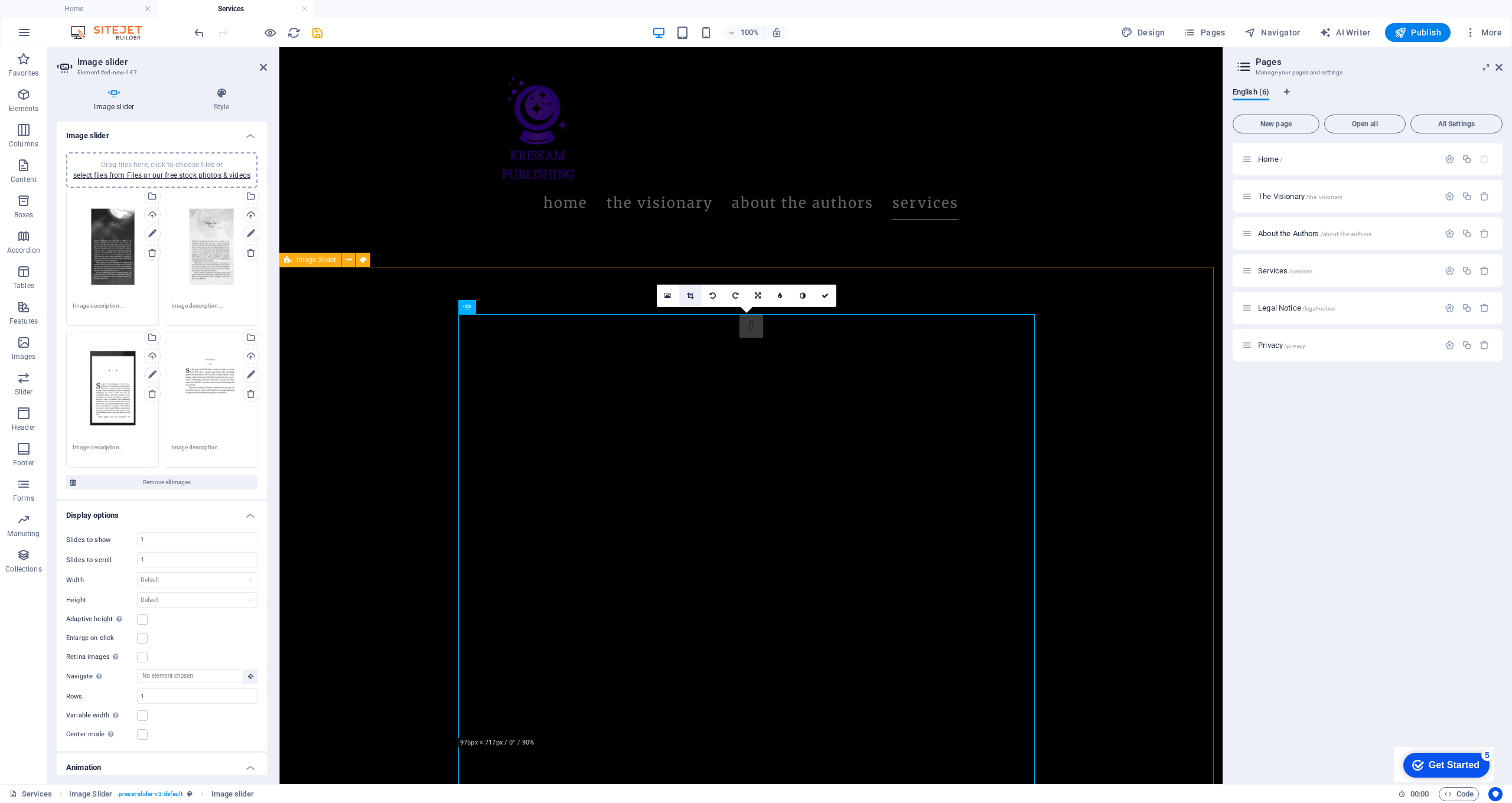
click at [691, 293] on icon at bounding box center [690, 296] width 7 height 7
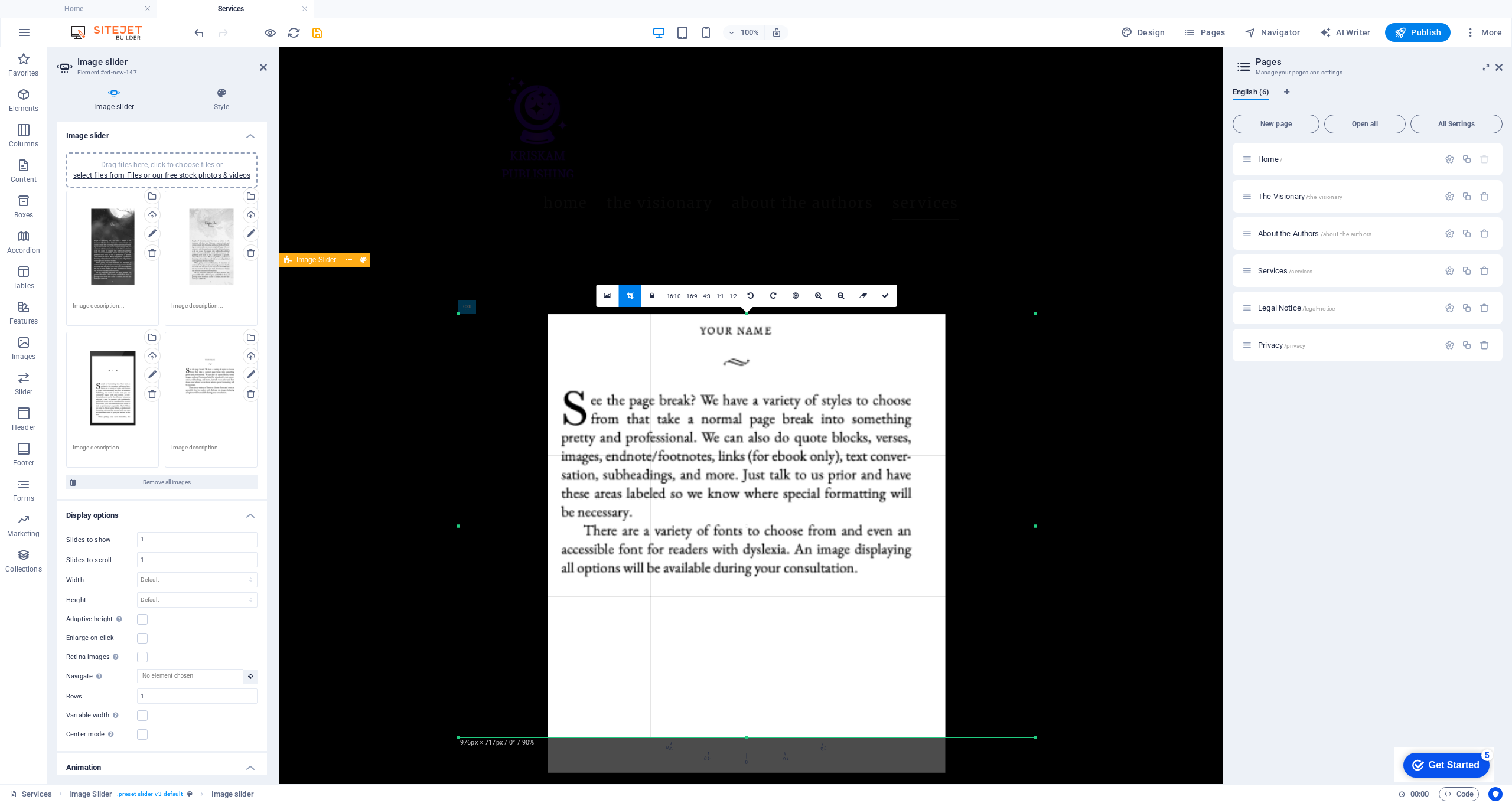
drag, startPoint x: 1038, startPoint y: 529, endPoint x: 1009, endPoint y: 529, distance: 29.0
click at [1009, 529] on div "180 170 160 150 140 130 120 110 100 90 80 70 60 50 40 30 20 10 0 -10 -20 -30 -4…" at bounding box center [746, 526] width 576 height 424
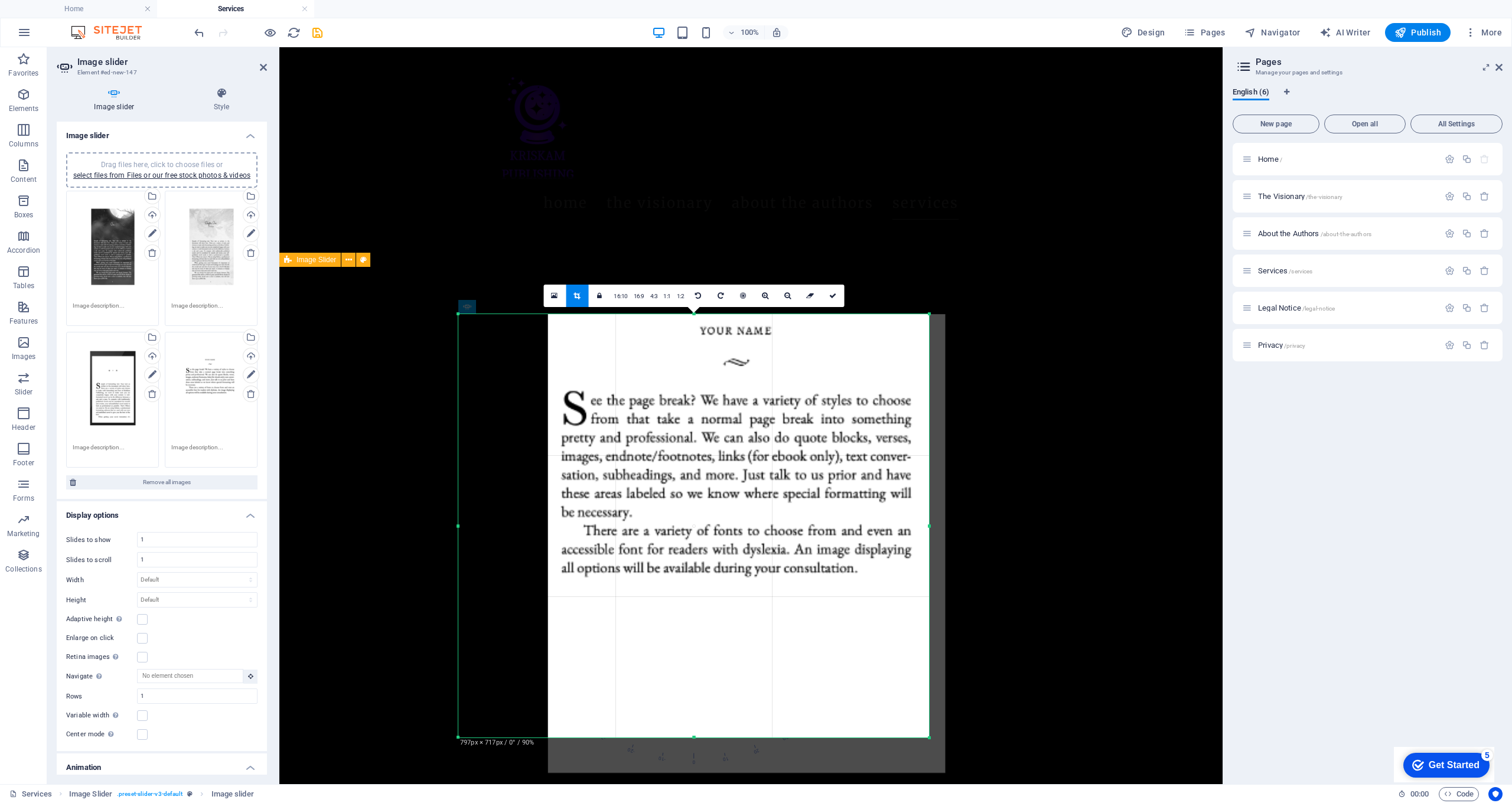
drag, startPoint x: 1036, startPoint y: 528, endPoint x: 930, endPoint y: 531, distance: 106.0
click at [930, 531] on div at bounding box center [930, 526] width 4 height 424
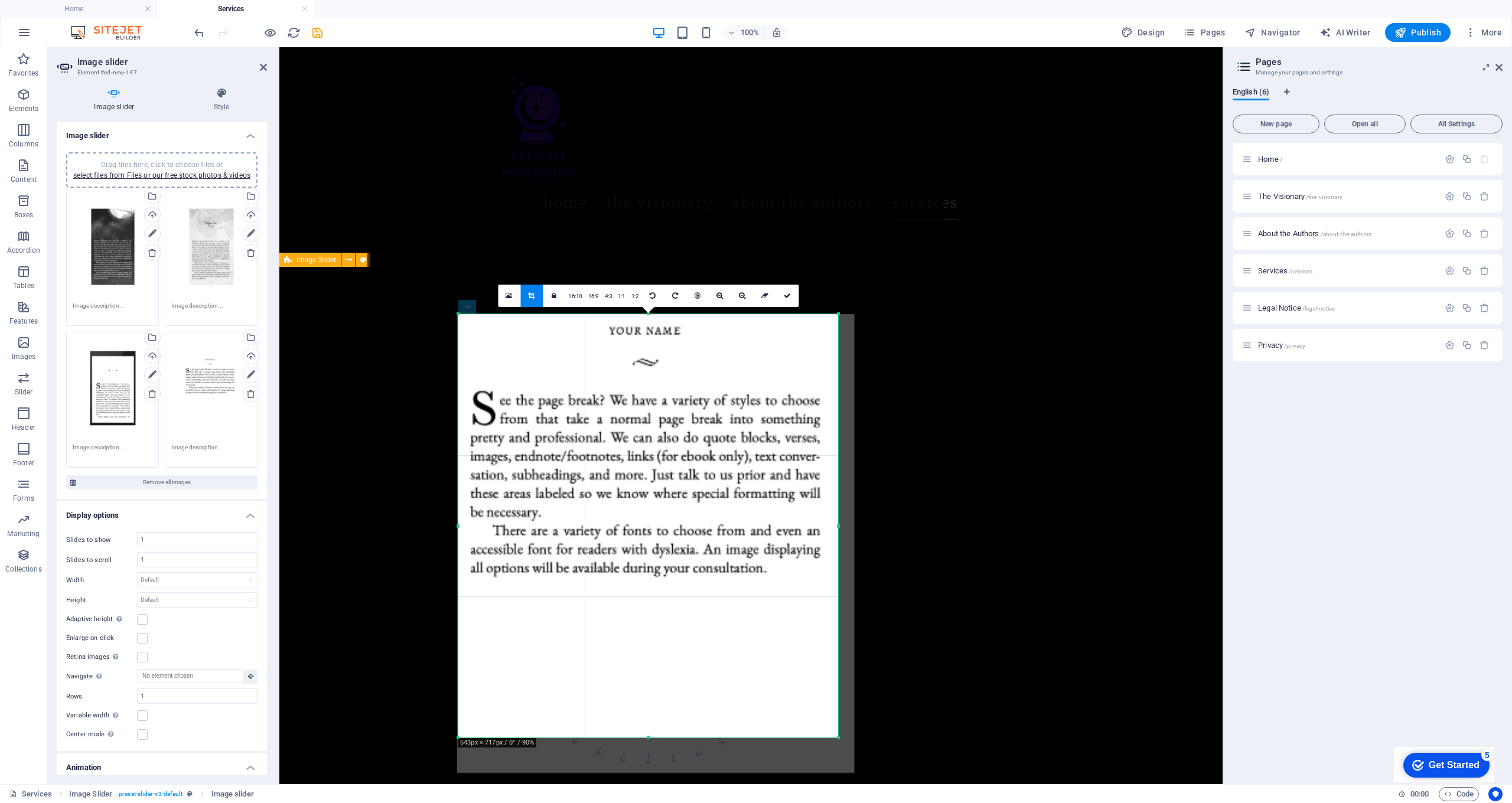
drag, startPoint x: 456, startPoint y: 530, endPoint x: 548, endPoint y: 525, distance: 92.1
click at [548, 525] on div "180 170 160 150 140 130 120 110 100 90 80 70 60 50 40 30 20 10 0 -10 -20 -30 -4…" at bounding box center [648, 526] width 380 height 424
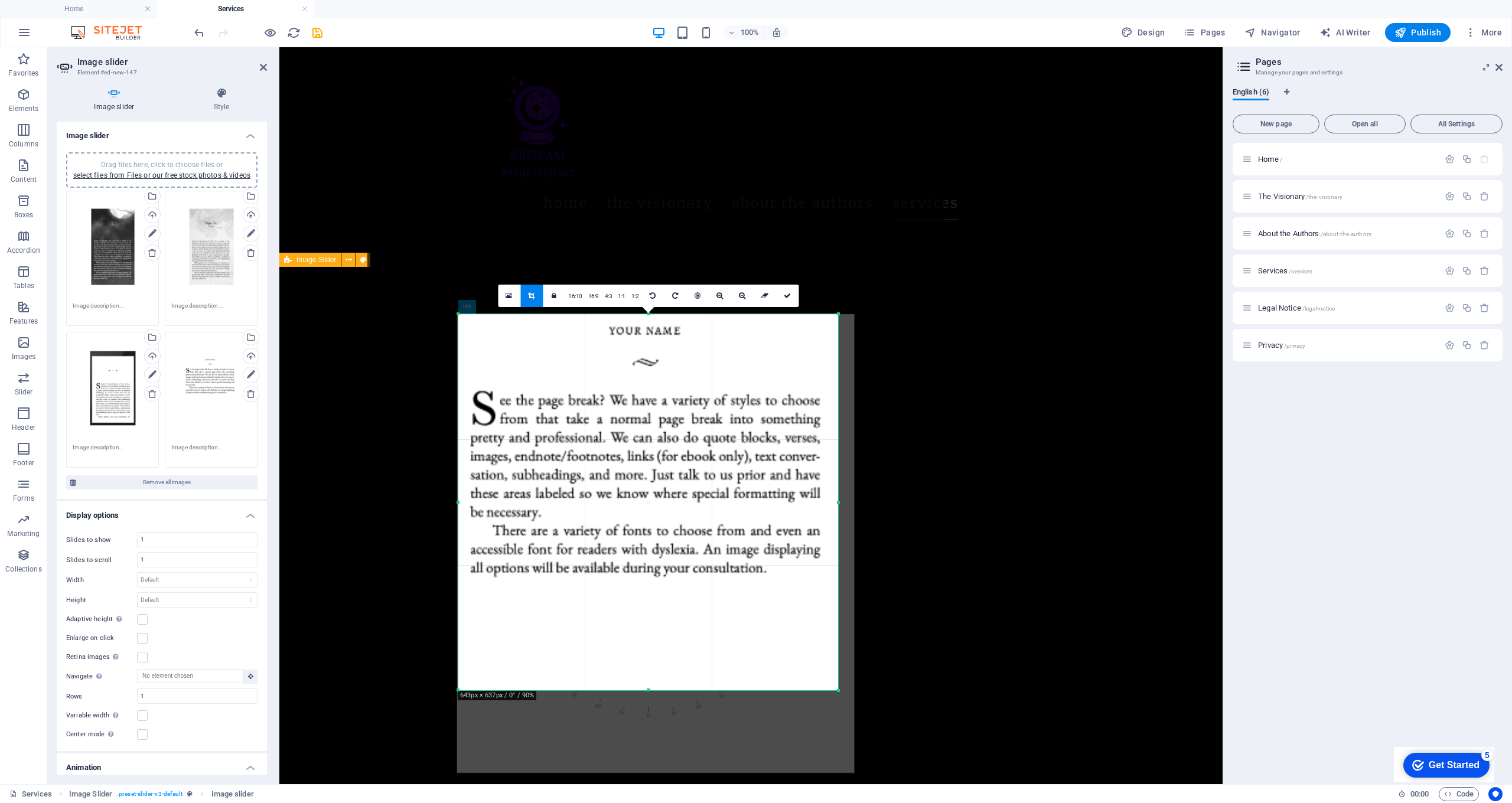
drag, startPoint x: 650, startPoint y: 737, endPoint x: 651, endPoint y: 689, distance: 48.0
click at [651, 689] on div at bounding box center [648, 691] width 380 height 4
click at [791, 294] on link at bounding box center [788, 296] width 23 height 23
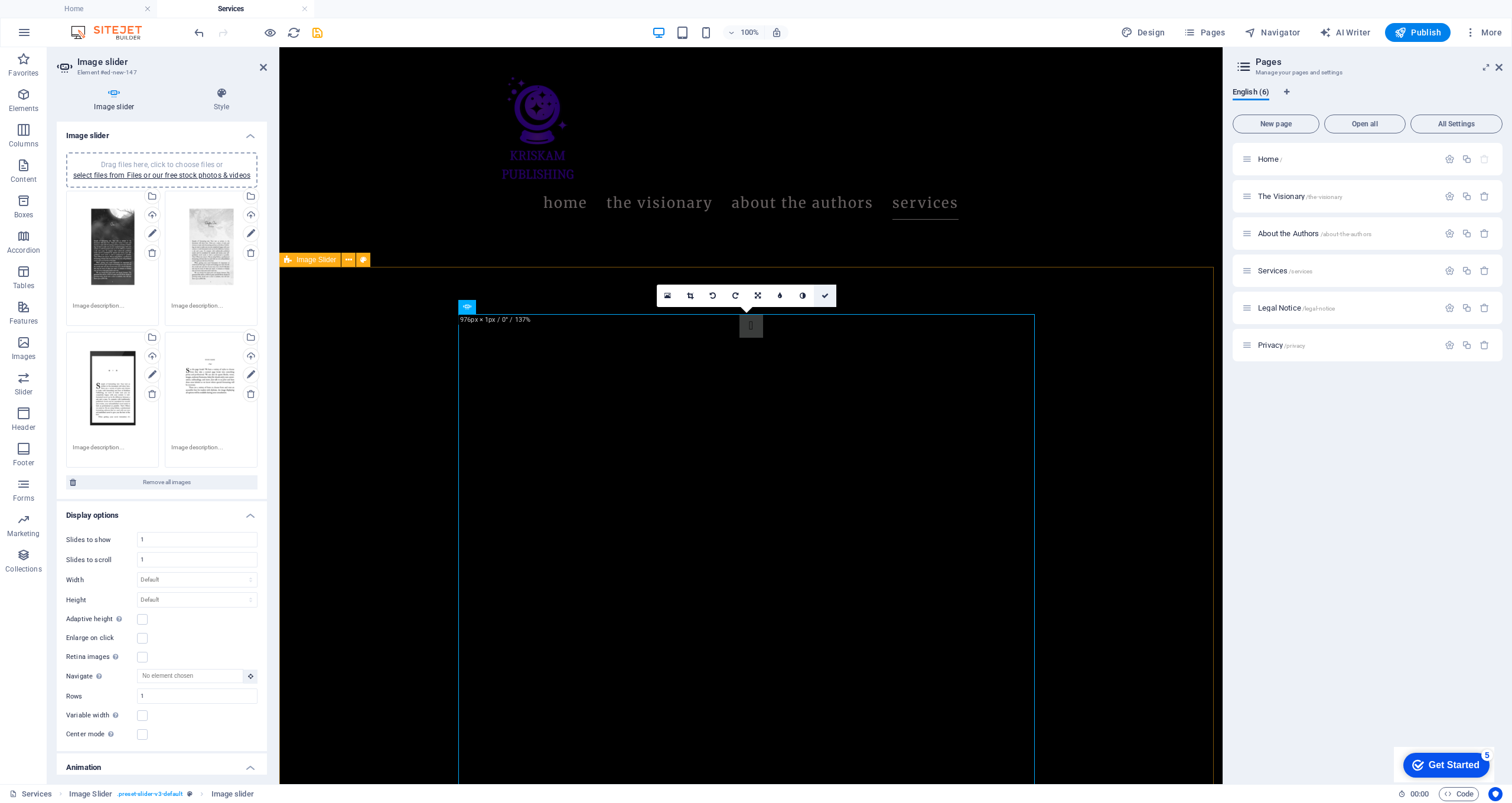
click at [827, 294] on icon at bounding box center [825, 296] width 7 height 7
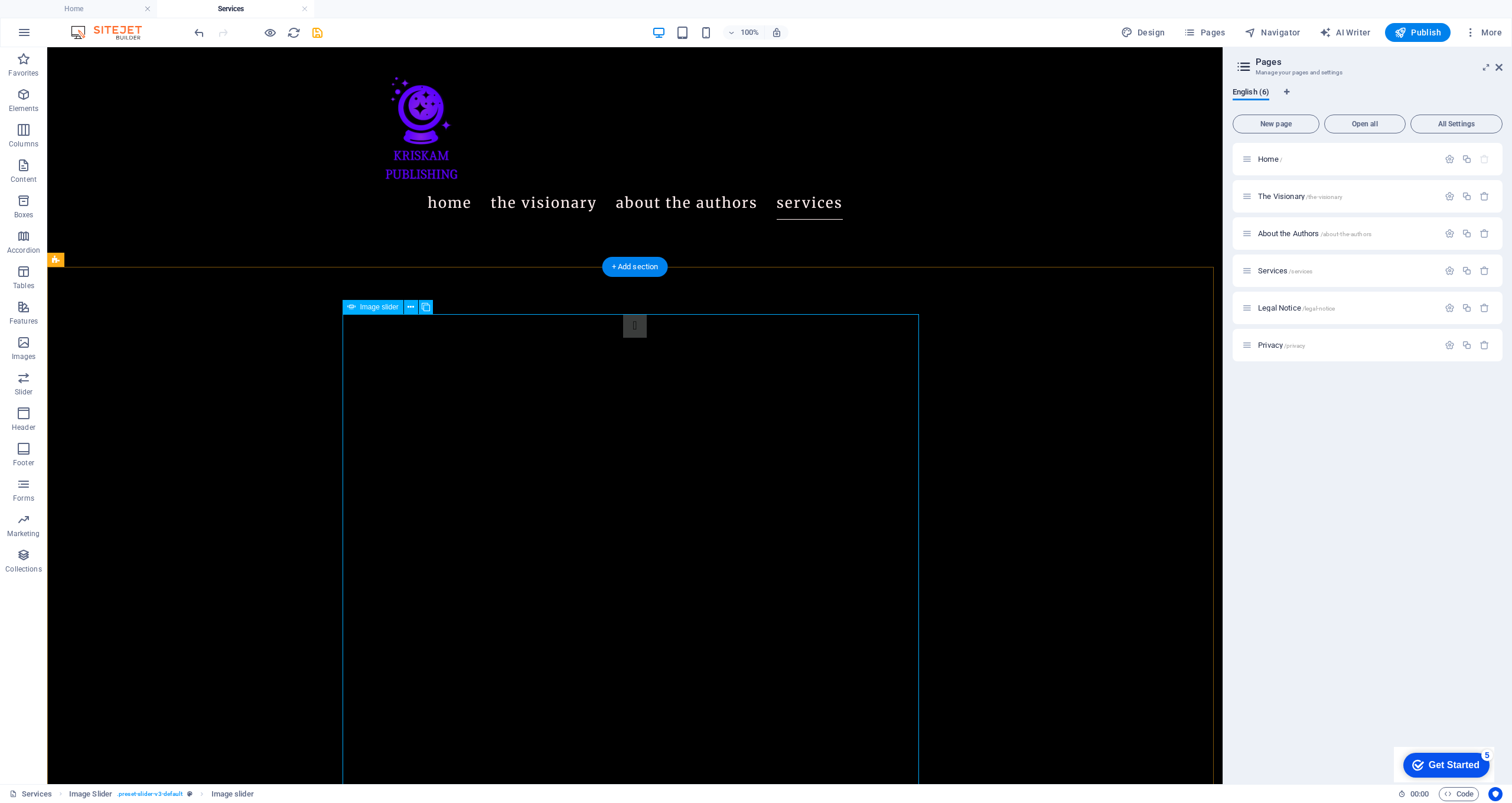
select select "ms"
select select "s"
select select "progressive"
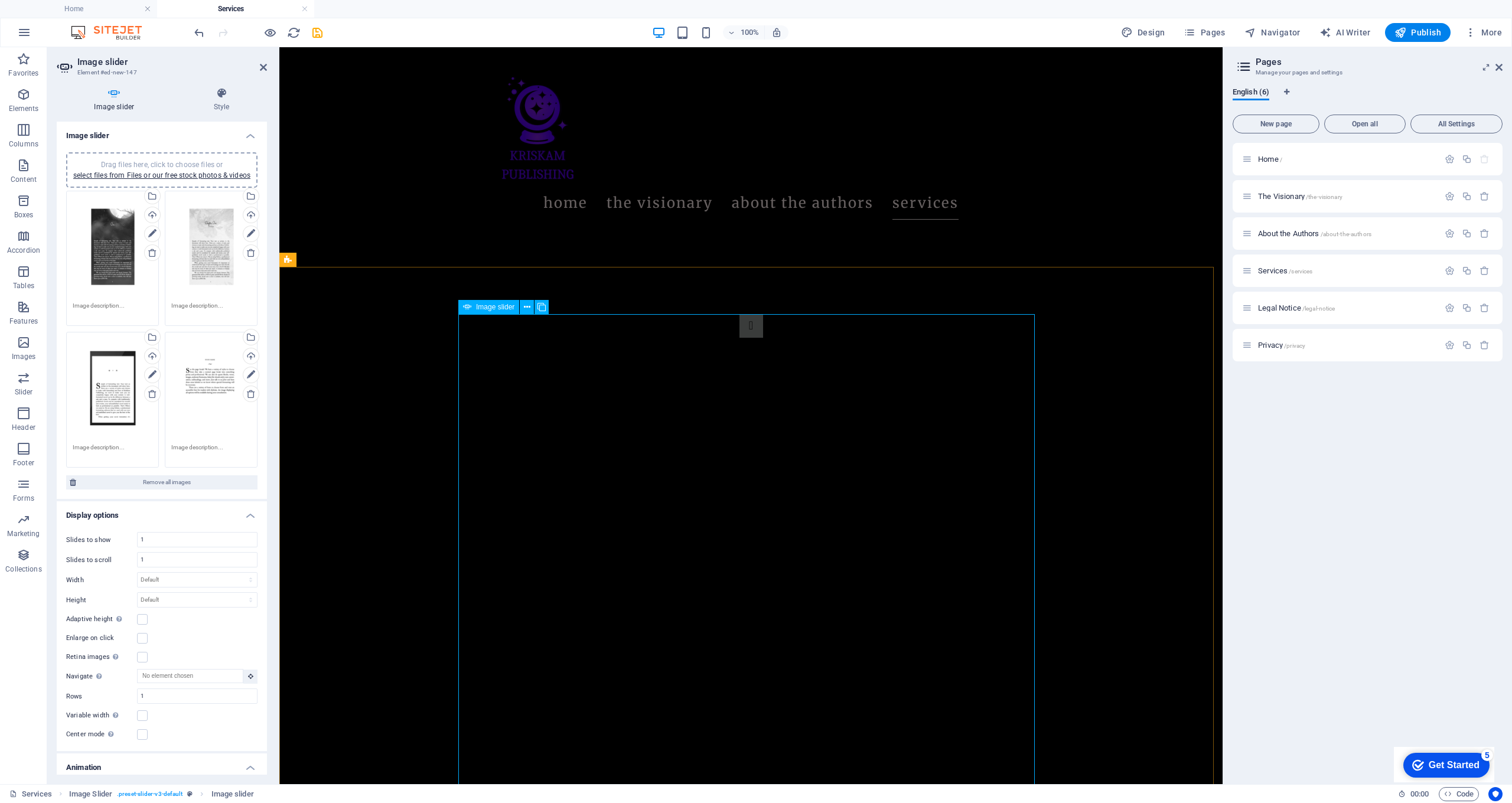
click at [686, 302] on link at bounding box center [691, 296] width 23 height 23
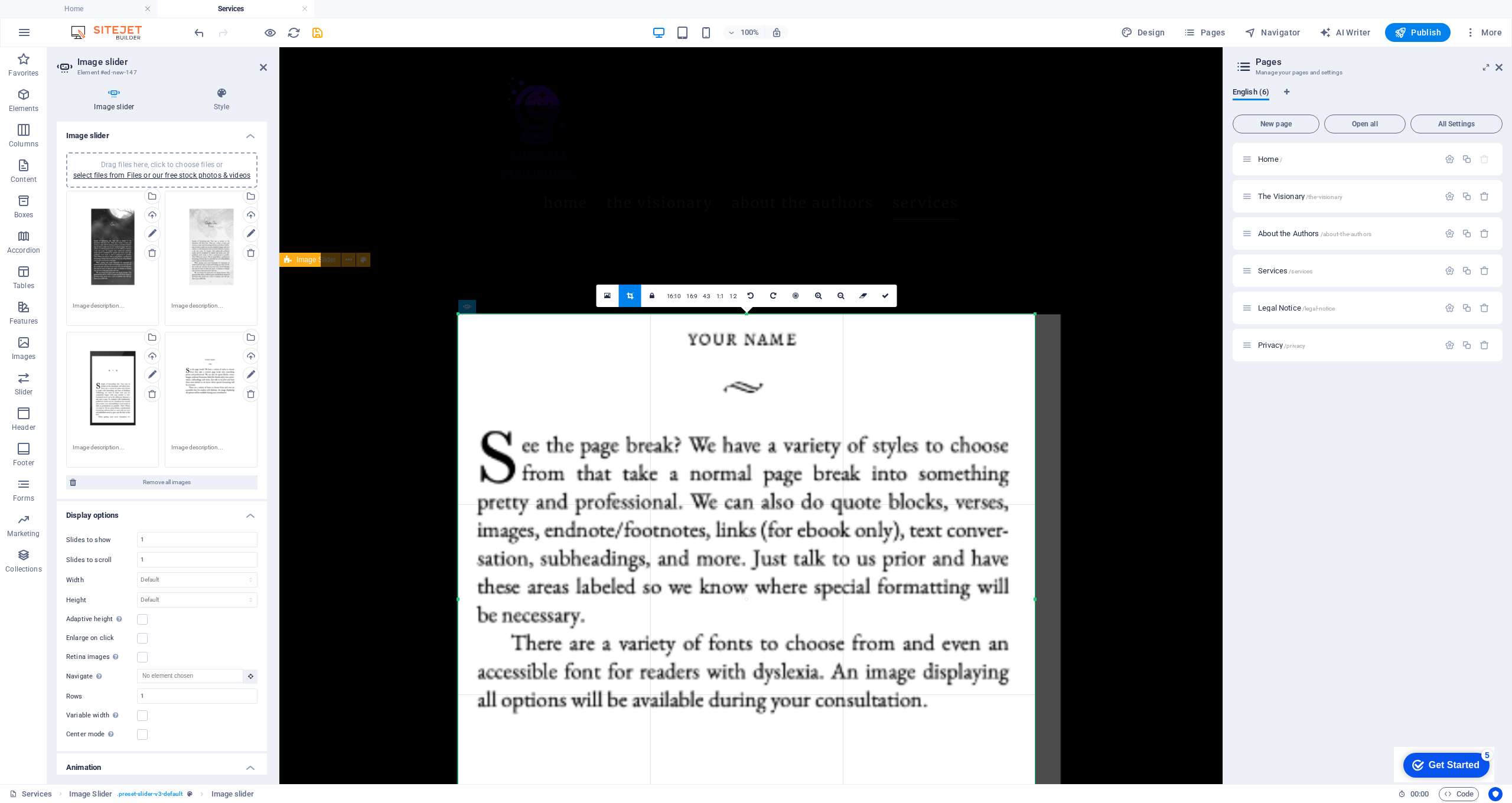
click at [686, 302] on link "16:9" at bounding box center [691, 296] width 17 height 23
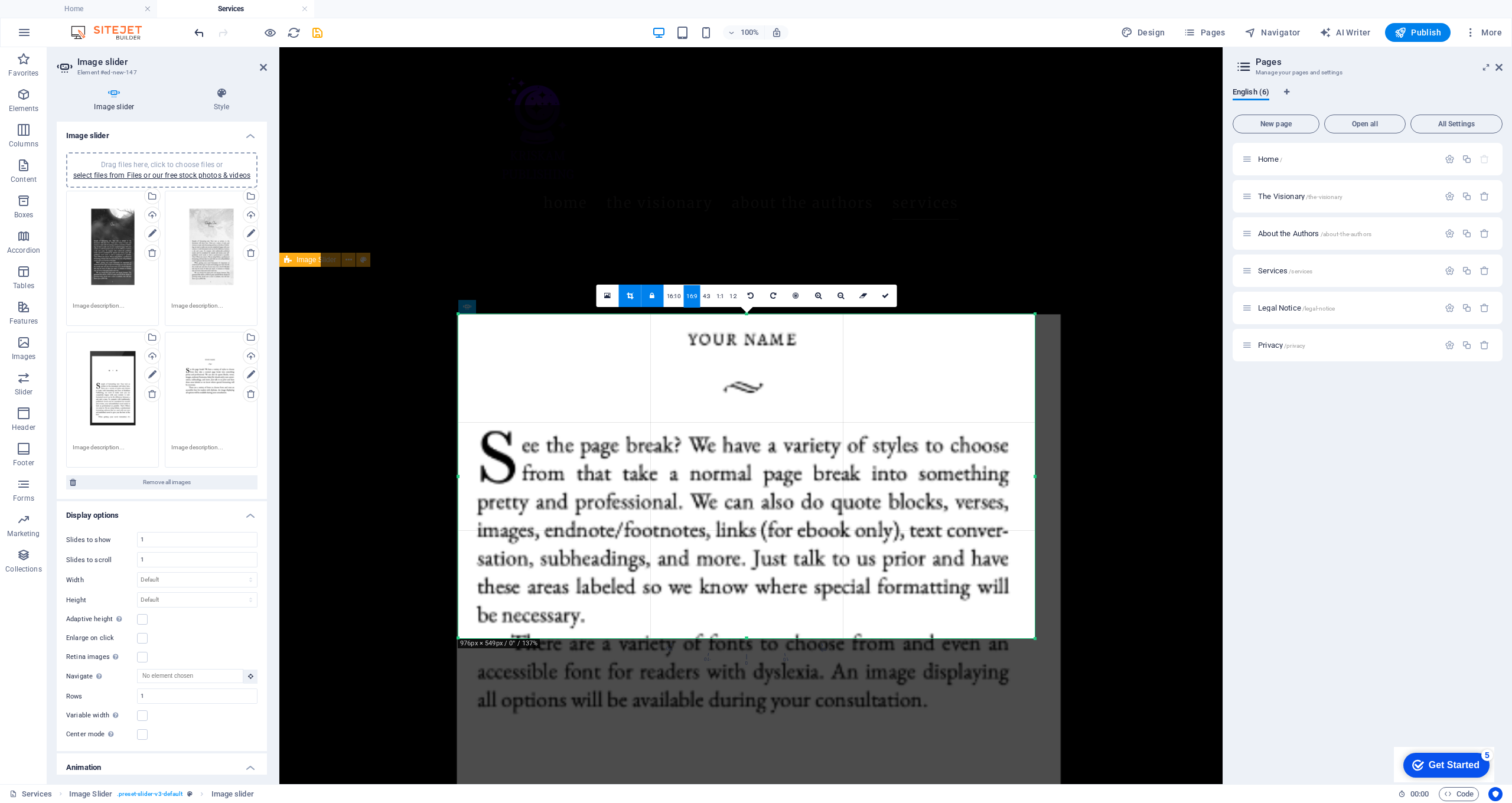
click at [203, 39] on icon "undo" at bounding box center [199, 33] width 13 height 13
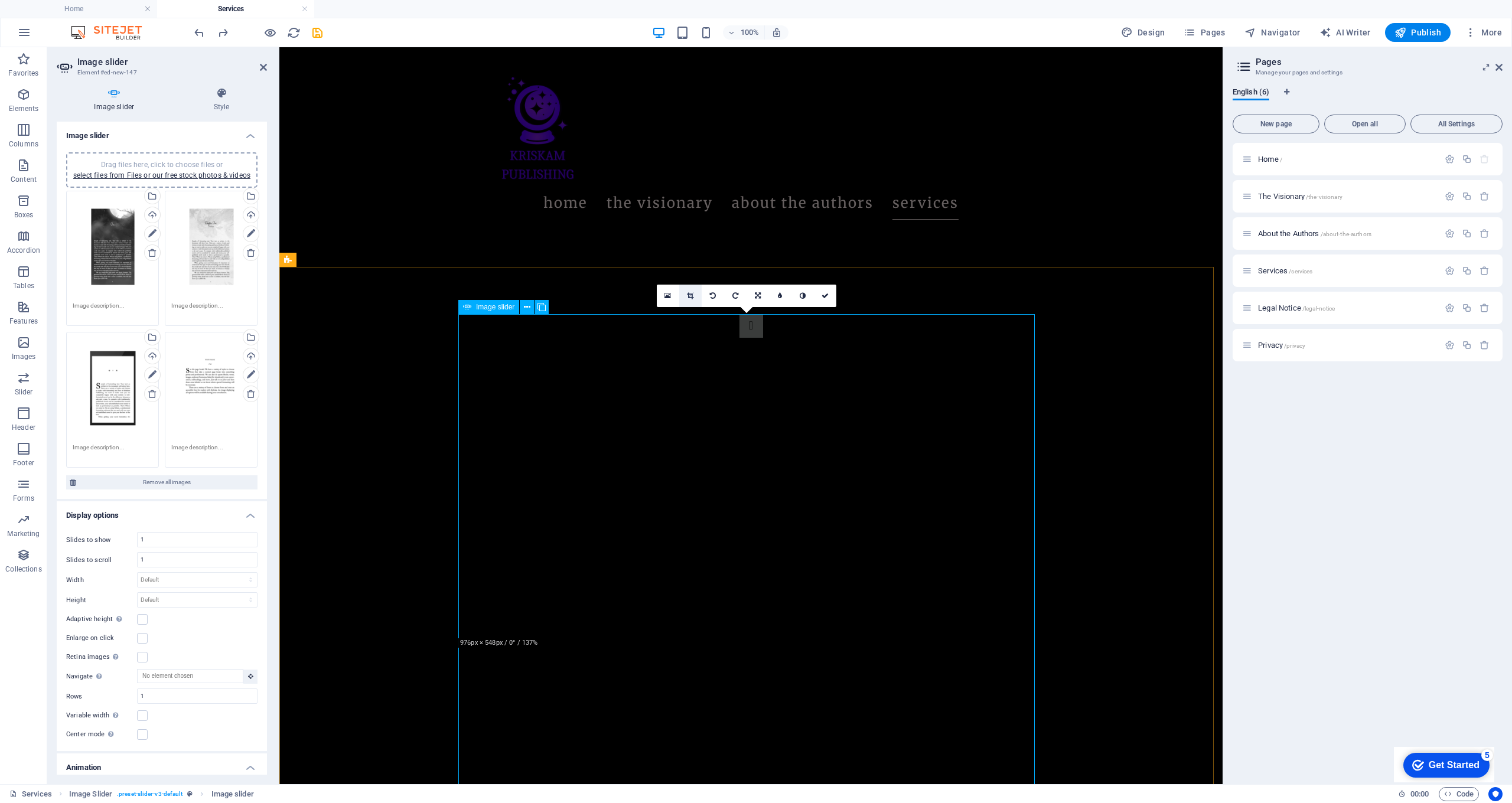
click at [694, 294] on link at bounding box center [691, 296] width 23 height 23
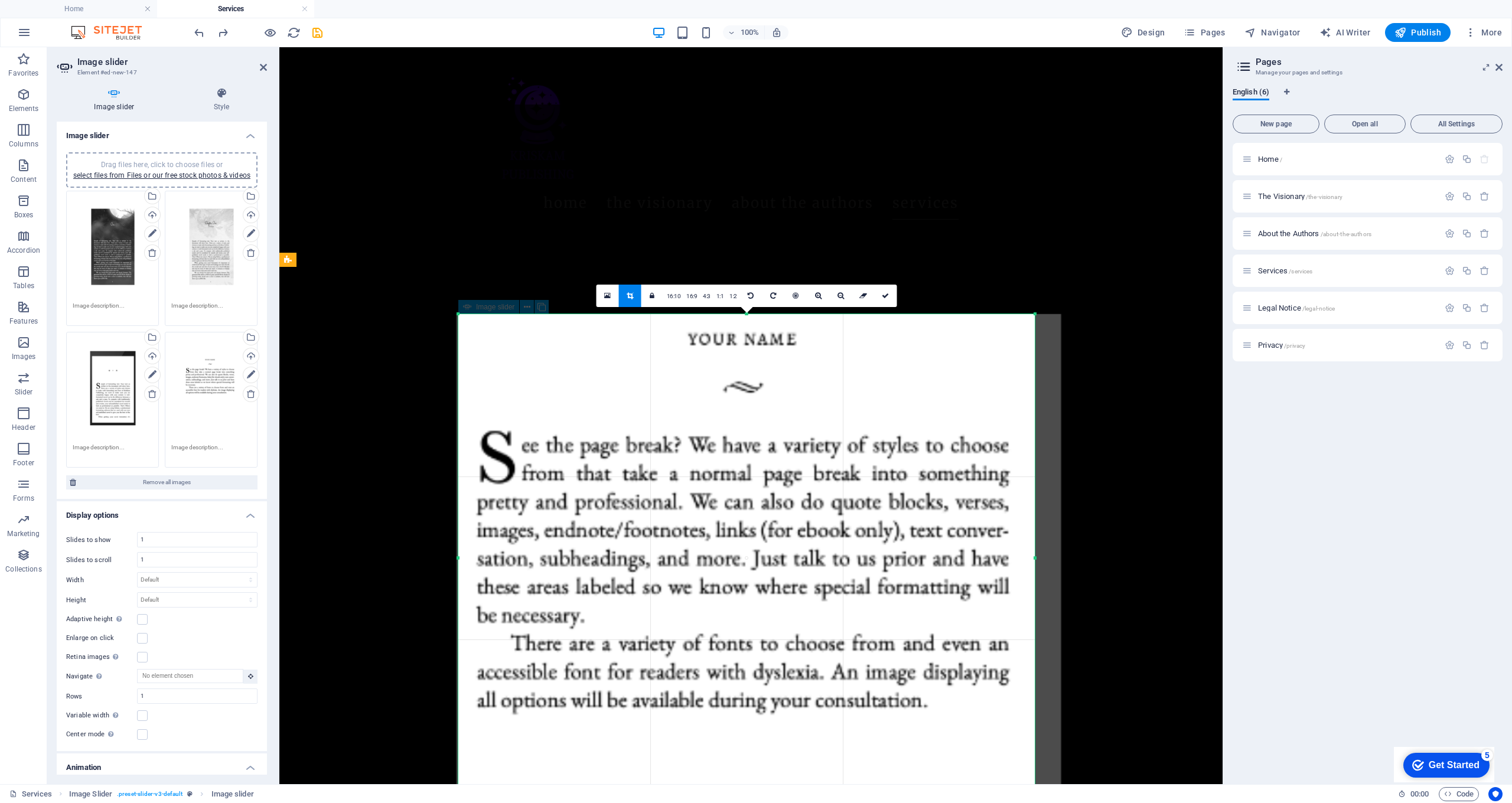
drag, startPoint x: 745, startPoint y: 638, endPoint x: 776, endPoint y: 766, distance: 131.7
click at [766, 784] on section "Favorites Elements Columns Content Boxes Accordion Tables Features Images Slide…" at bounding box center [611, 416] width 1223 height 737
click at [887, 295] on icon at bounding box center [886, 296] width 7 height 7
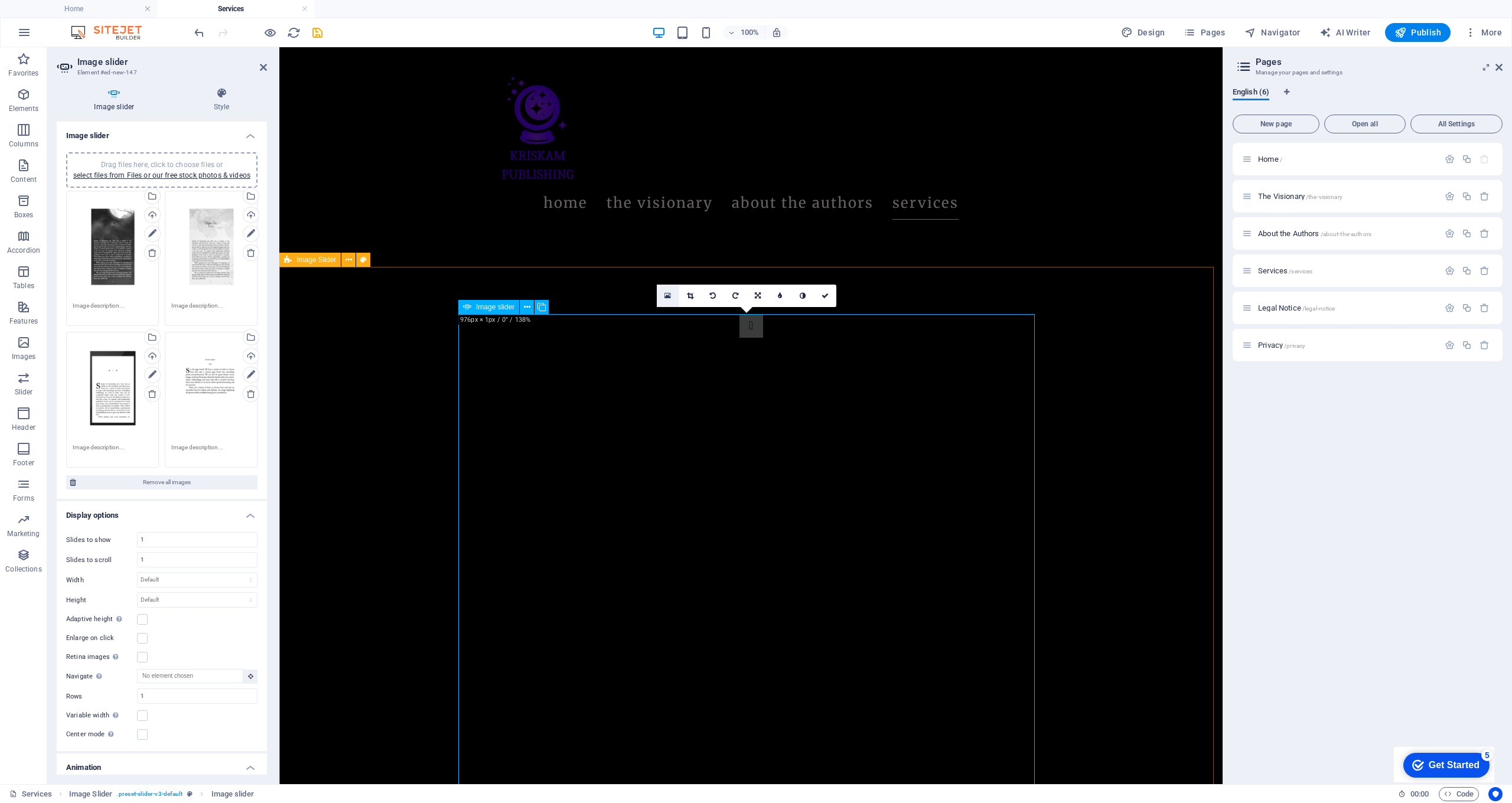
click at [667, 297] on icon at bounding box center [668, 296] width 7 height 8
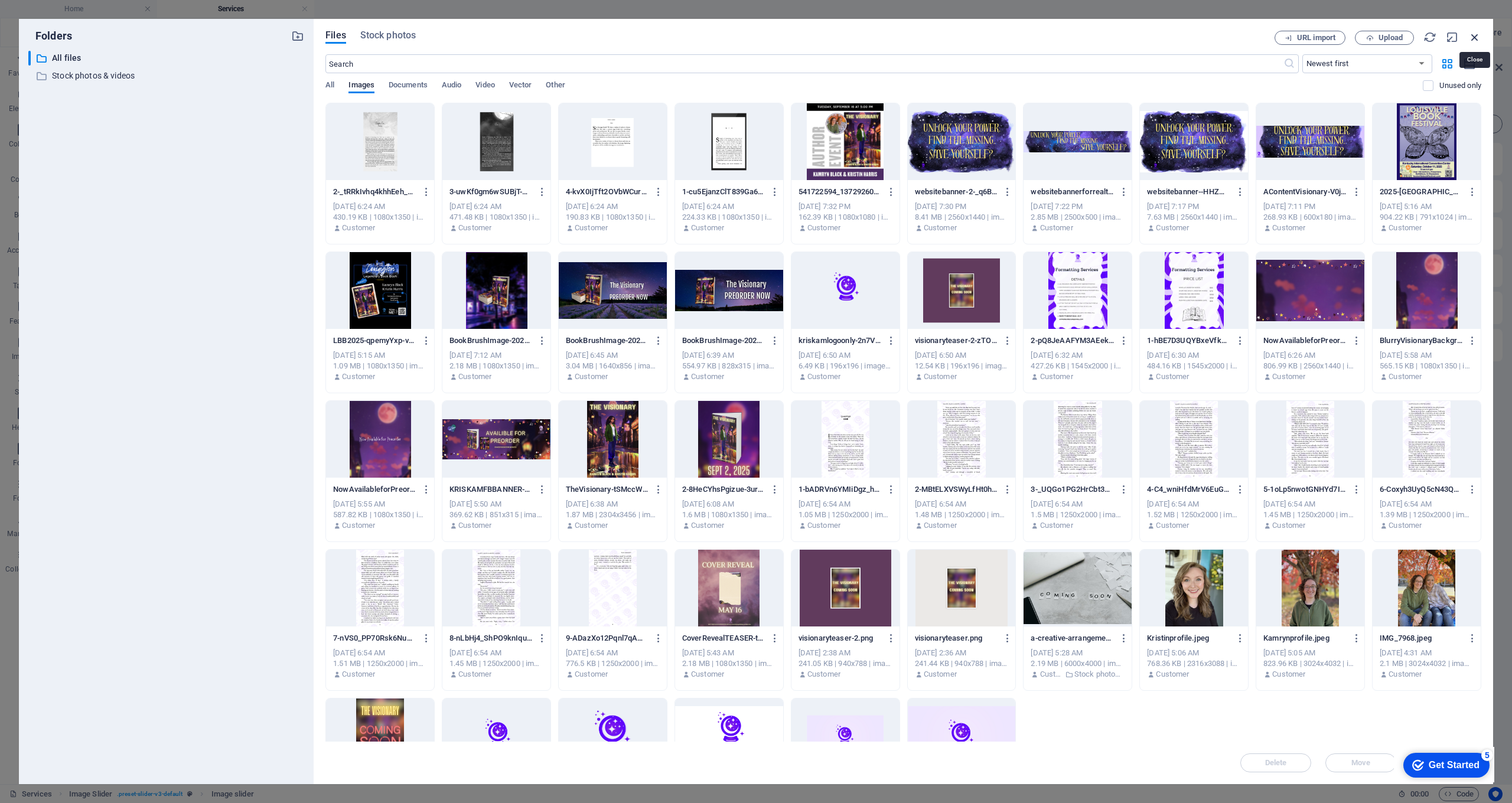
click at [1478, 37] on icon "button" at bounding box center [1475, 37] width 13 height 13
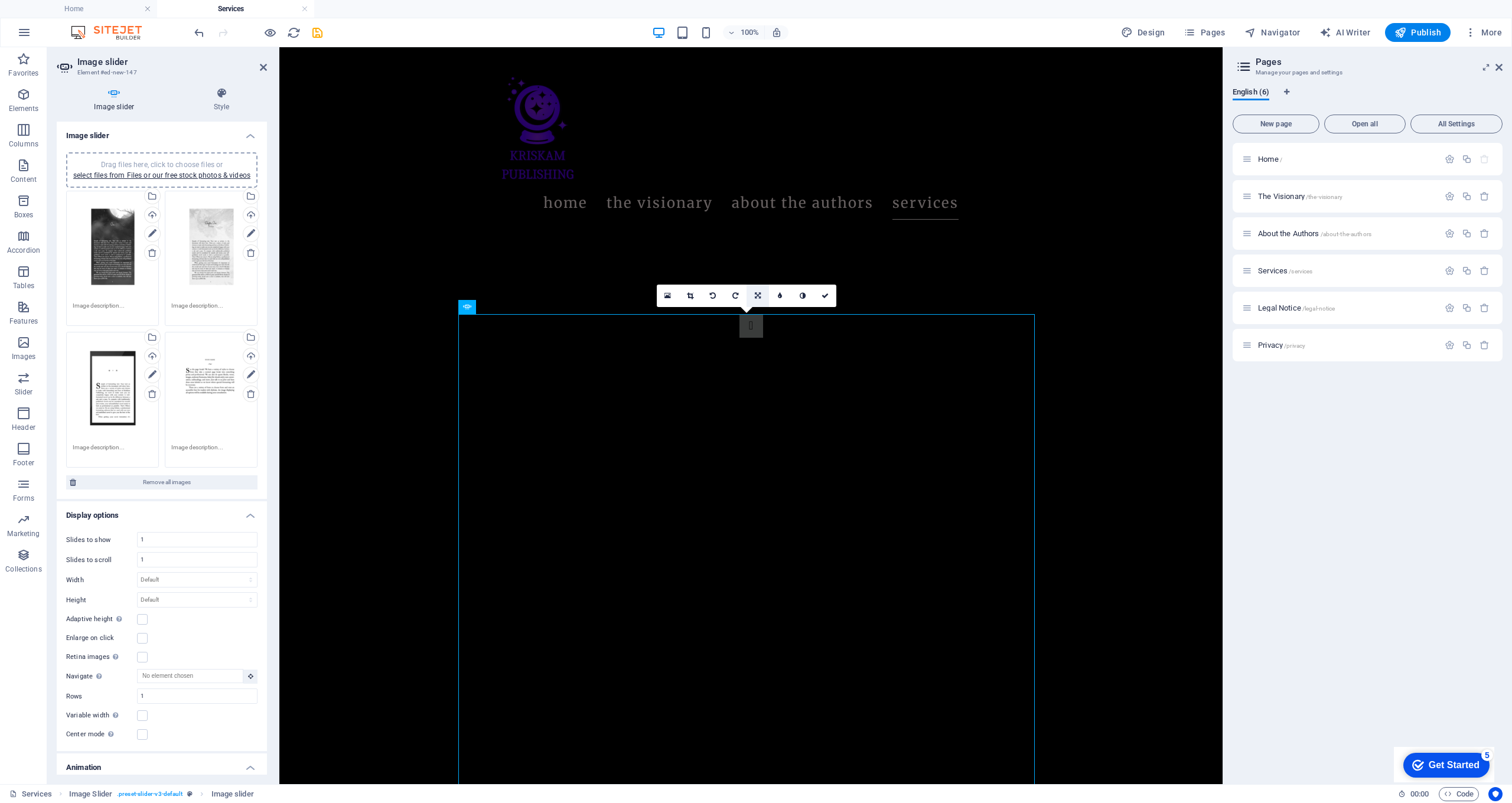
click at [759, 294] on icon at bounding box center [758, 296] width 6 height 7
click at [761, 274] on icon at bounding box center [758, 273] width 7 height 7
click at [756, 302] on link at bounding box center [758, 296] width 23 height 23
click at [759, 294] on icon at bounding box center [758, 296] width 6 height 7
click at [825, 297] on icon at bounding box center [825, 296] width 7 height 7
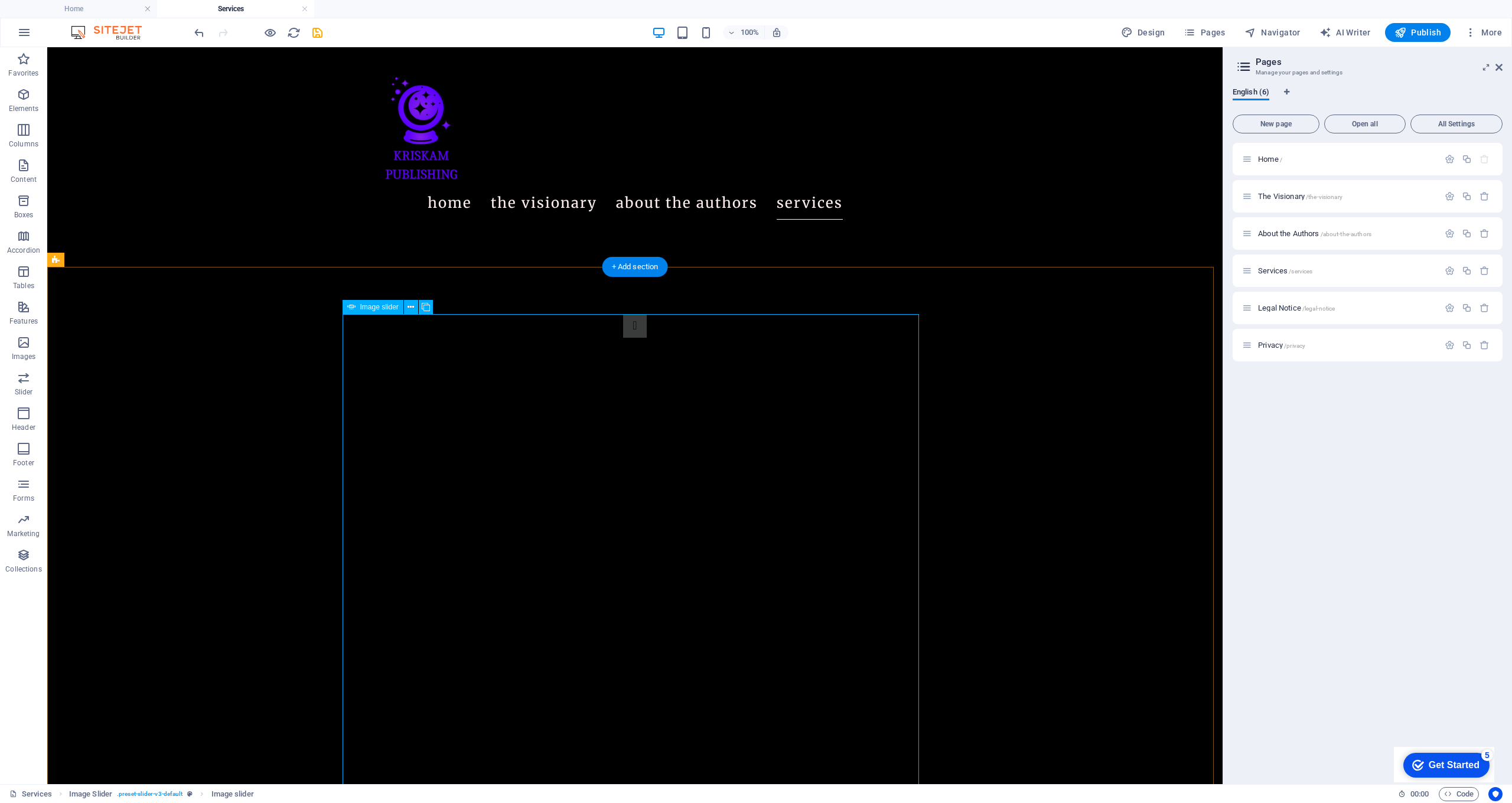
select select "ms"
select select "s"
select select "progressive"
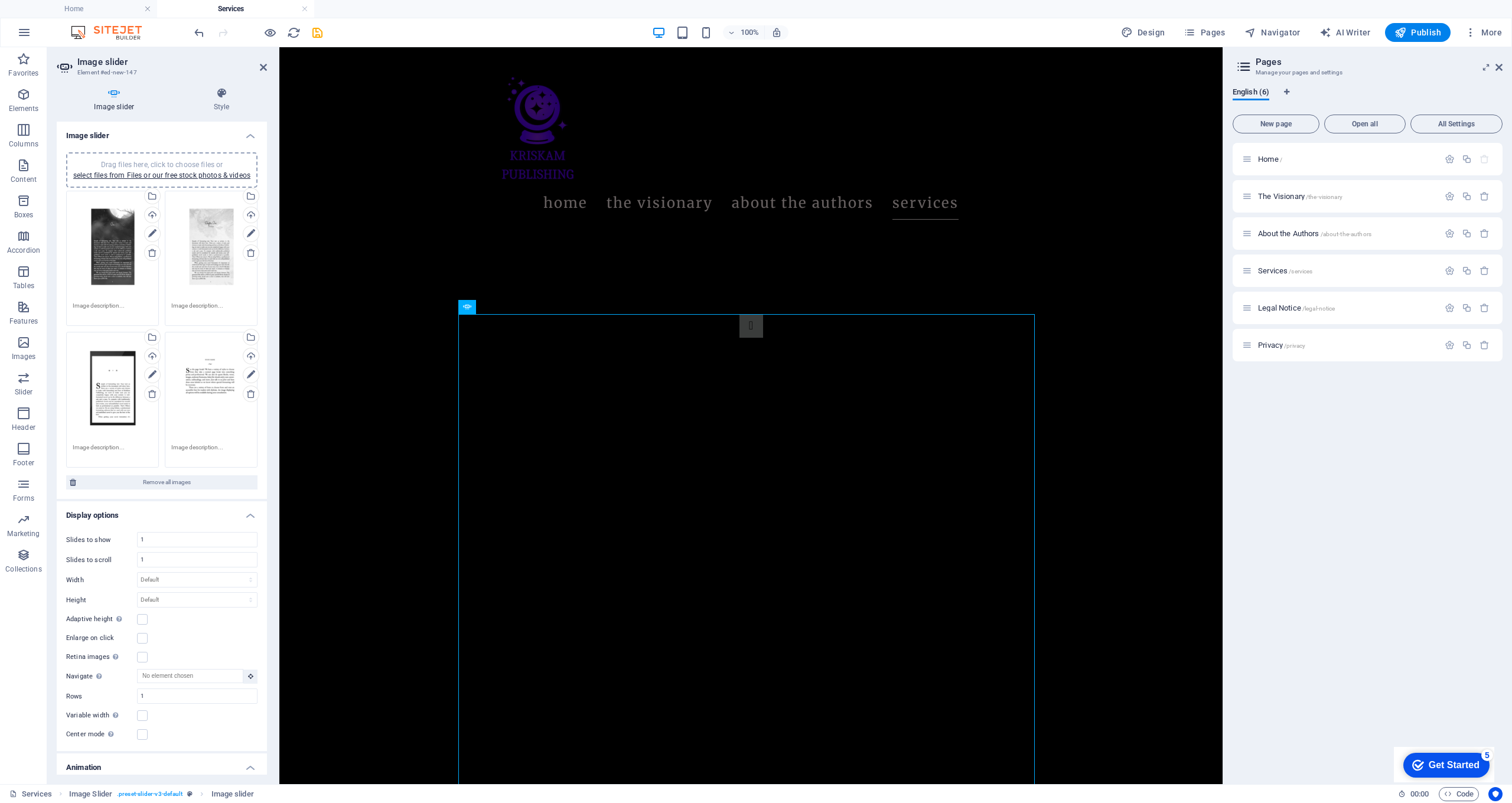
click at [209, 399] on div "Drag files here, click to choose files or select files from Files or our free s…" at bounding box center [211, 388] width 80 height 100
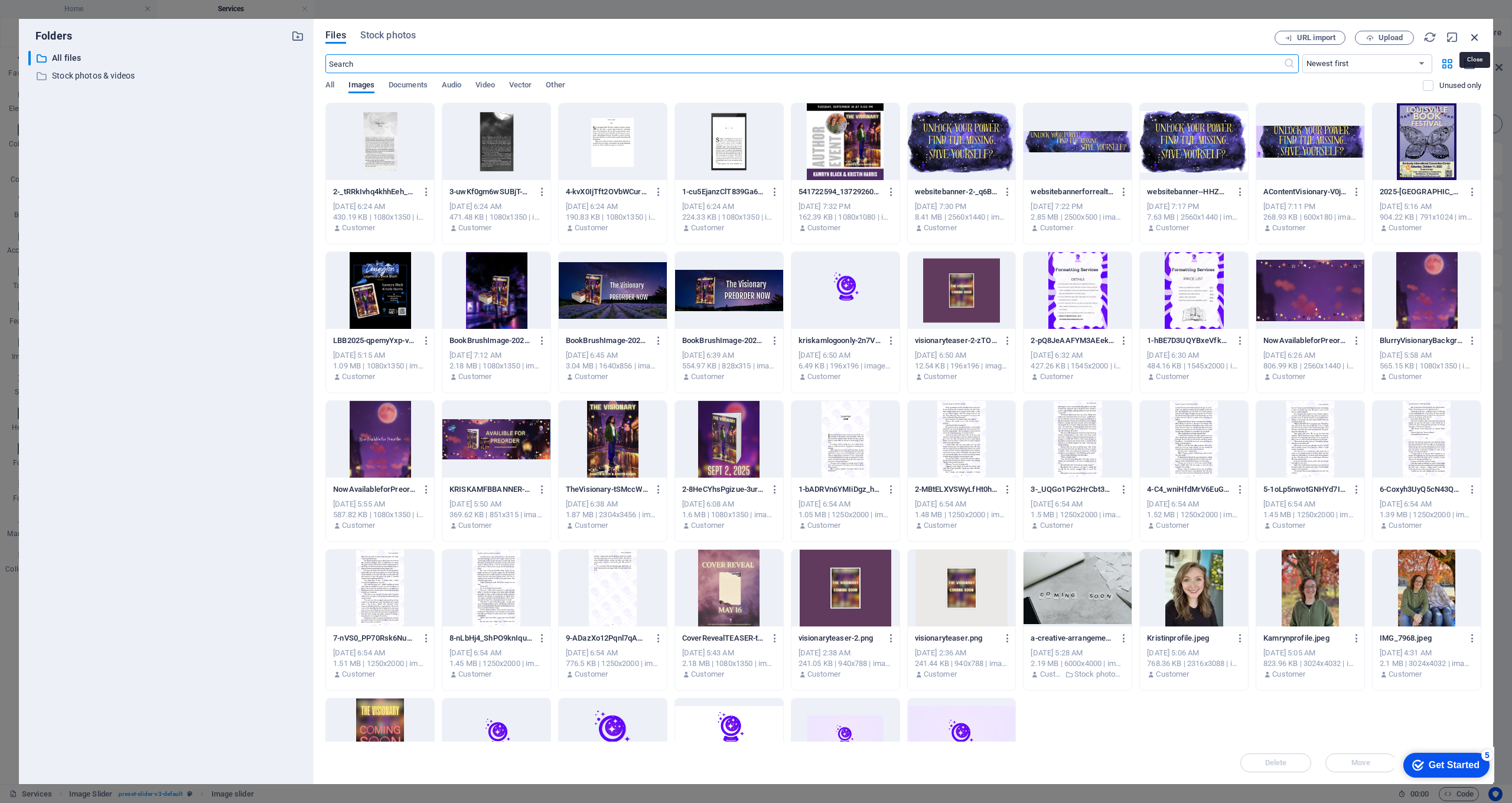
click at [1476, 36] on icon "button" at bounding box center [1475, 37] width 13 height 13
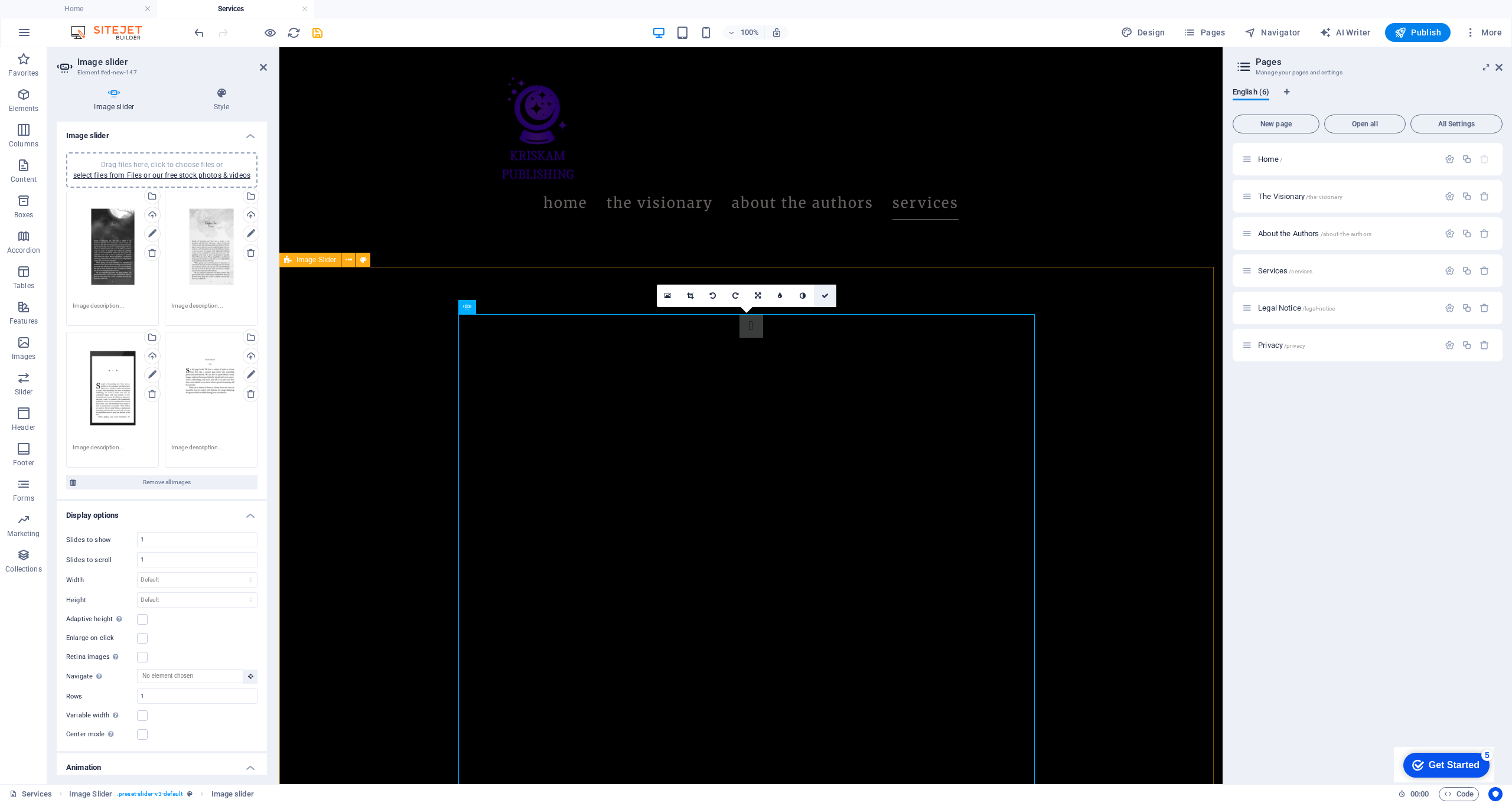
click at [831, 294] on link at bounding box center [825, 296] width 23 height 23
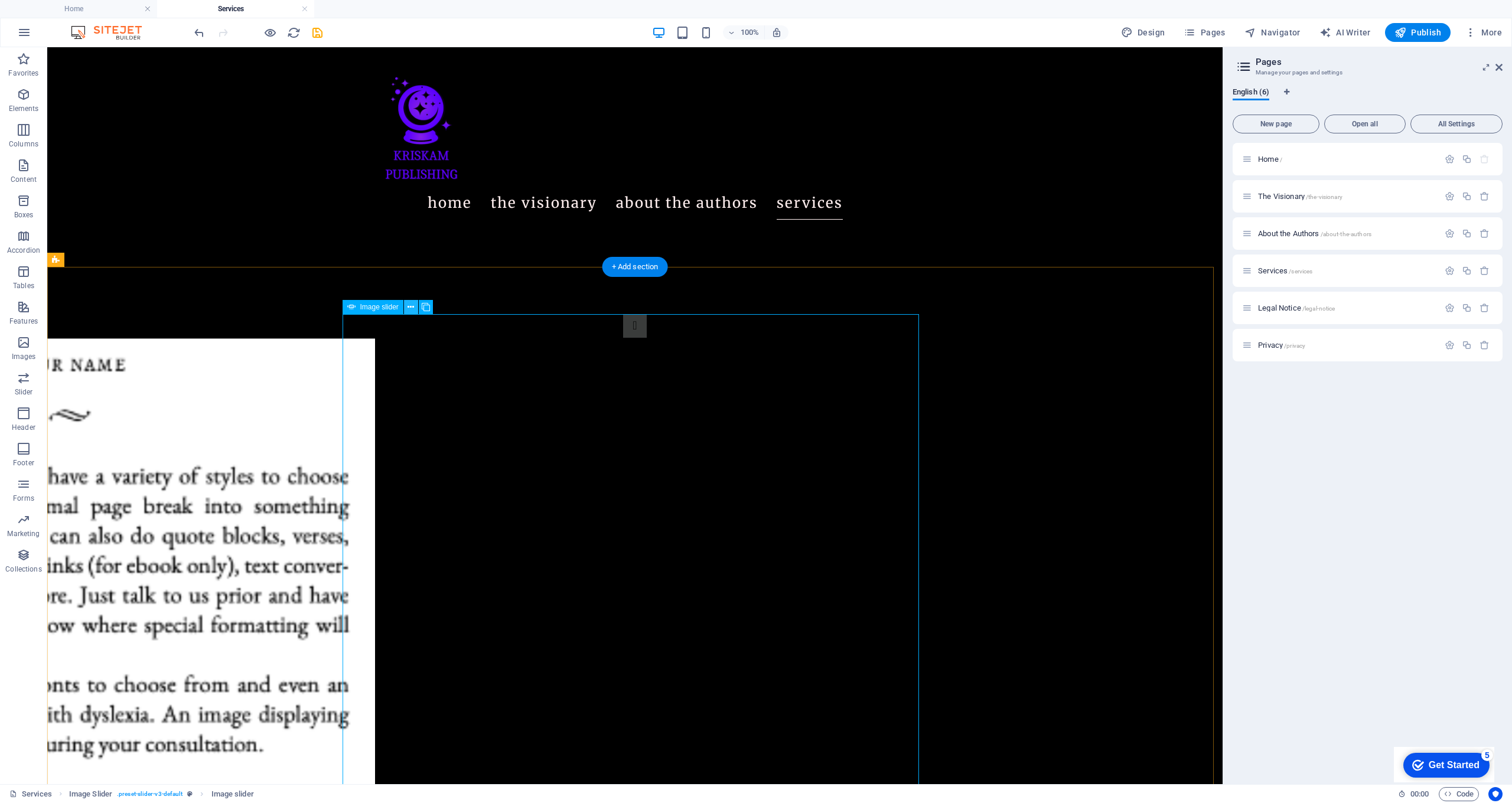
click at [414, 309] on icon at bounding box center [411, 307] width 7 height 13
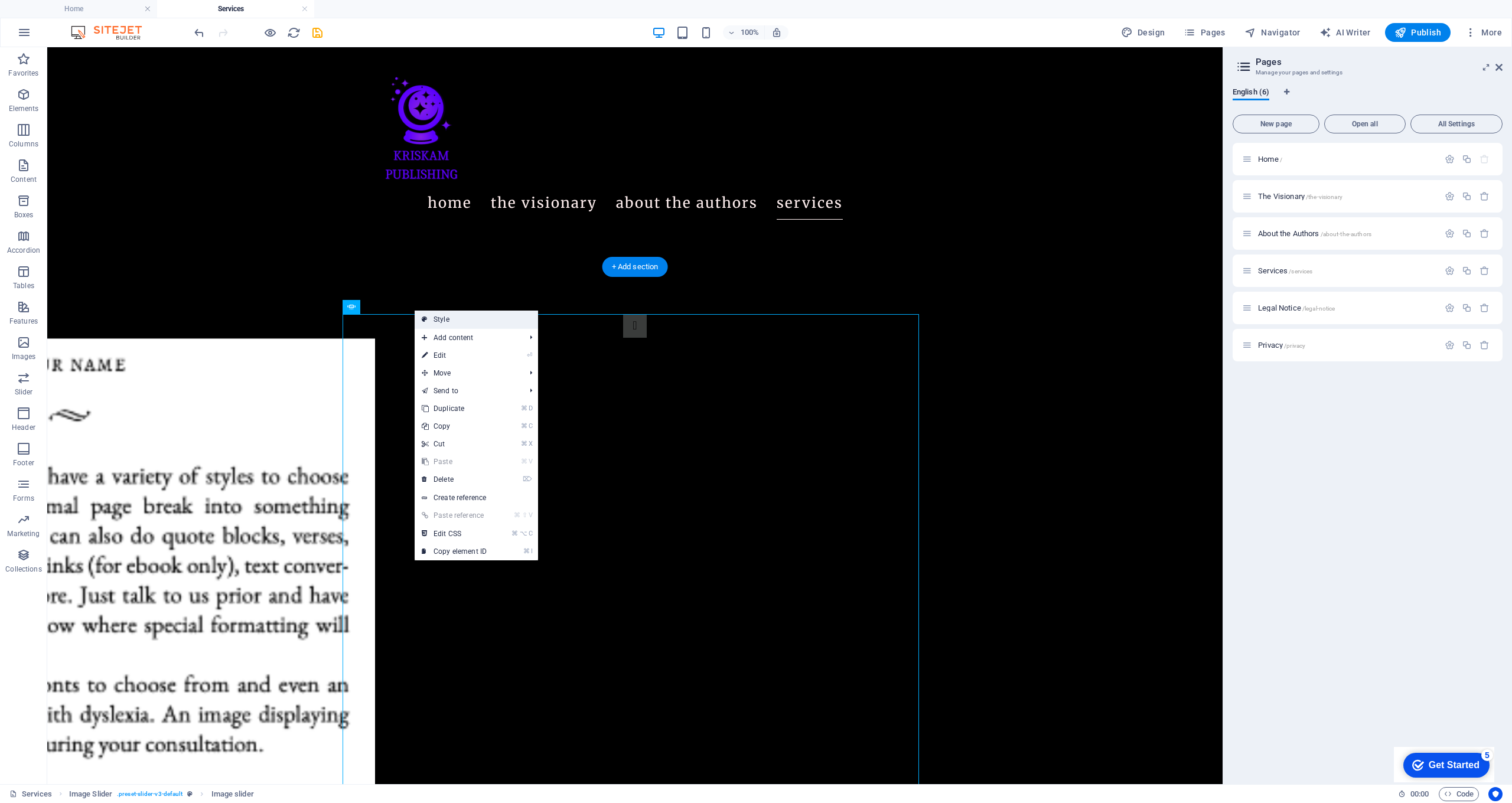
click at [442, 319] on link "Style" at bounding box center [477, 319] width 123 height 17
select select "rem"
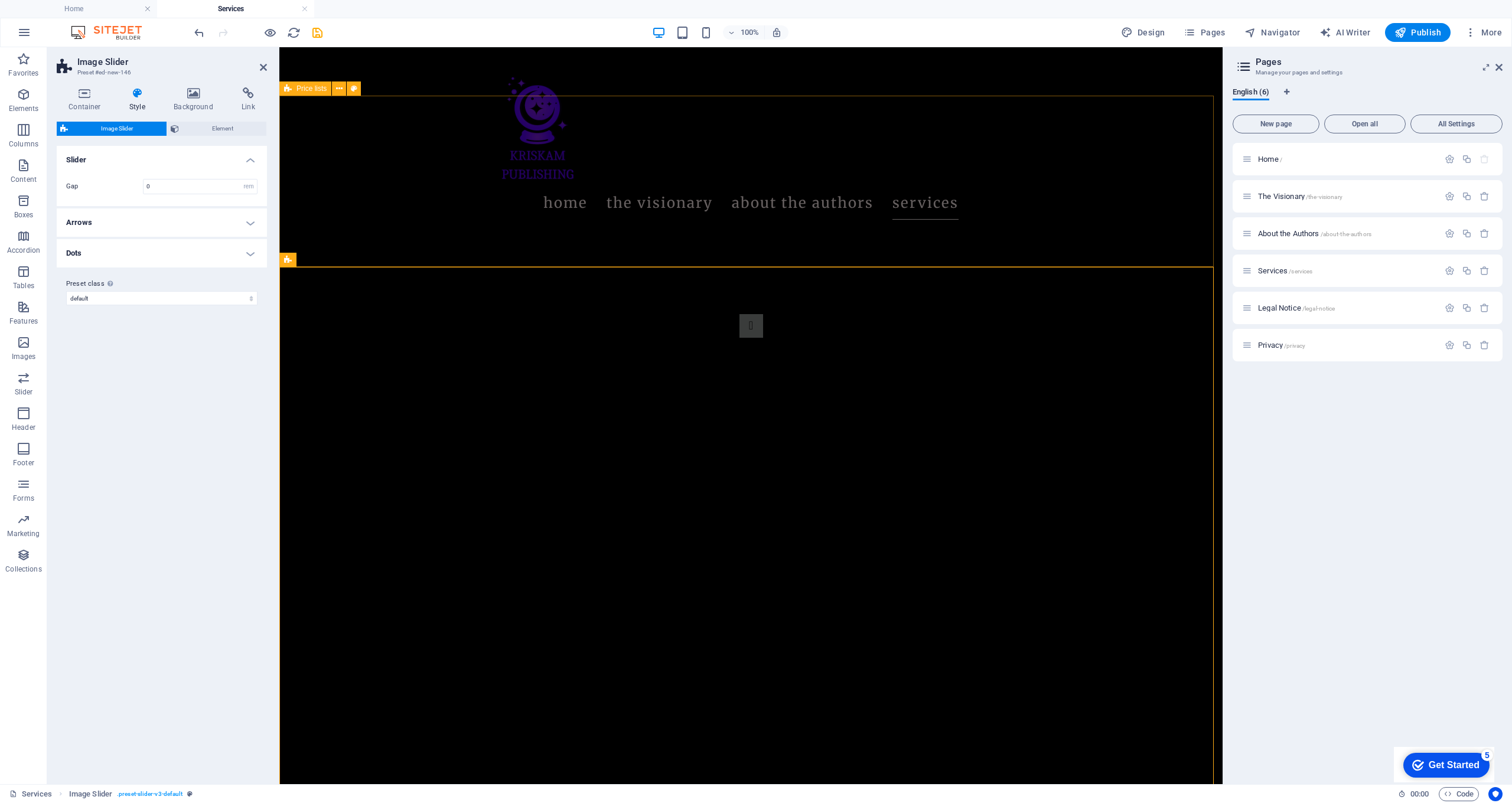
click at [191, 225] on h4 "Arrows" at bounding box center [162, 223] width 210 height 28
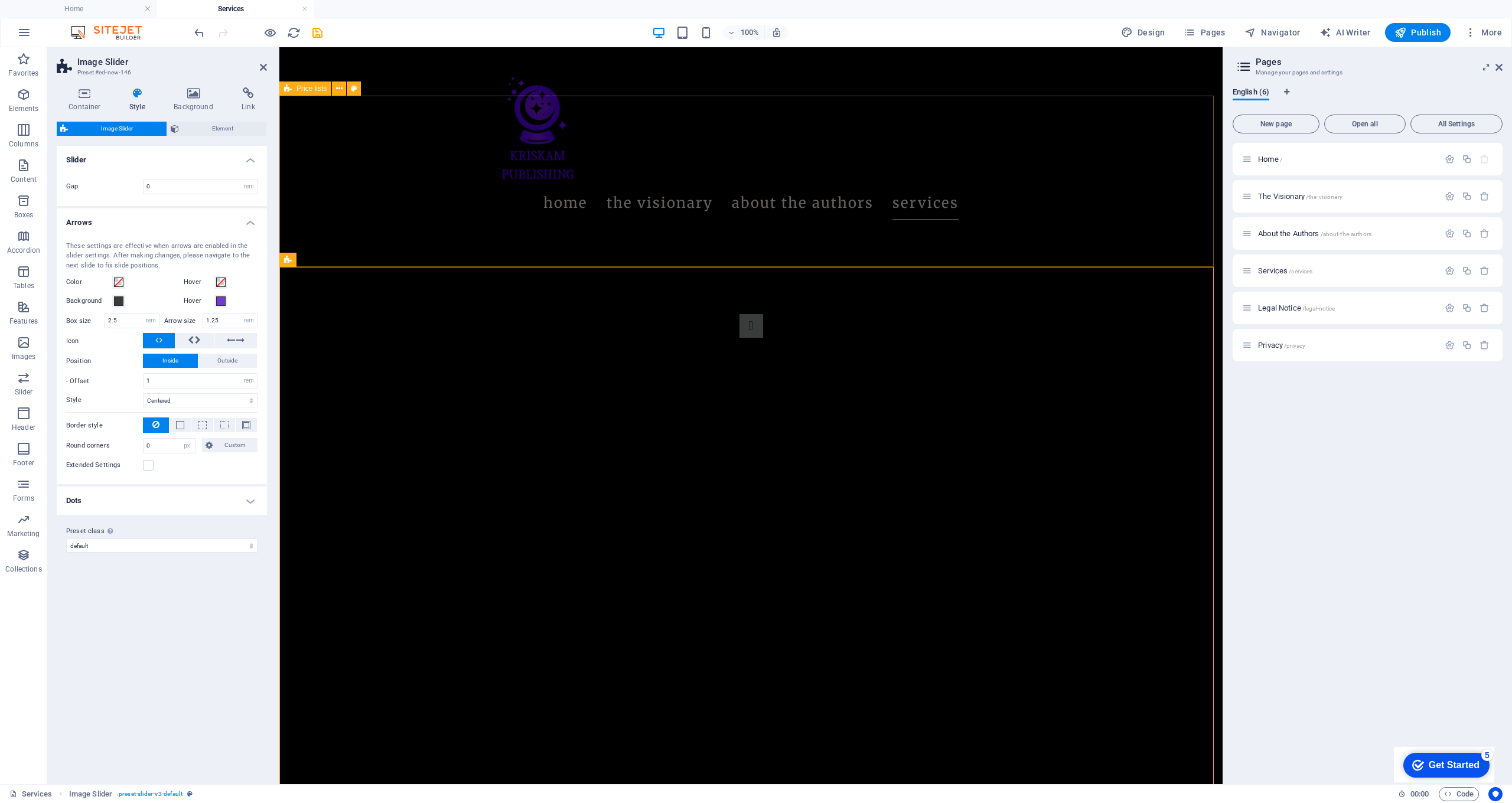
click at [191, 225] on h4 "Arrows" at bounding box center [162, 219] width 210 height 21
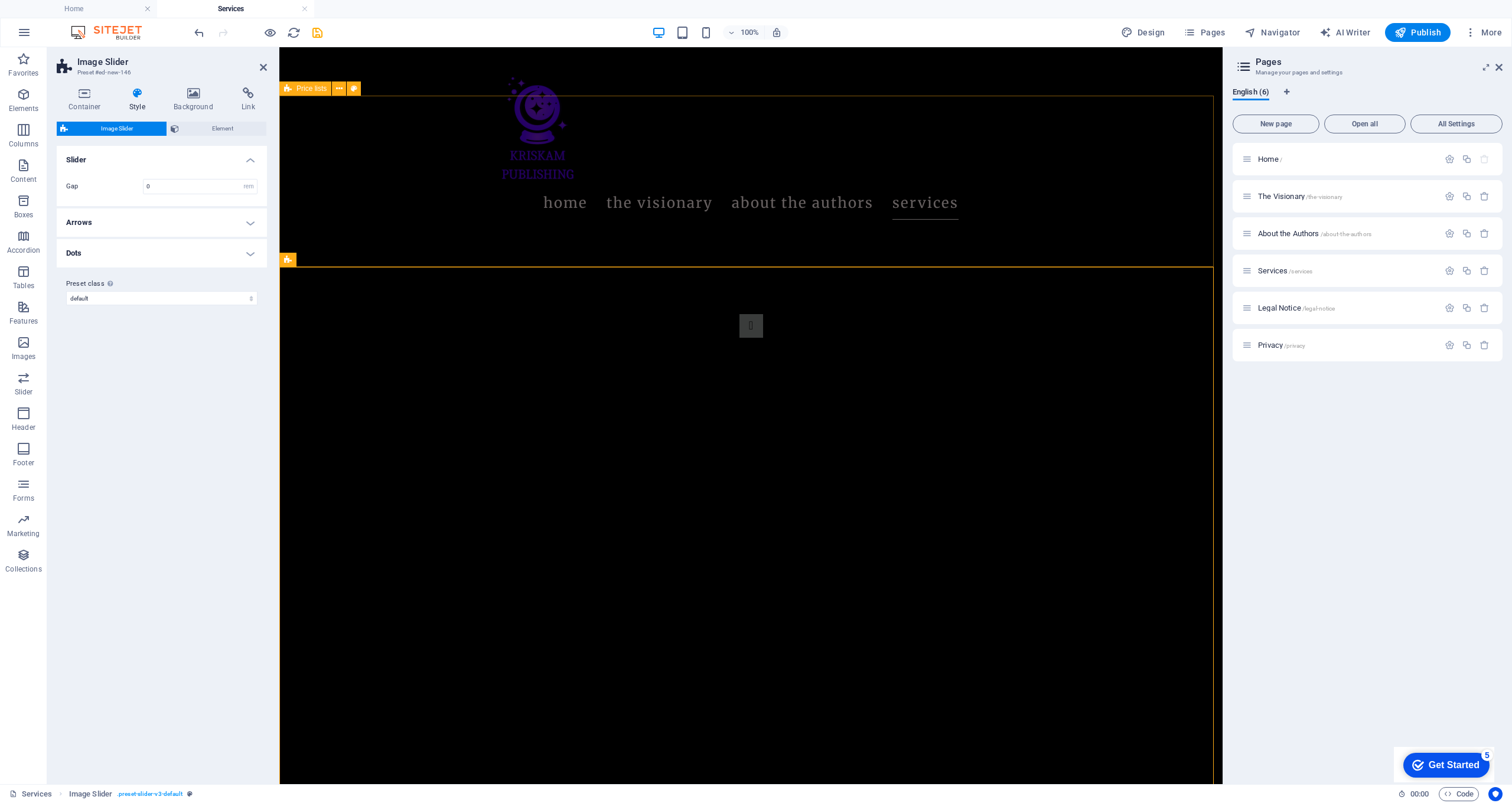
click at [178, 258] on h4 "Dots" at bounding box center [162, 253] width 210 height 28
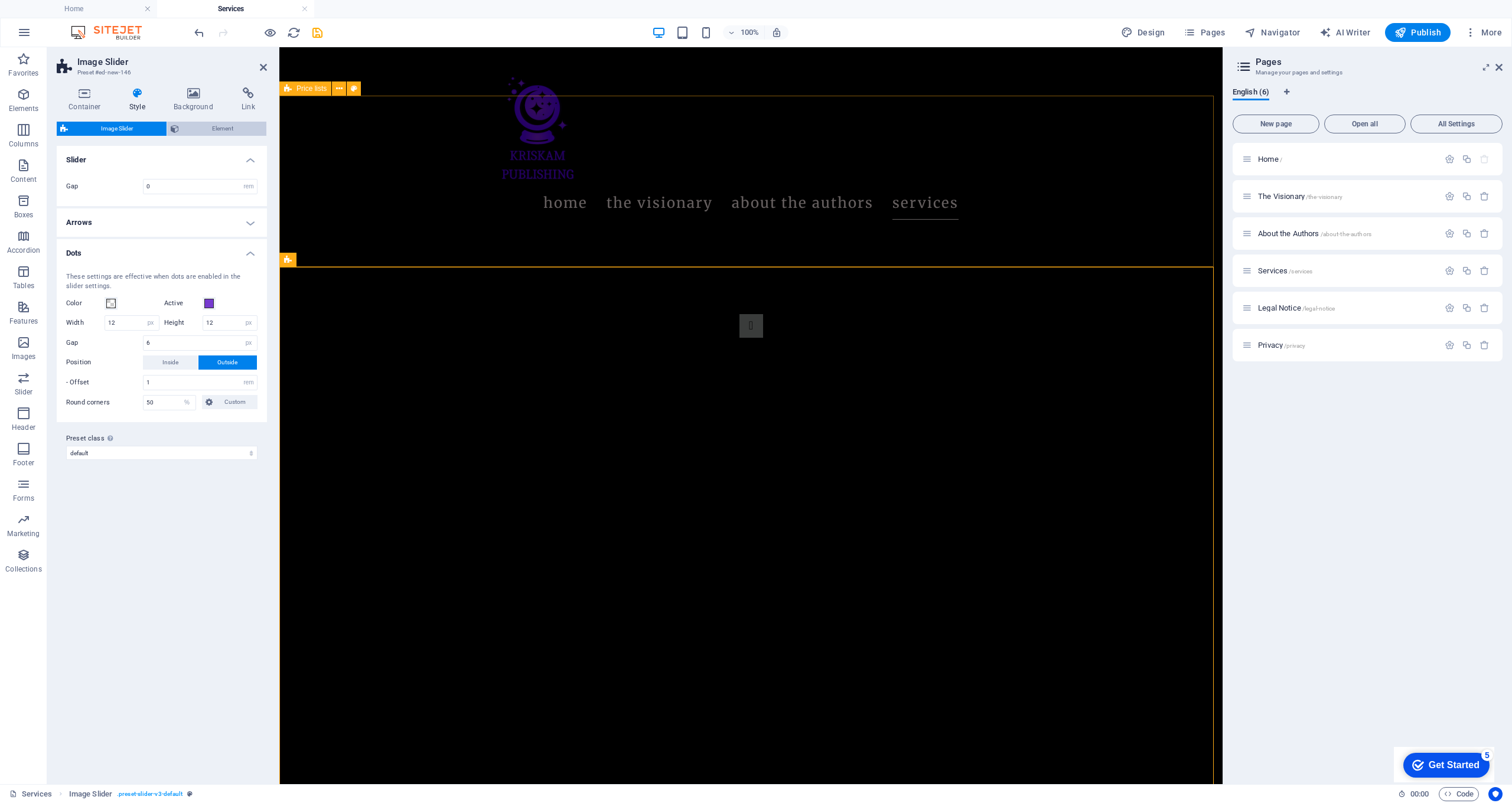
click at [216, 126] on span "Element" at bounding box center [223, 128] width 81 height 14
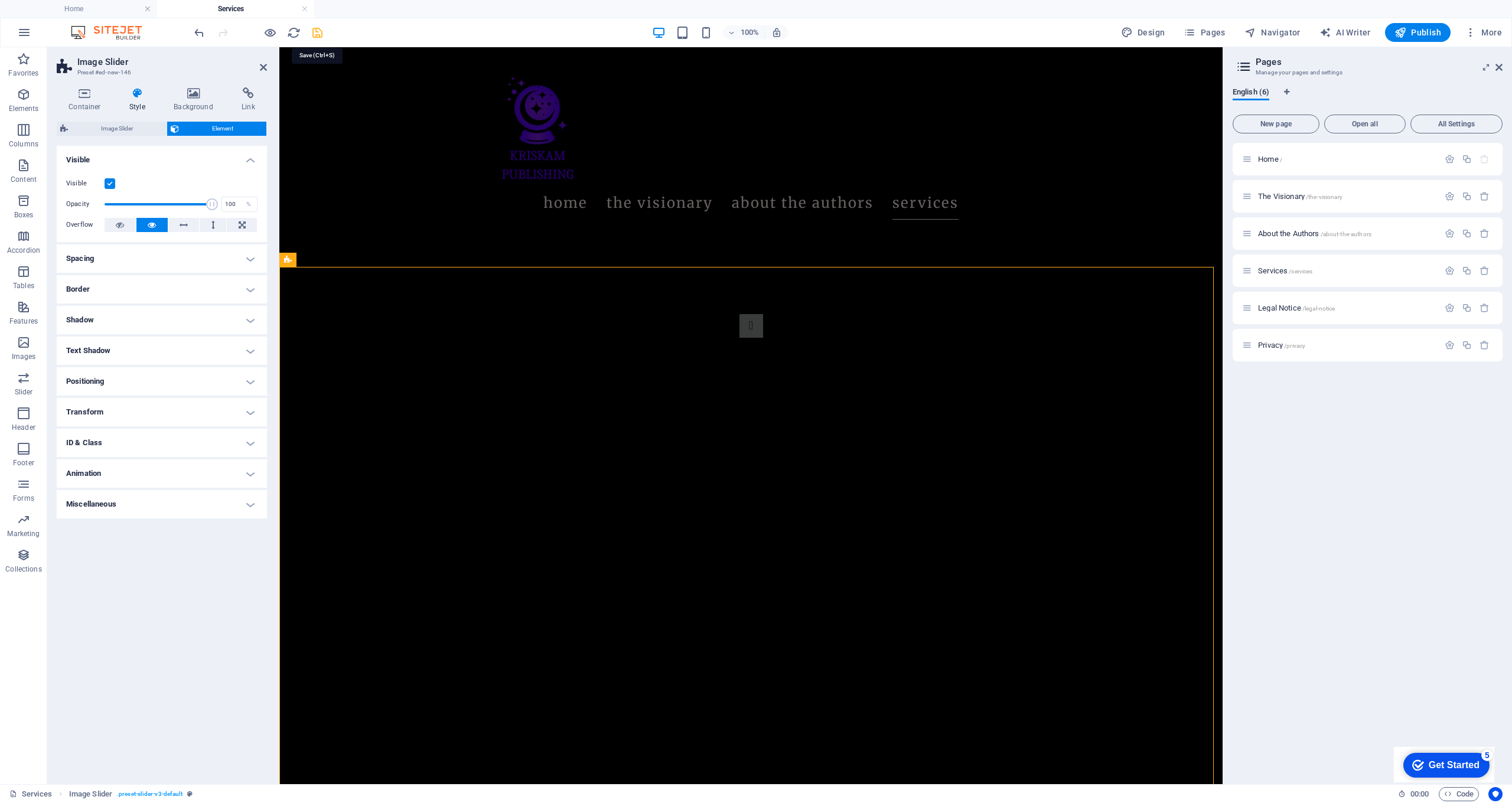
click at [319, 33] on icon "save" at bounding box center [317, 33] width 13 height 13
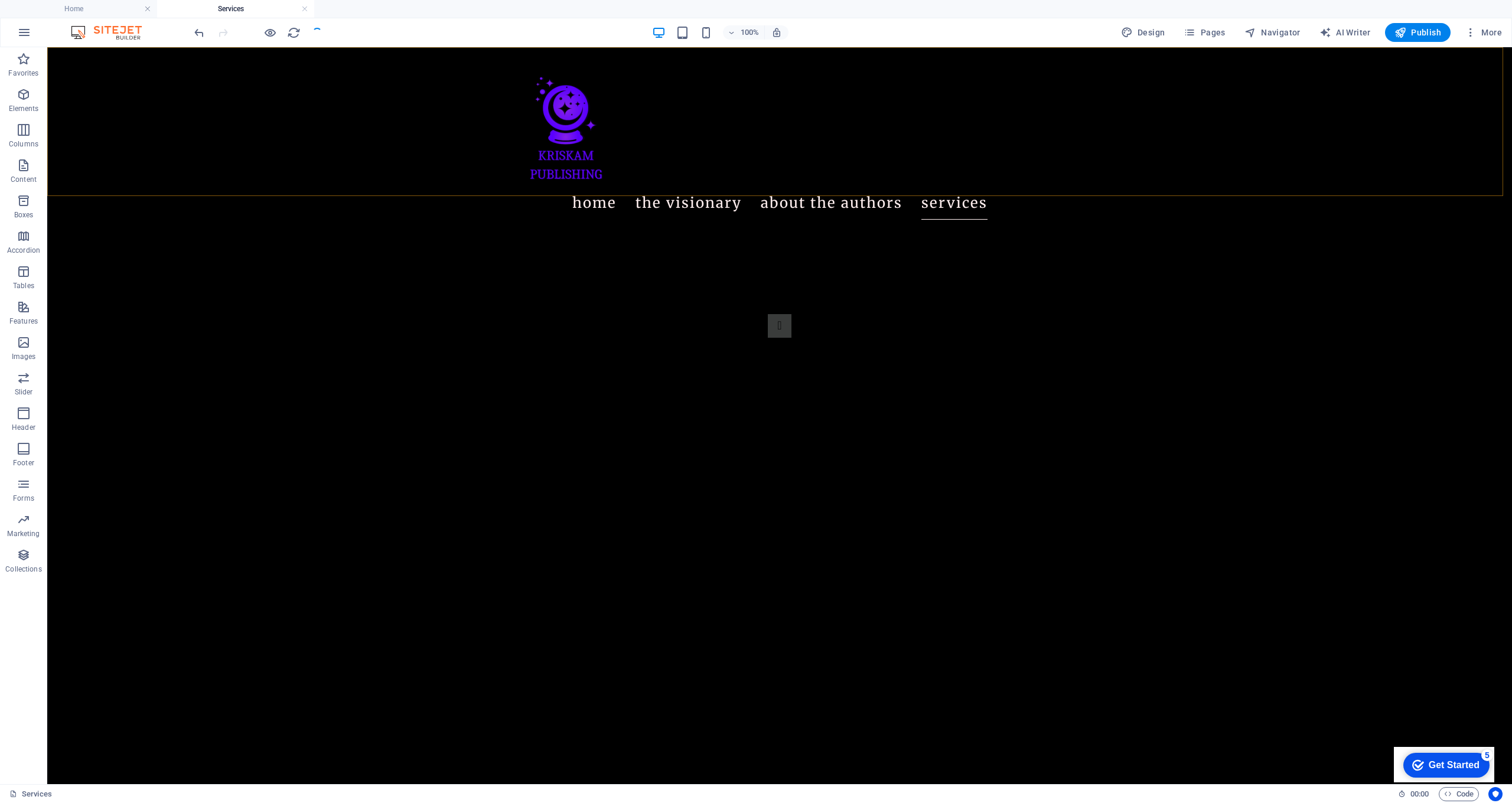
click at [736, 187] on nav "Home The Visionary About the authors Services" at bounding box center [779, 203] width 558 height 33
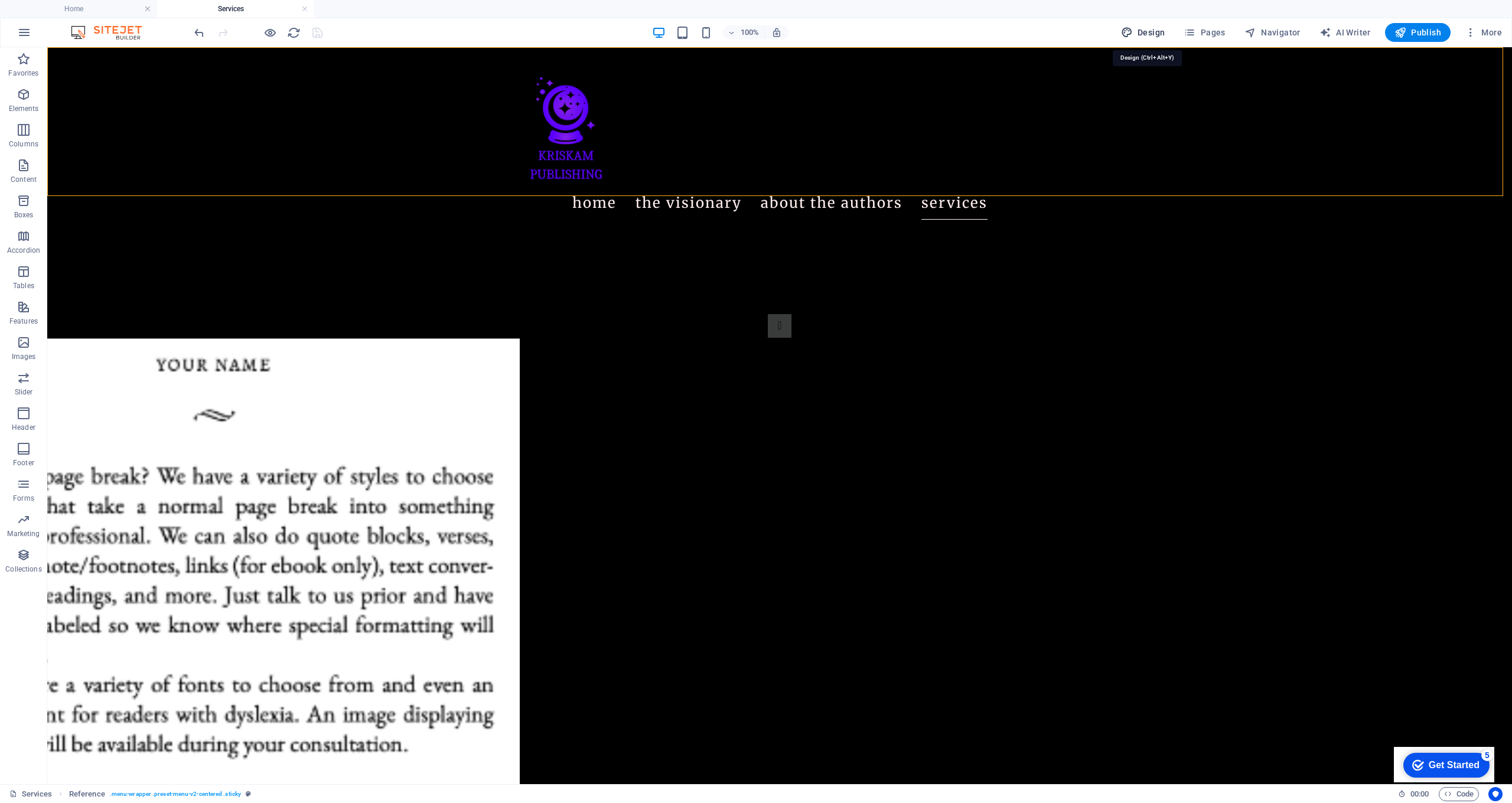
click at [1153, 41] on button "Design" at bounding box center [1143, 32] width 54 height 19
select select "px"
select select "400"
select select "px"
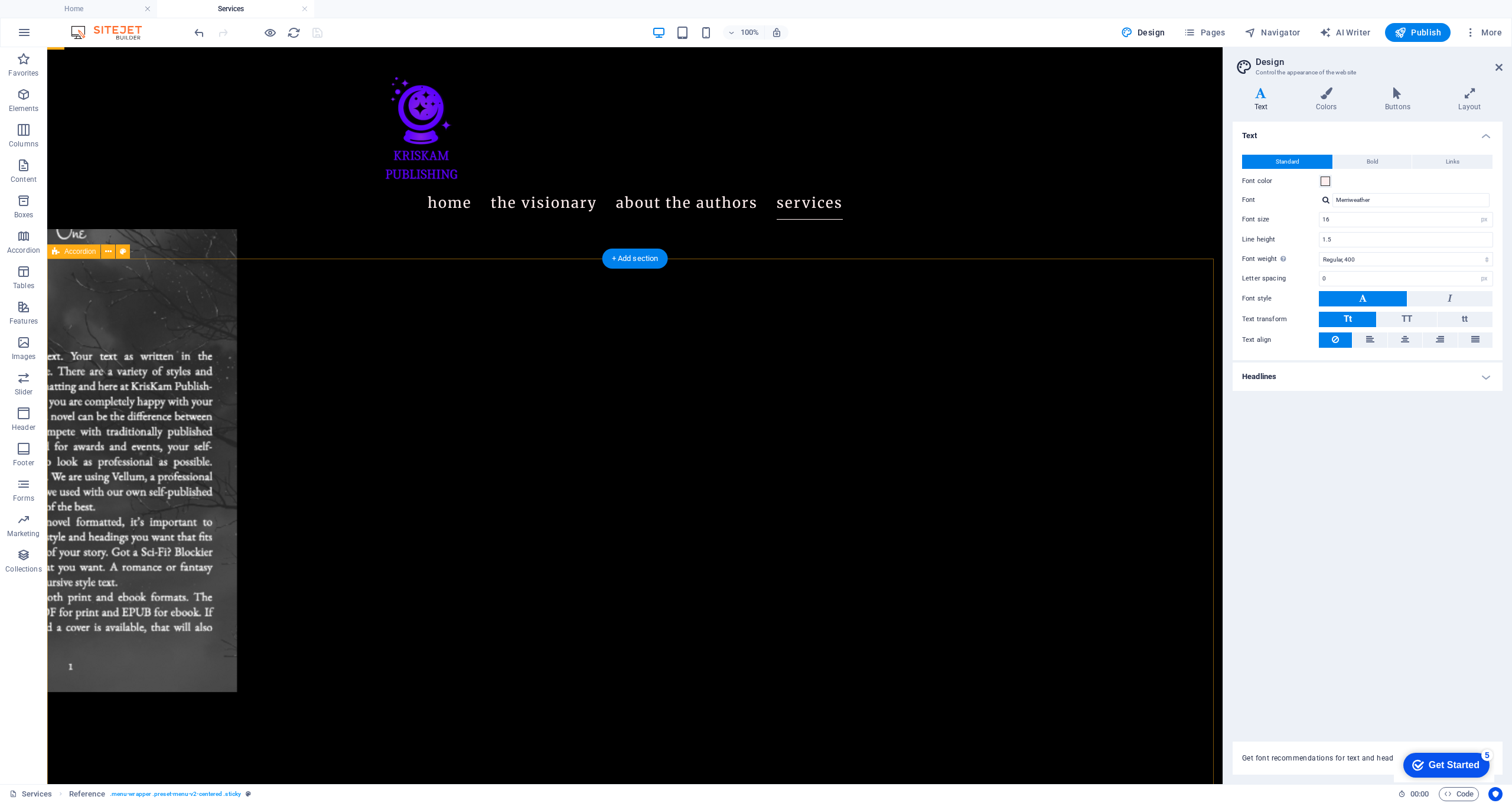
scroll to position [946, 0]
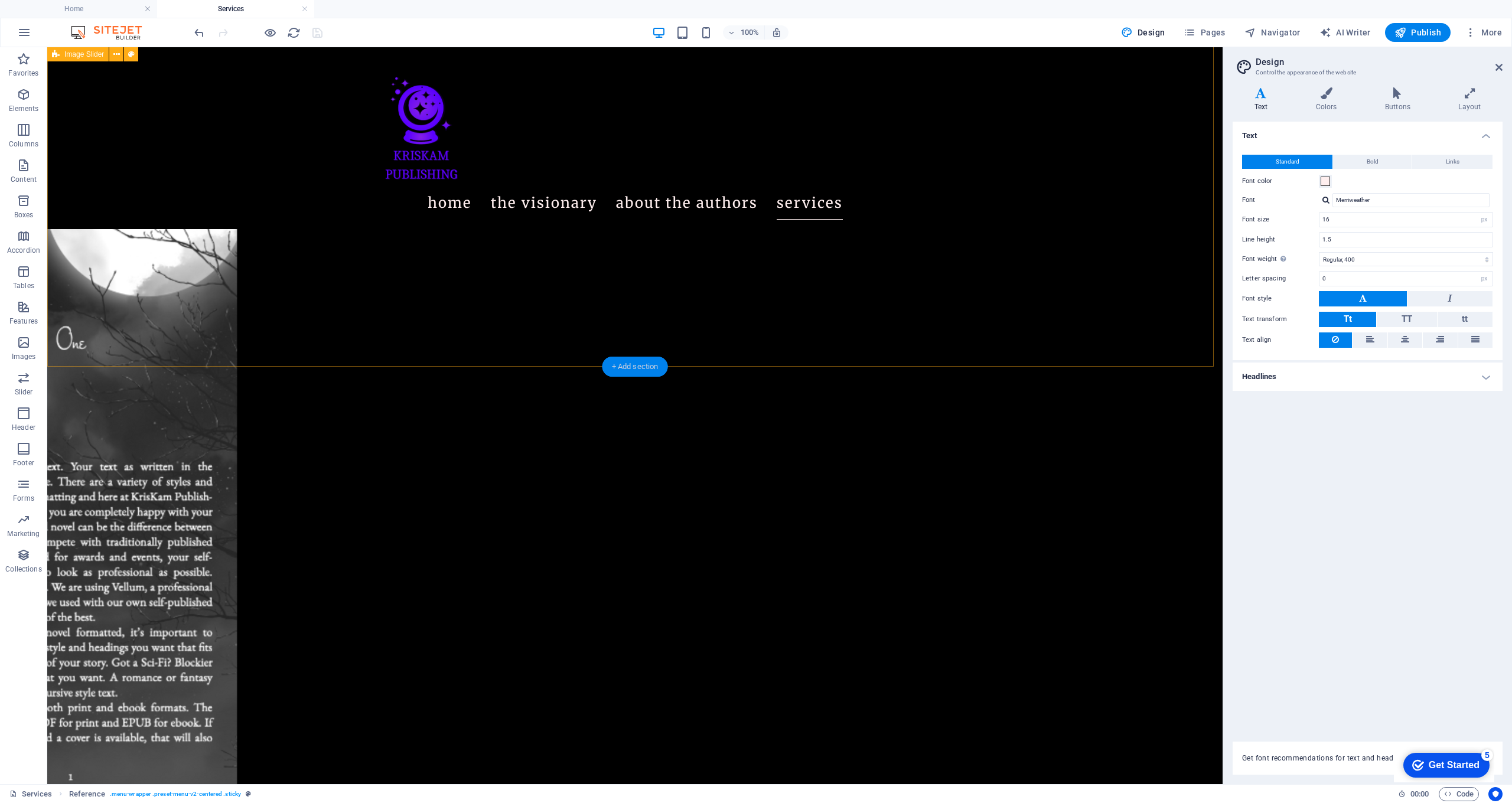
drag, startPoint x: 638, startPoint y: 363, endPoint x: 388, endPoint y: 316, distance: 254.4
click at [638, 363] on div "+ Add section" at bounding box center [635, 367] width 66 height 20
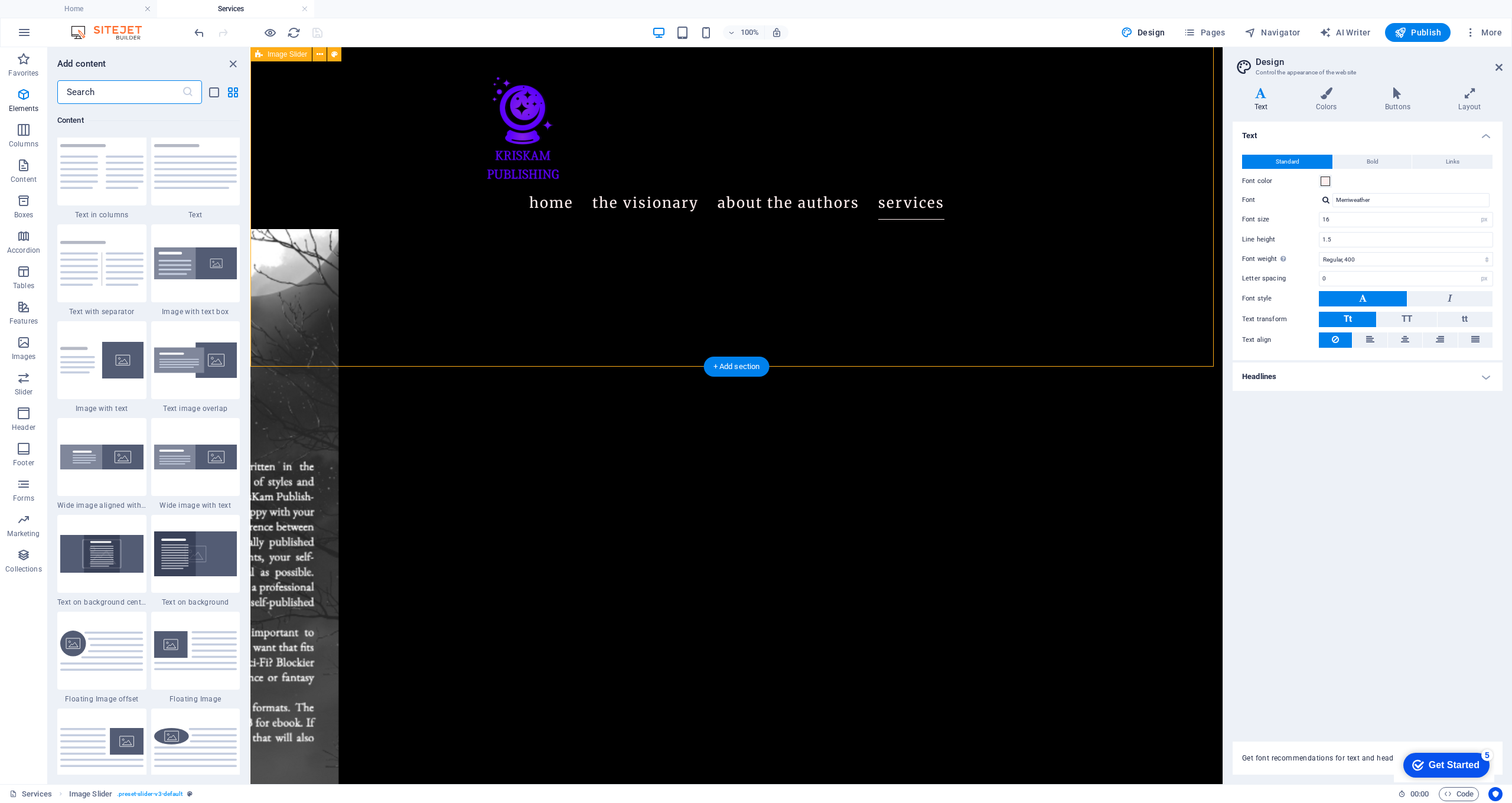
scroll to position [2076, 0]
click at [14, 104] on p "Elements" at bounding box center [23, 108] width 30 height 9
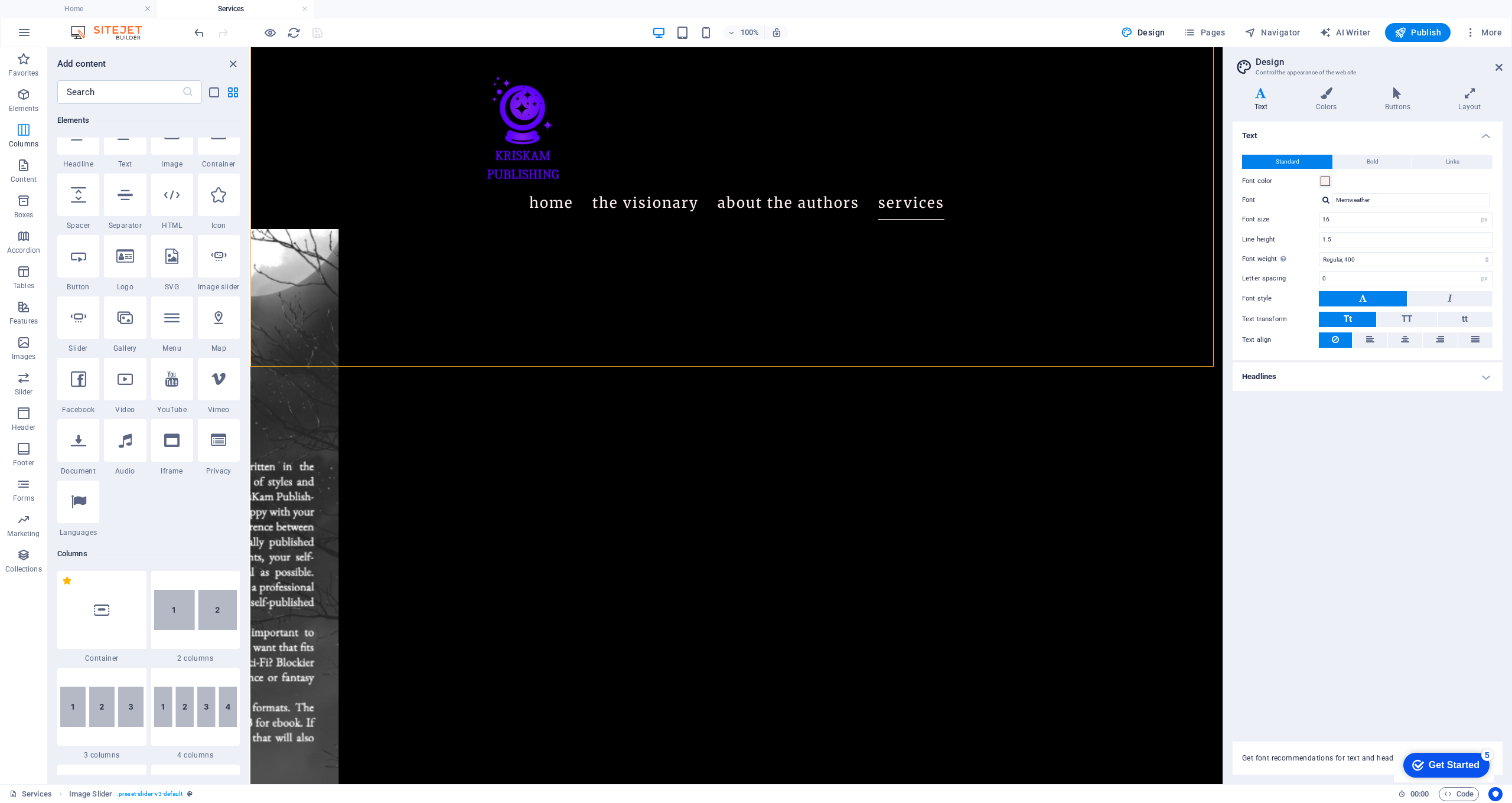
scroll to position [126, 0]
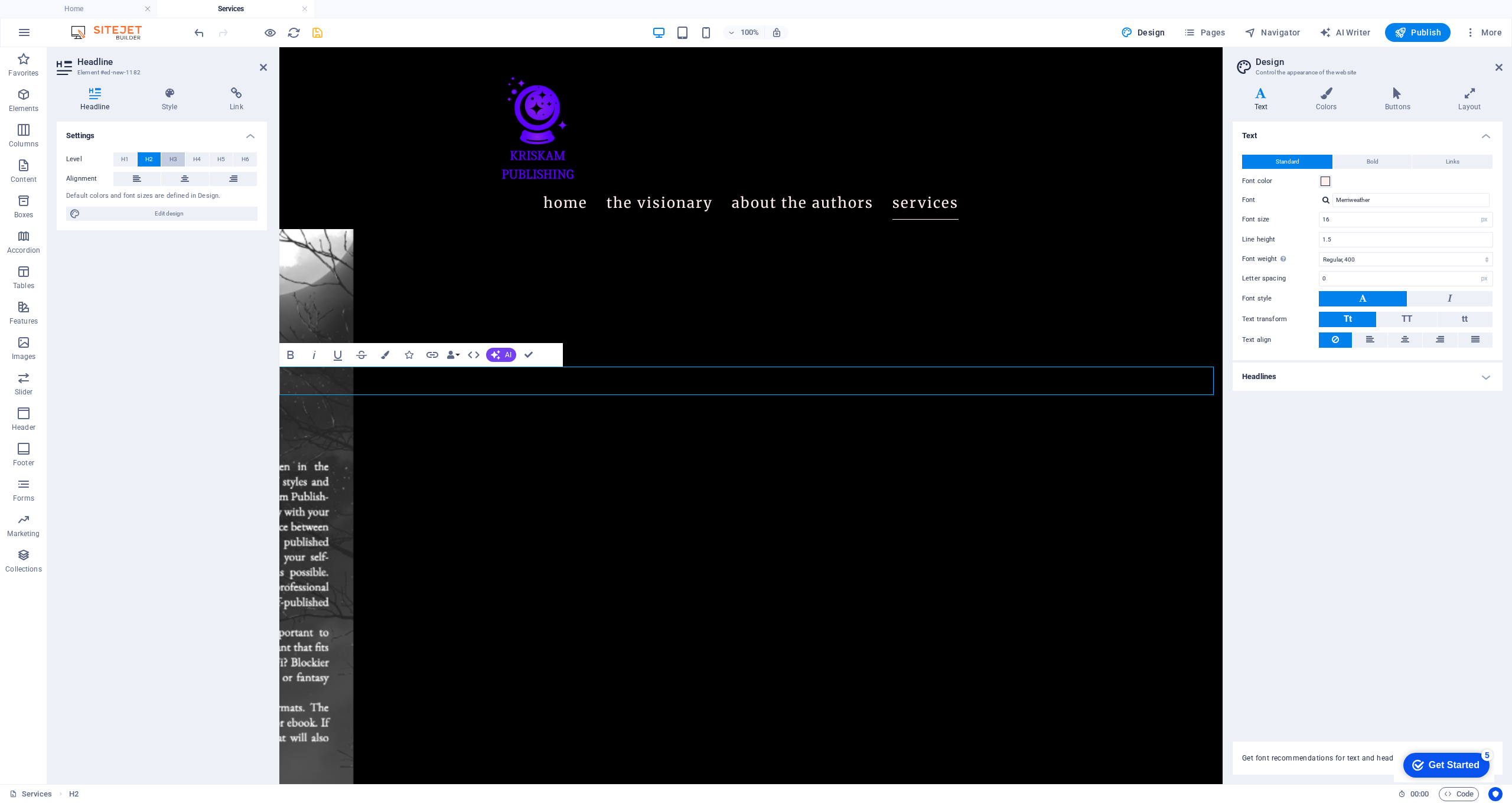
click at [178, 155] on button "H3" at bounding box center [173, 159] width 23 height 14
click at [189, 179] on icon at bounding box center [185, 179] width 8 height 14
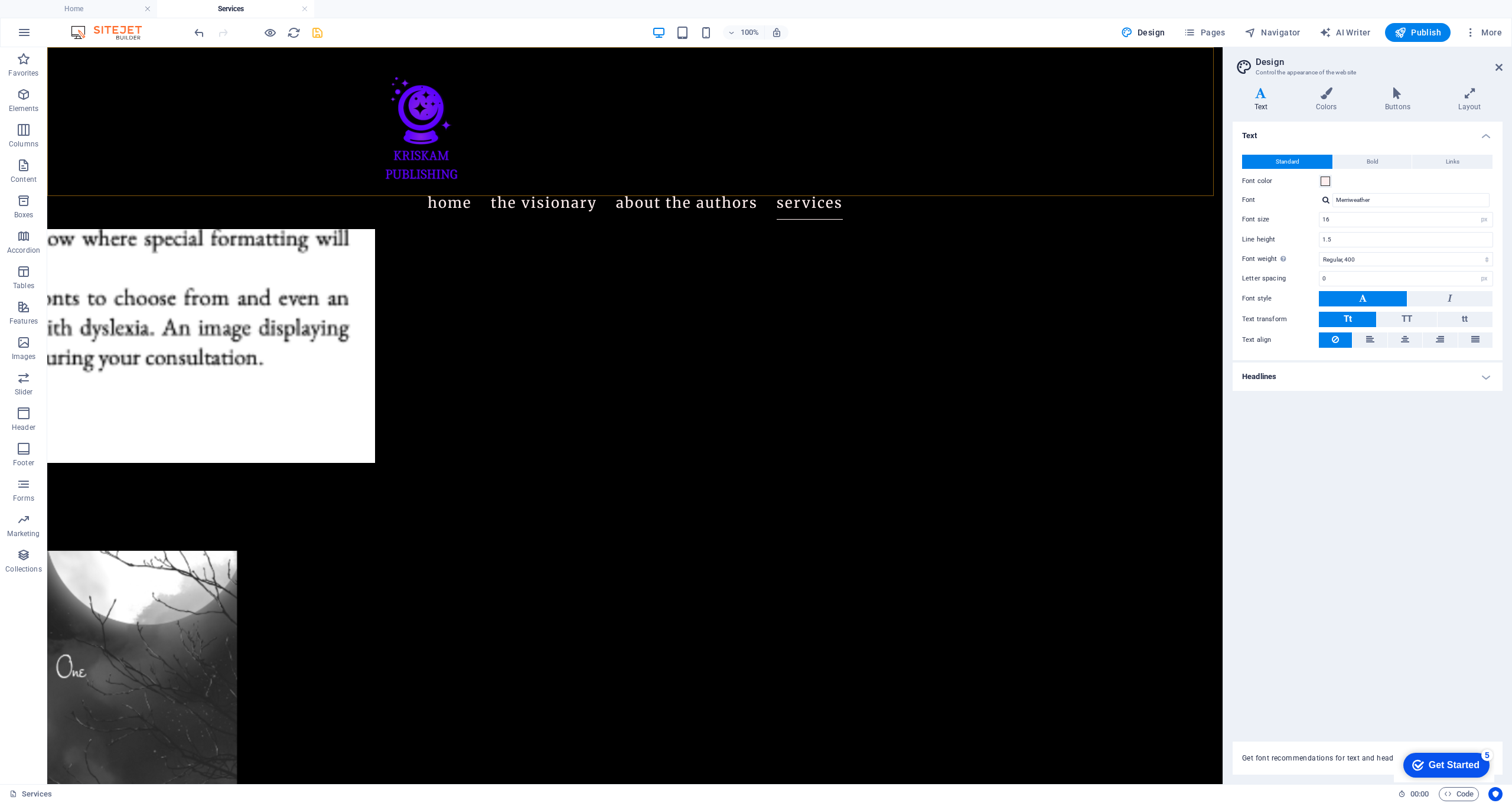
scroll to position [359, 0]
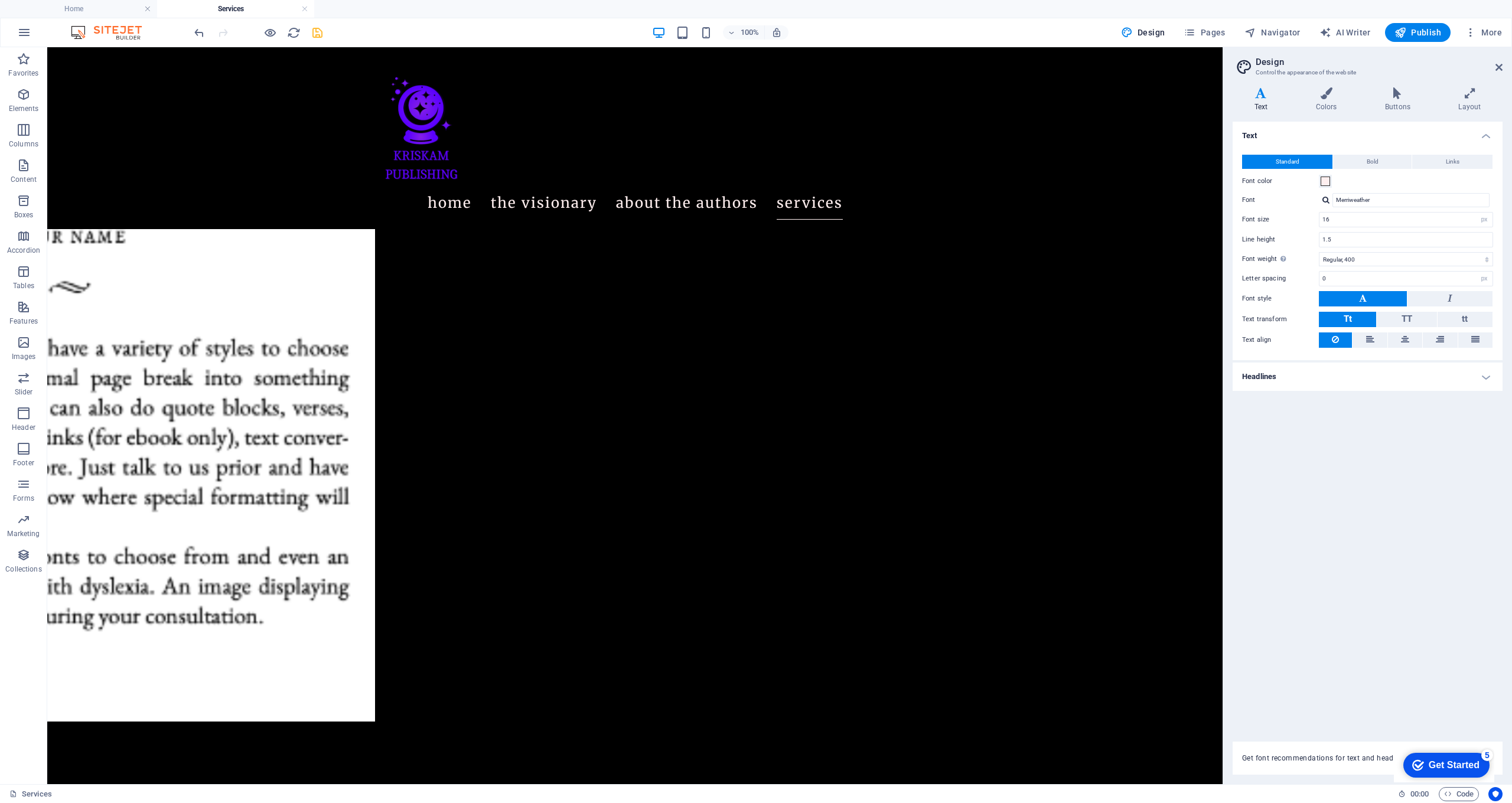
click at [324, 31] on icon "save" at bounding box center [317, 33] width 13 height 13
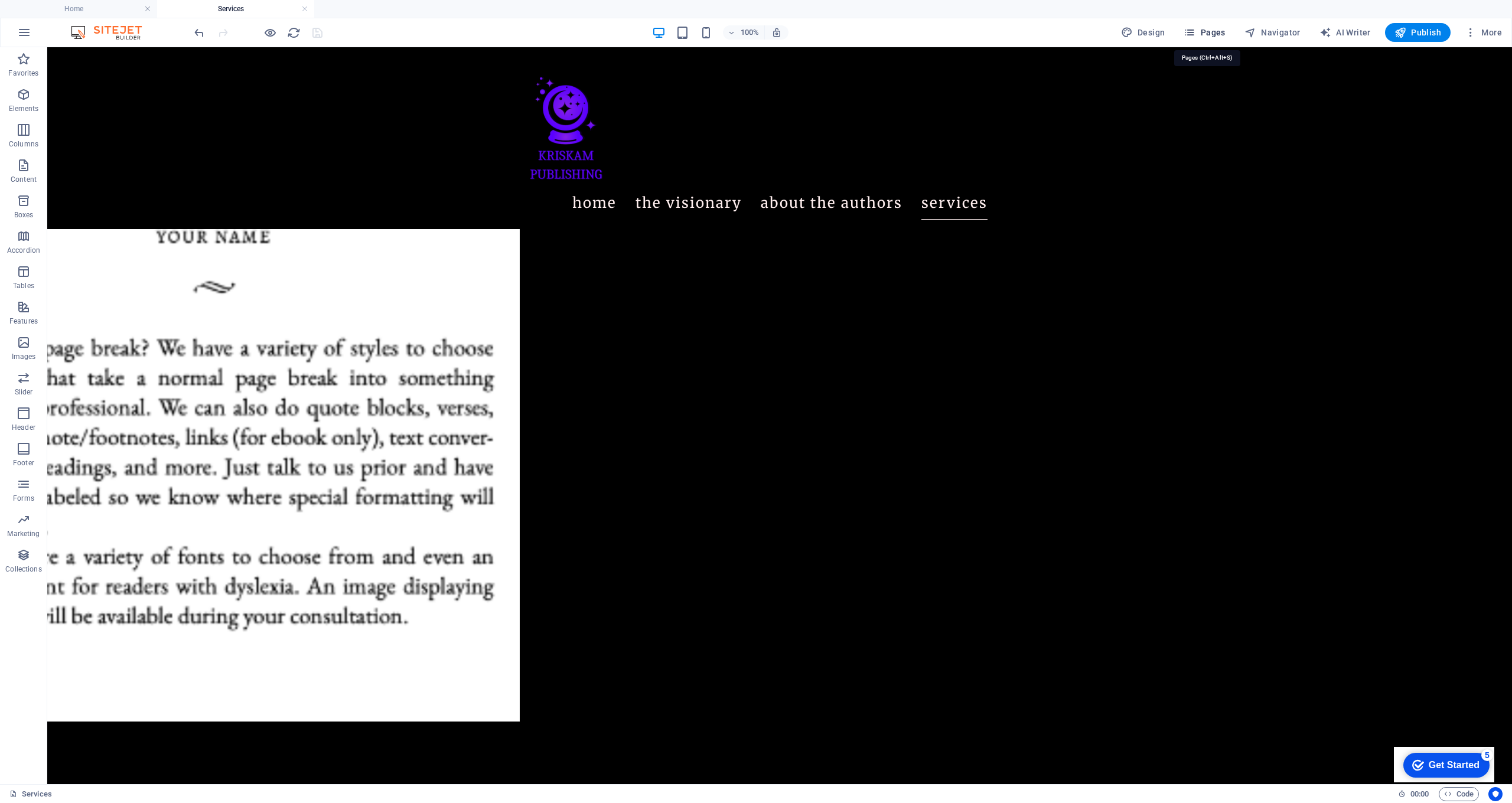
click at [1211, 37] on span "Pages" at bounding box center [1205, 33] width 41 height 12
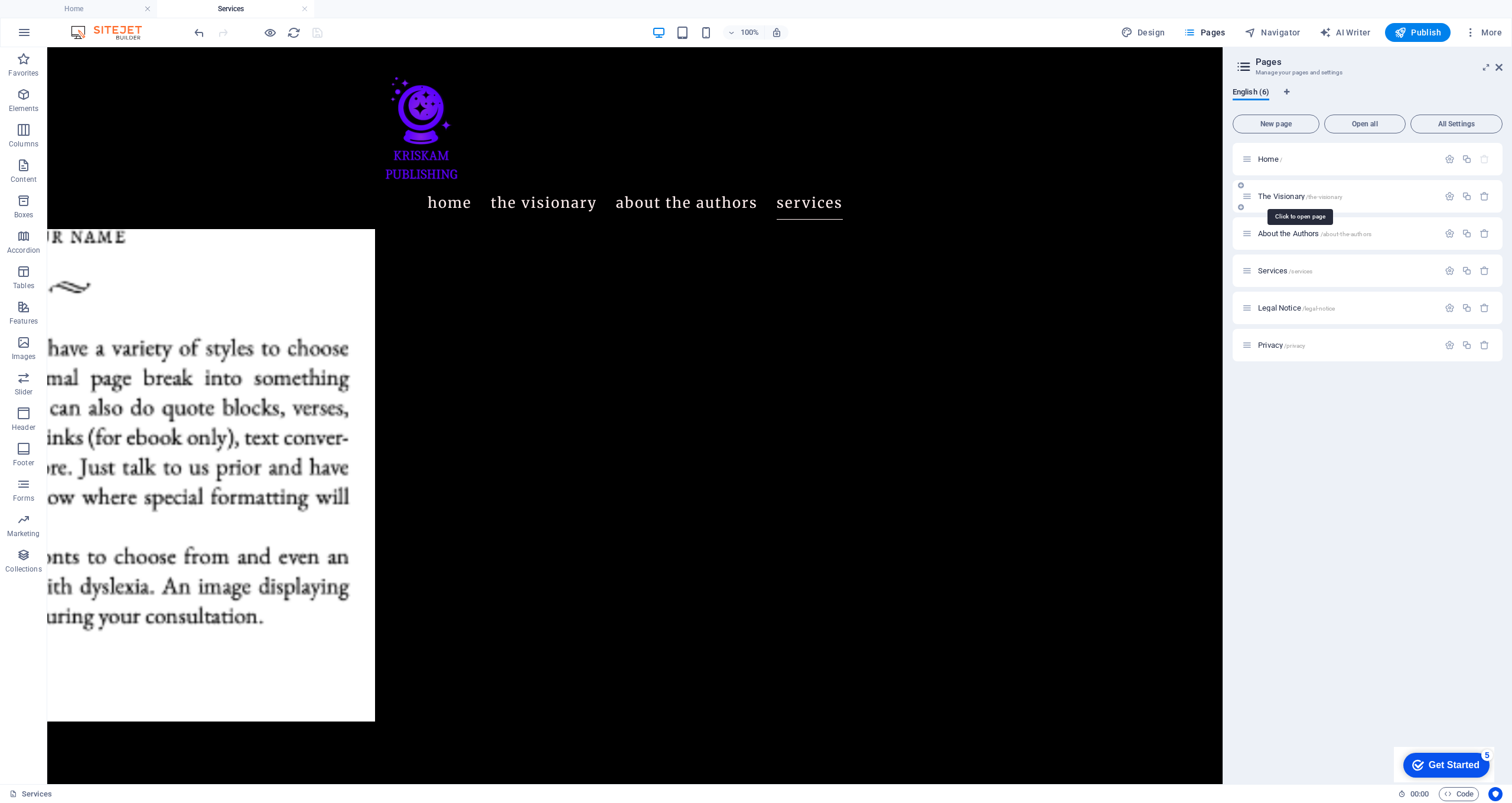
click at [1281, 195] on span "The Visionary /the-visionary" at bounding box center [1300, 196] width 84 height 9
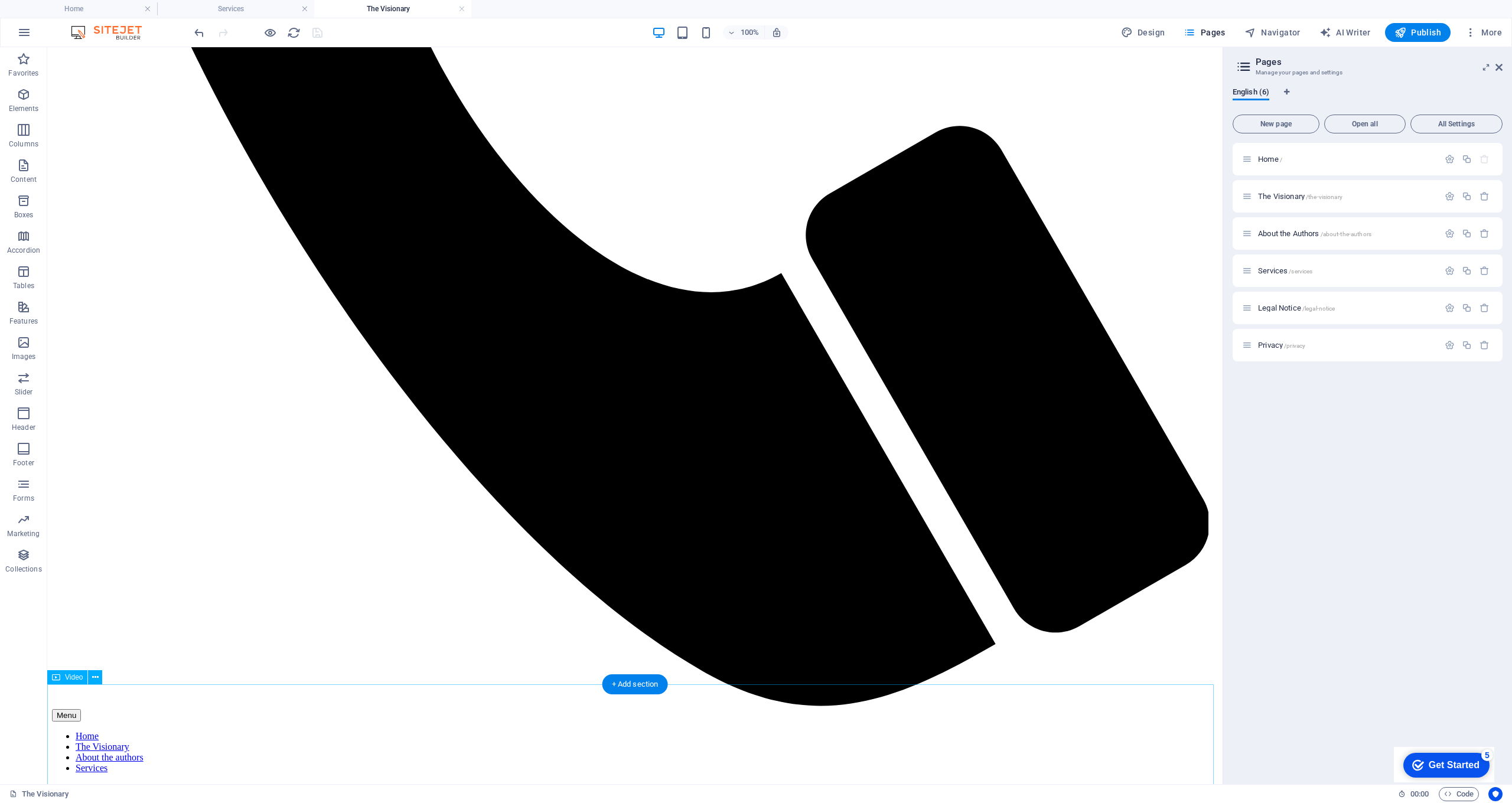
scroll to position [0, 0]
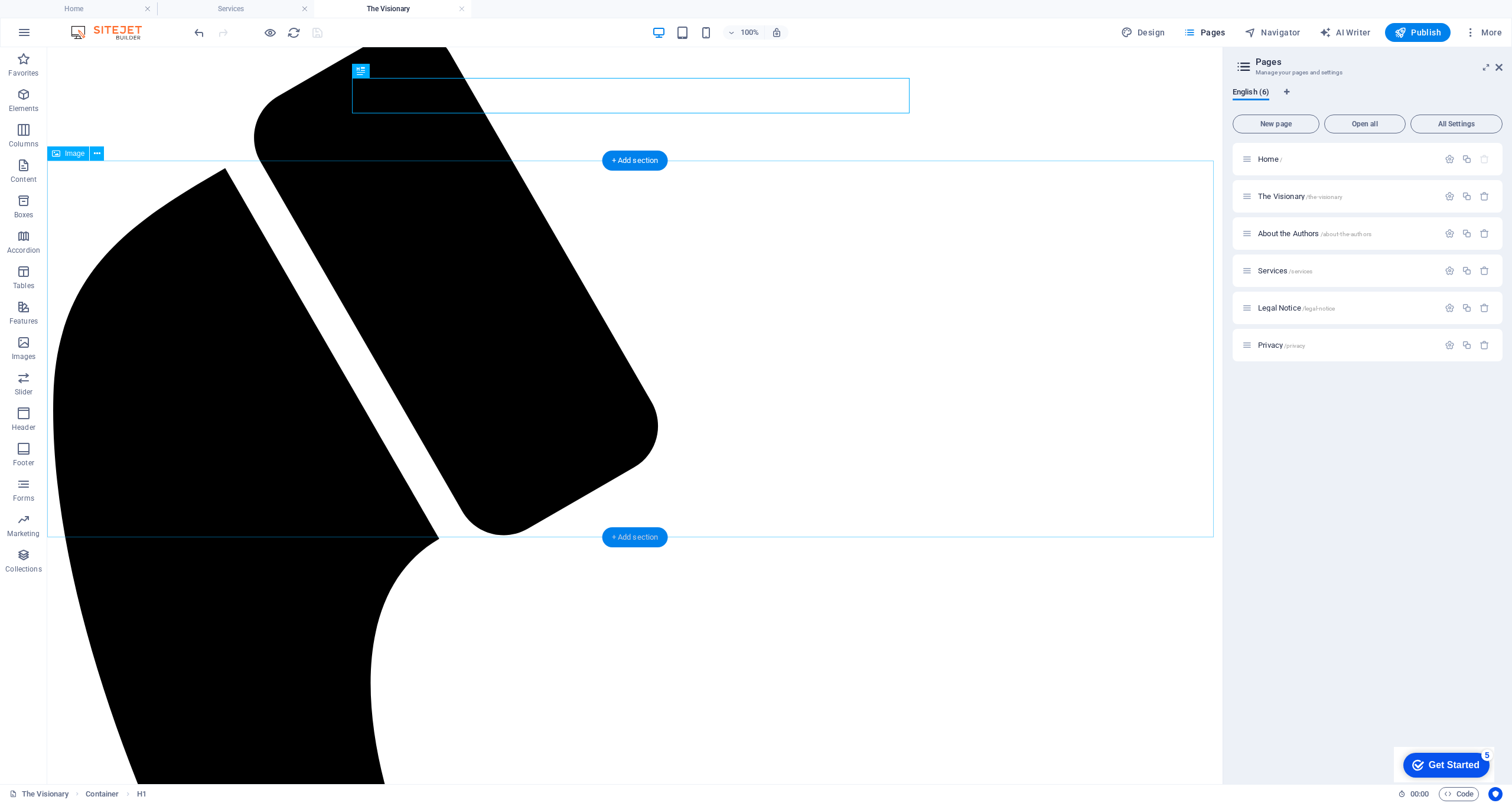
click at [635, 541] on div "+ Add section" at bounding box center [635, 537] width 66 height 20
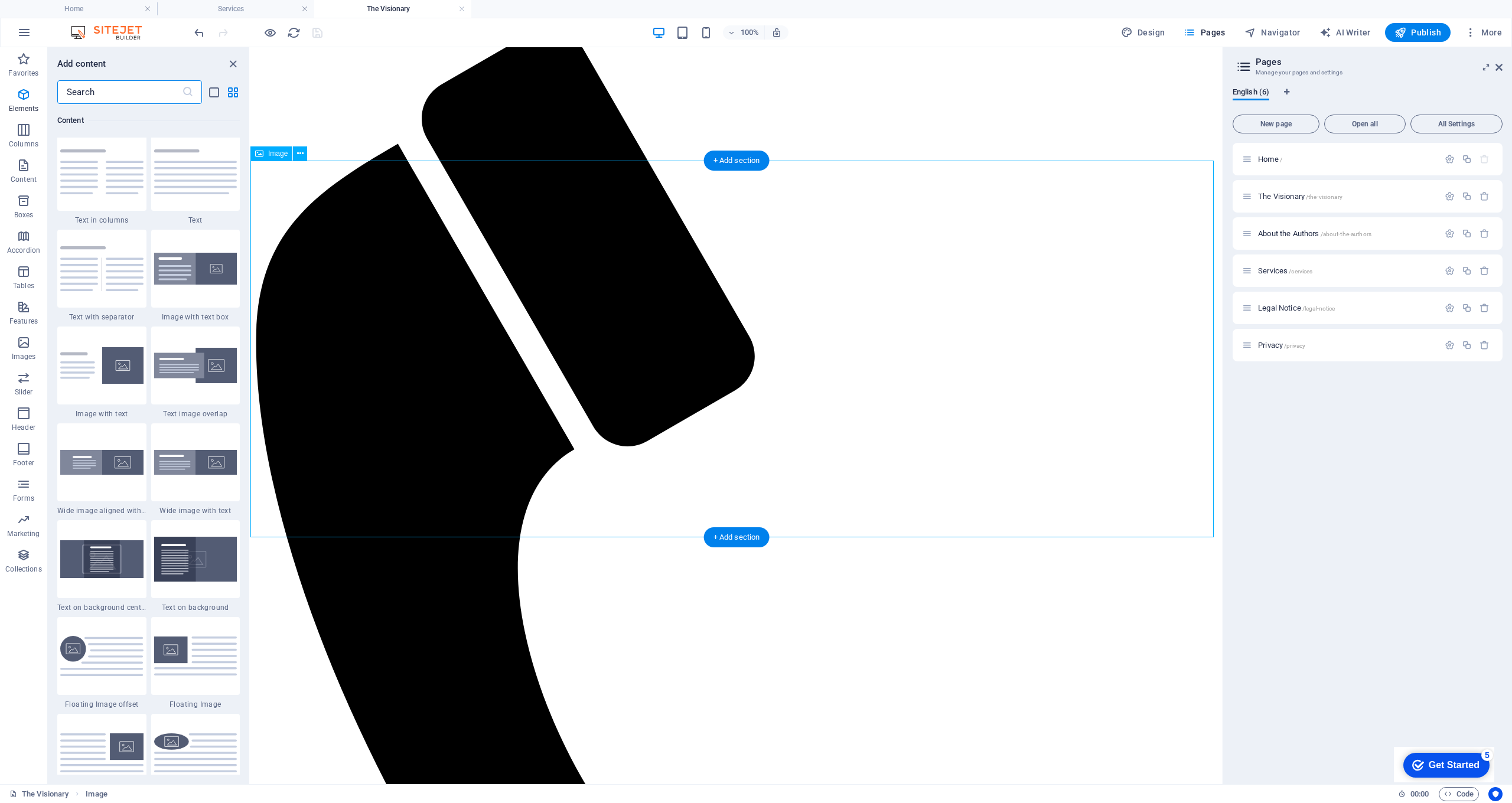
scroll to position [2076, 0]
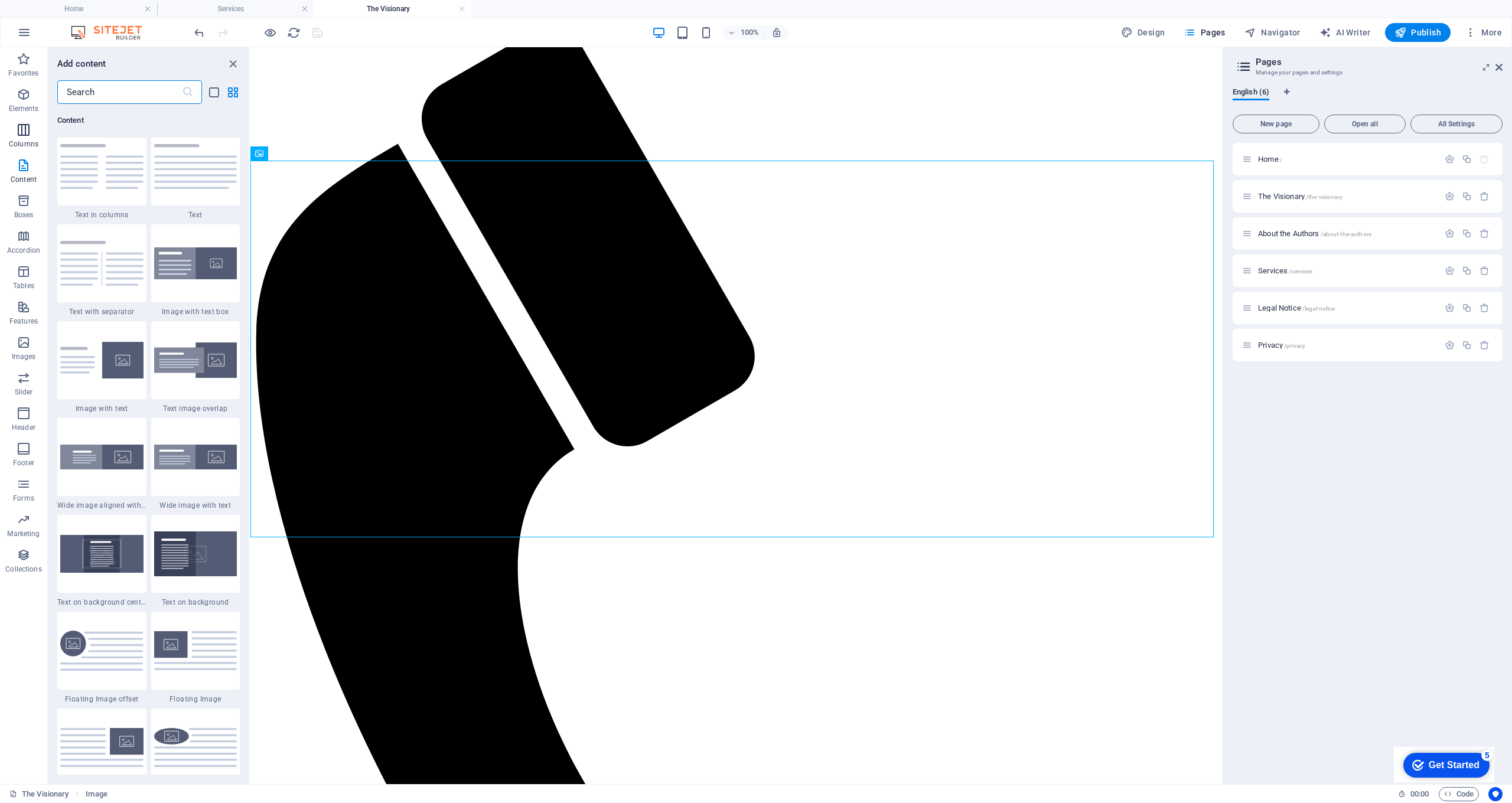
click at [26, 124] on icon "button" at bounding box center [23, 130] width 14 height 14
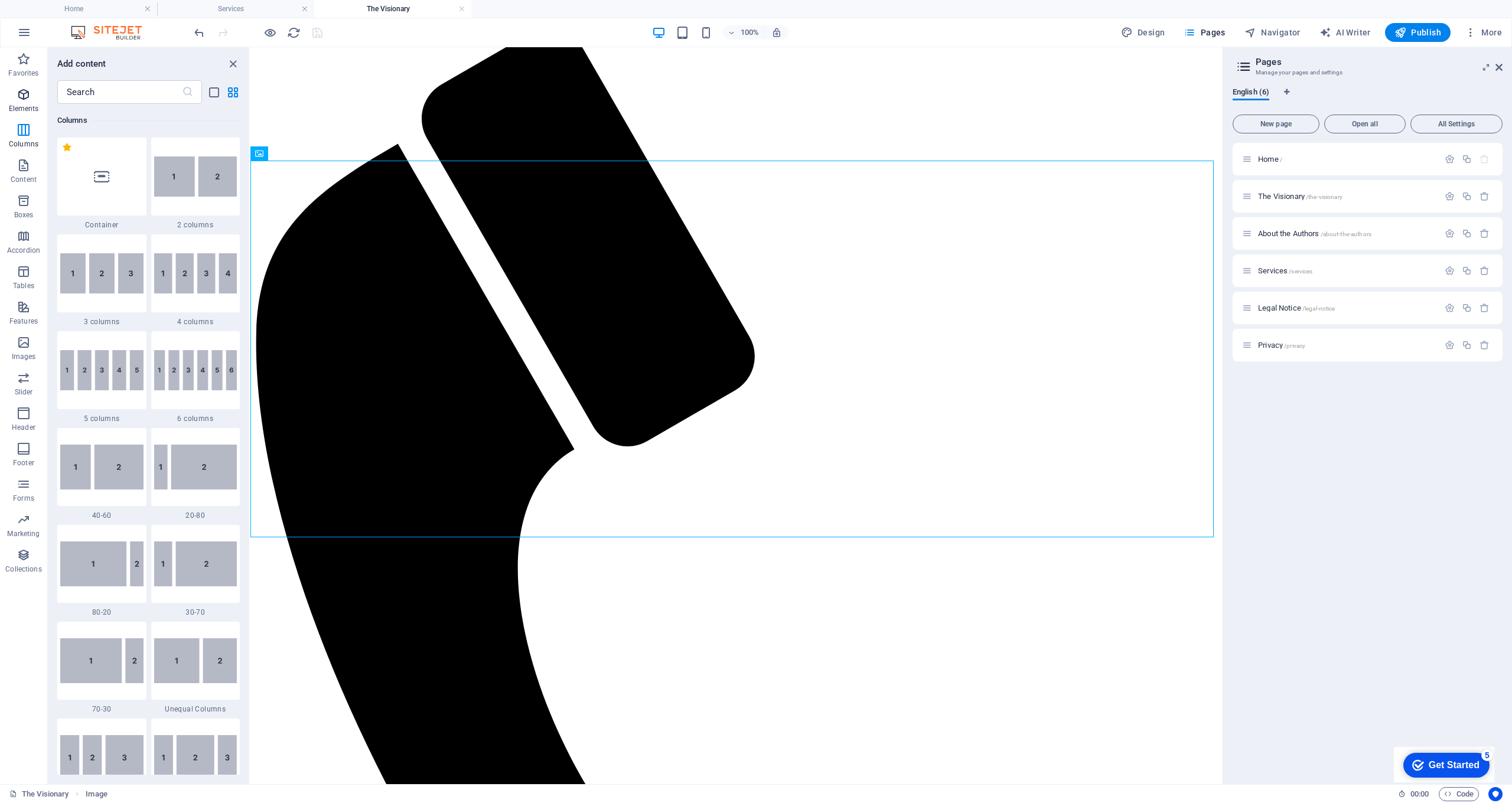
click at [26, 100] on icon "button" at bounding box center [23, 94] width 14 height 14
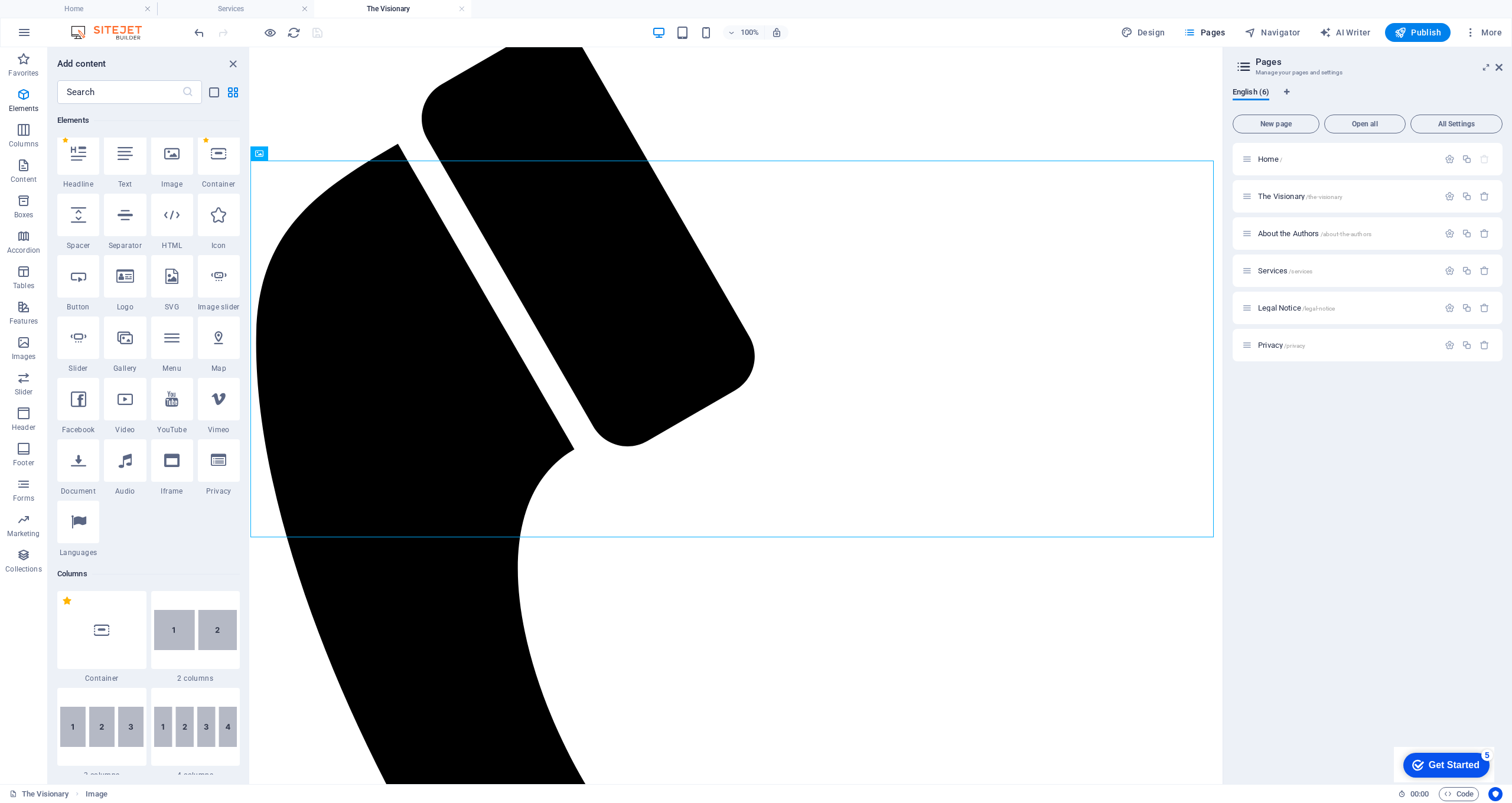
scroll to position [126, 0]
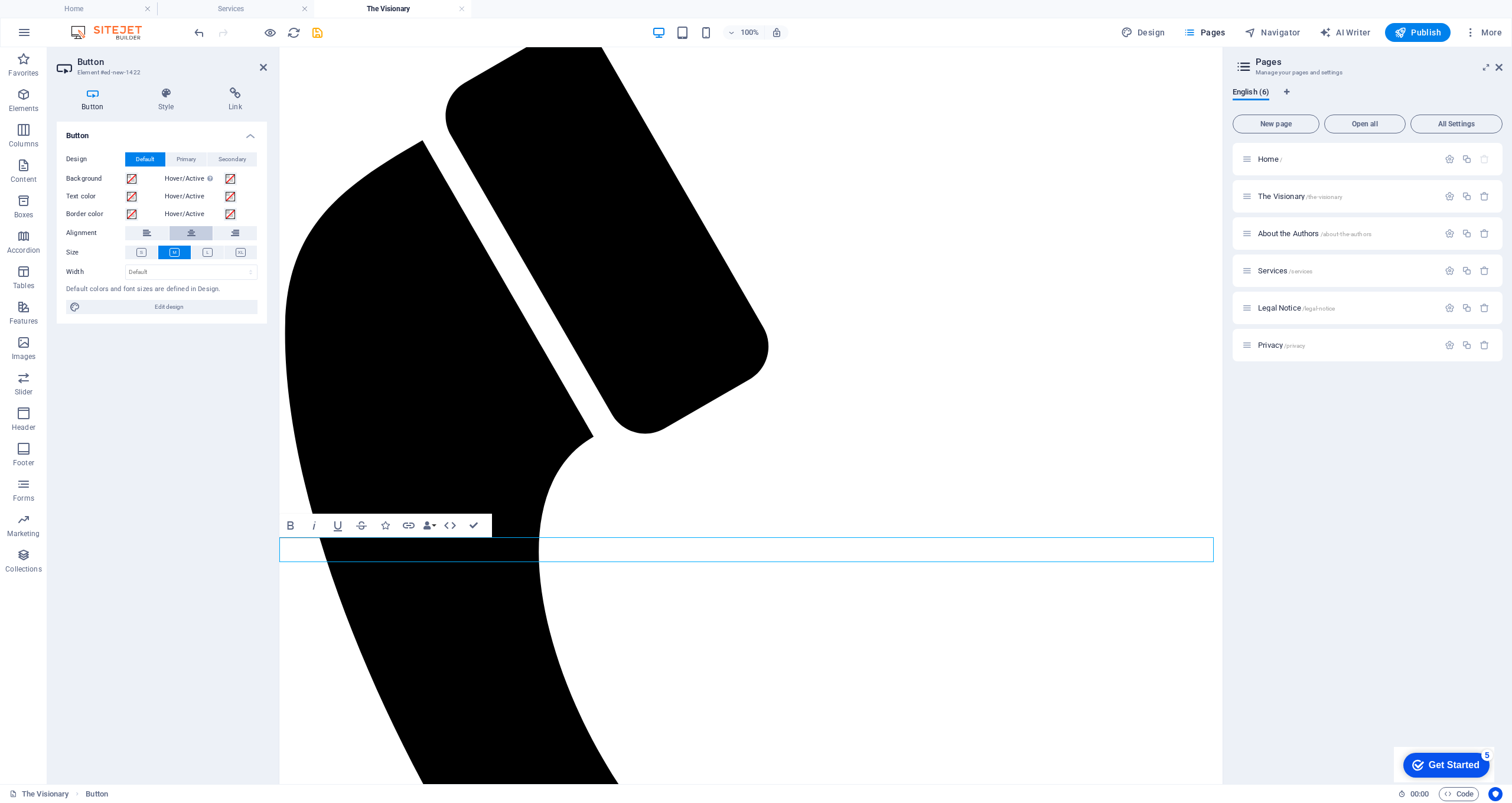
click at [189, 234] on icon at bounding box center [191, 233] width 8 height 14
click at [210, 254] on icon at bounding box center [207, 252] width 10 height 9
click at [243, 255] on icon at bounding box center [240, 252] width 10 height 9
click at [236, 93] on icon at bounding box center [235, 94] width 63 height 12
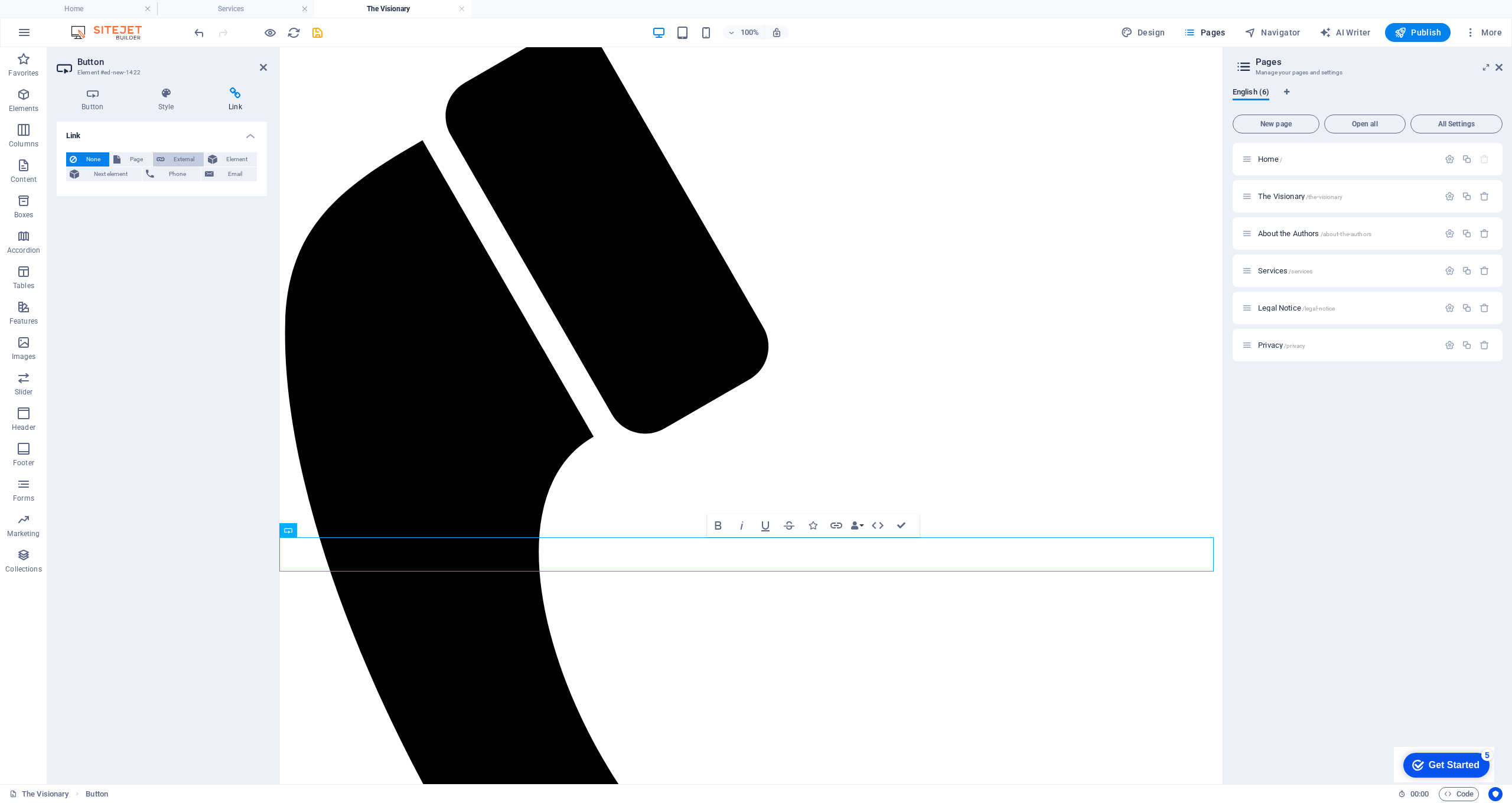
click at [166, 159] on button "External" at bounding box center [179, 159] width 51 height 14
select select "blank"
paste input "[URL][DOMAIN_NAME]"
type input "[URL][DOMAIN_NAME]"
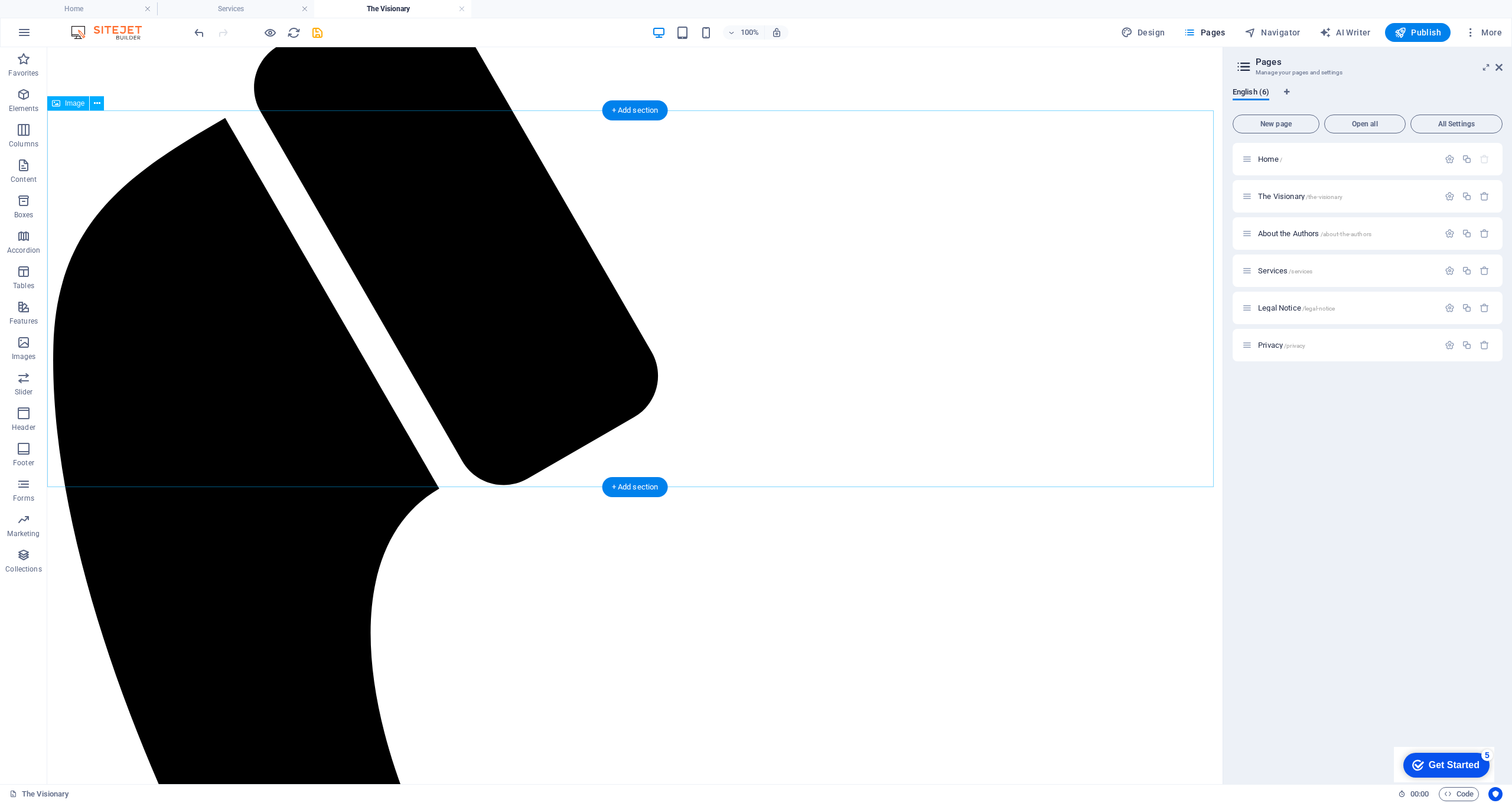
scroll to position [0, 0]
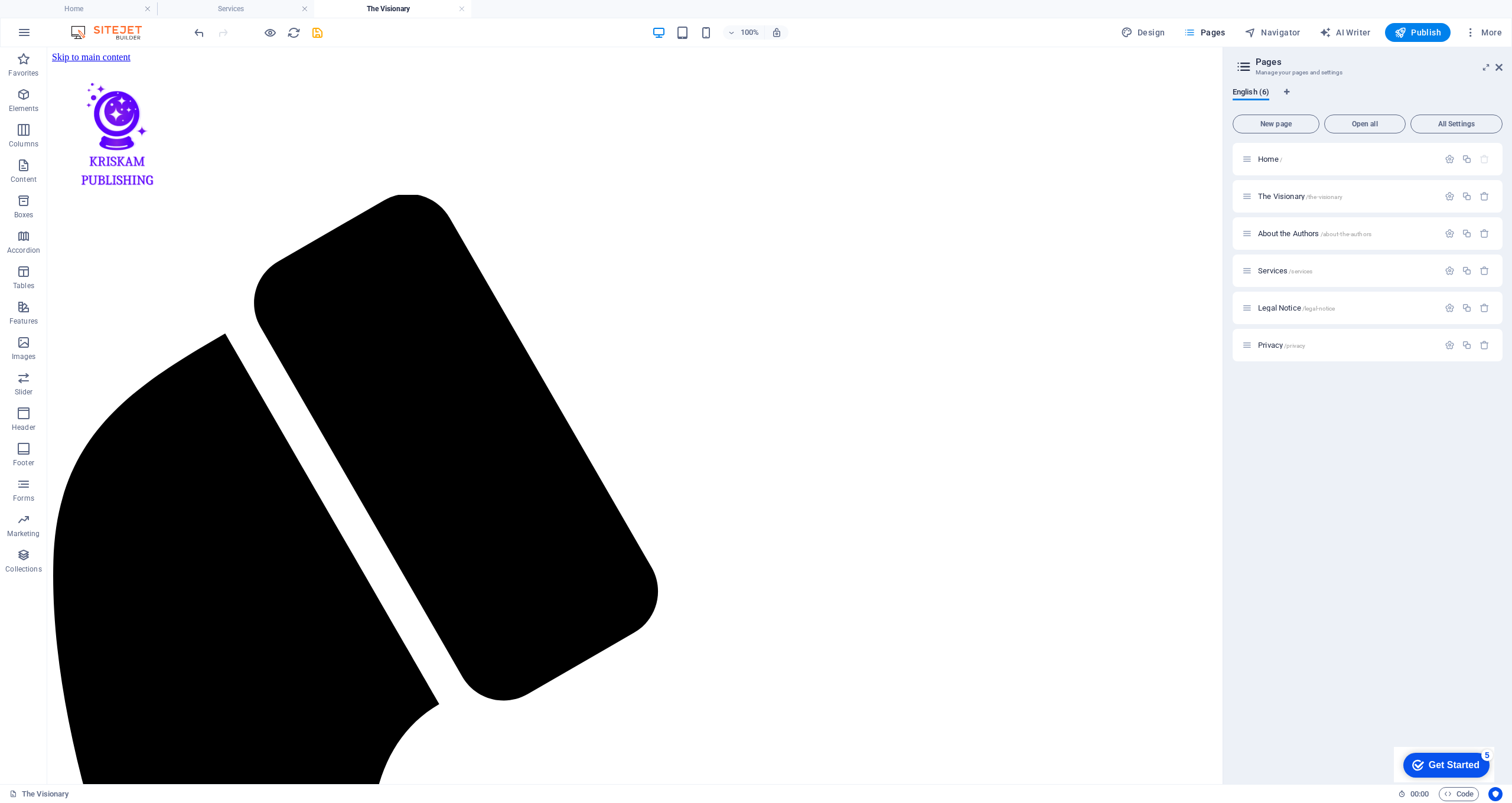
click at [1209, 36] on span "Pages" at bounding box center [1205, 33] width 41 height 12
click at [1276, 156] on span "Home /" at bounding box center [1270, 159] width 24 height 9
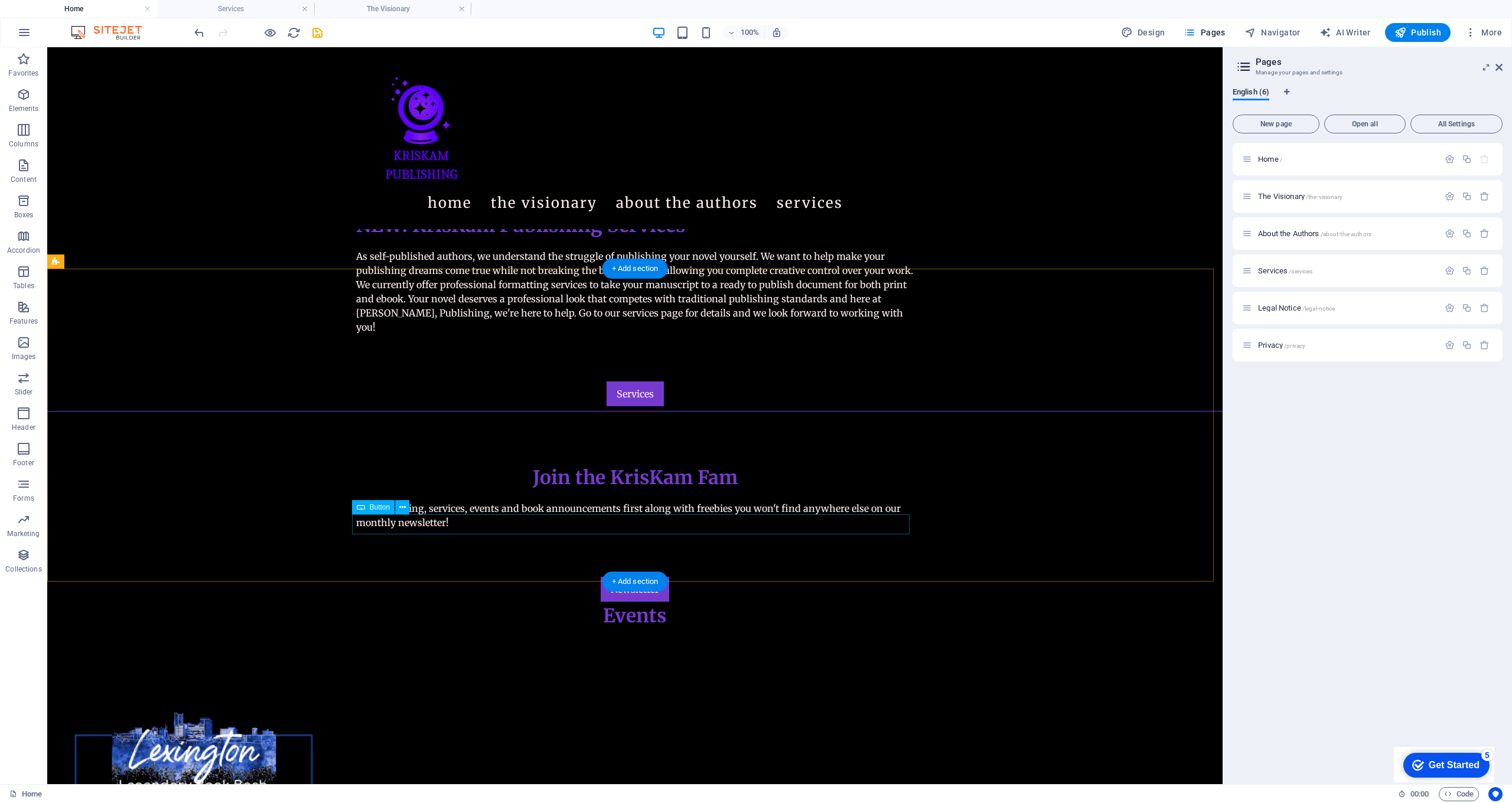
scroll to position [236, 0]
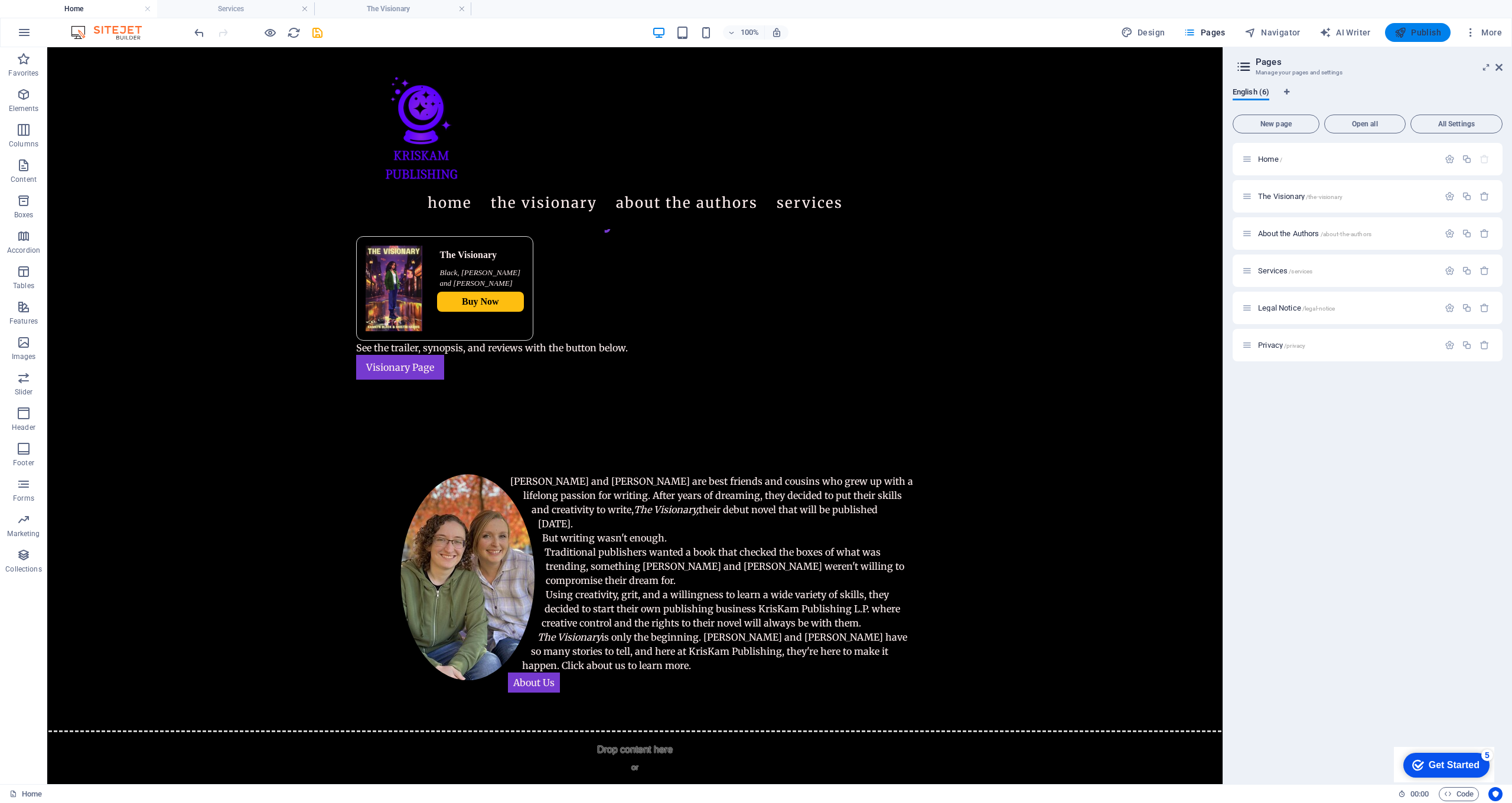
click at [1416, 29] on span "Publish" at bounding box center [1418, 33] width 47 height 12
